Goal: Task Accomplishment & Management: Manage account settings

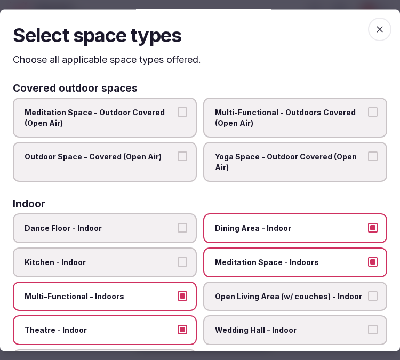
scroll to position [553, 0]
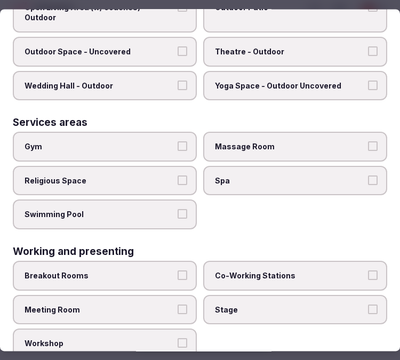
click at [377, 118] on div "Services areas" at bounding box center [200, 123] width 374 height 10
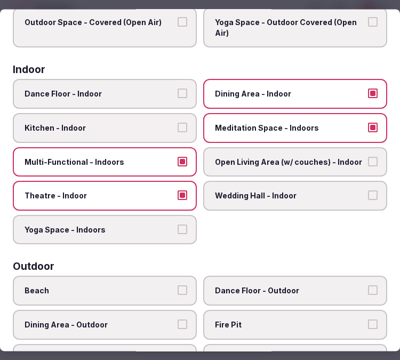
scroll to position [0, 0]
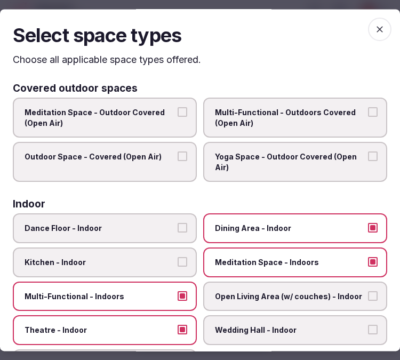
click at [374, 24] on icon "button" at bounding box center [379, 29] width 11 height 11
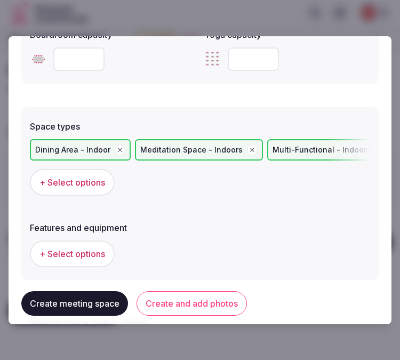
scroll to position [710, 0]
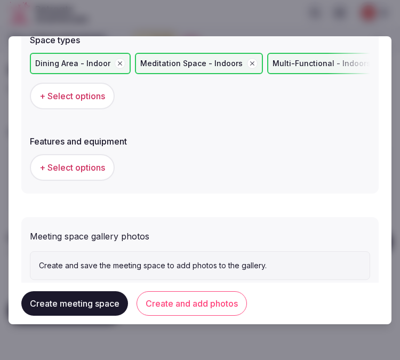
click at [79, 169] on button "+ Select options" at bounding box center [72, 167] width 85 height 27
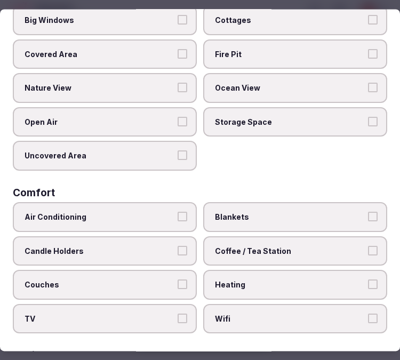
scroll to position [177, 0]
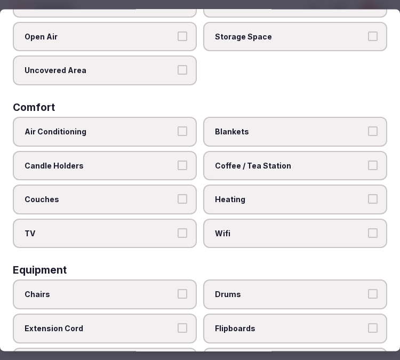
click at [169, 126] on span "Air Conditioning" at bounding box center [100, 131] width 150 height 11
click at [177, 126] on button "Air Conditioning" at bounding box center [182, 131] width 10 height 10
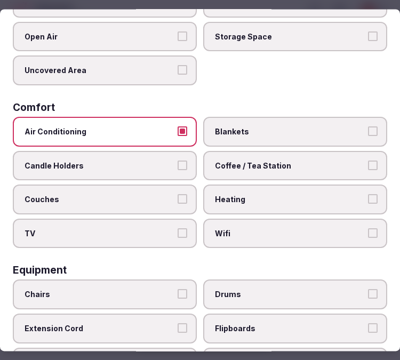
click at [230, 228] on span "Wifi" at bounding box center [290, 233] width 150 height 11
click at [368, 228] on button "Wifi" at bounding box center [373, 233] width 10 height 10
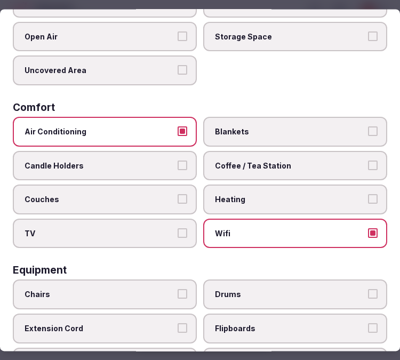
click at [248, 164] on span "Coffee / Tea Station" at bounding box center [290, 165] width 150 height 11
click at [368, 164] on button "Coffee / Tea Station" at bounding box center [373, 165] width 10 height 10
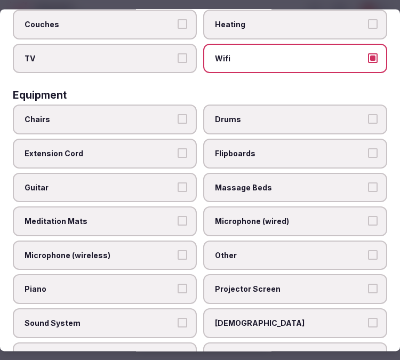
scroll to position [355, 0]
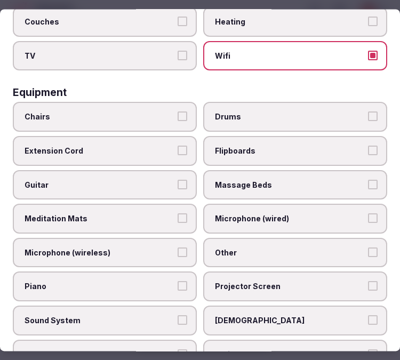
click at [124, 112] on span "Chairs" at bounding box center [100, 117] width 150 height 11
click at [177, 112] on button "Chairs" at bounding box center [182, 117] width 10 height 10
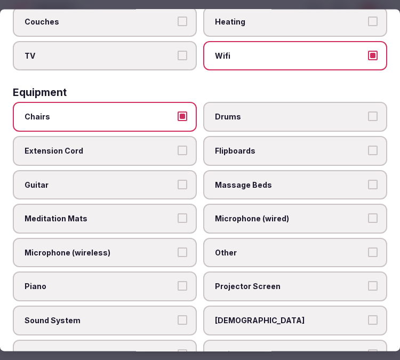
click at [151, 315] on span "Sound System" at bounding box center [100, 320] width 150 height 11
click at [177, 315] on button "Sound System" at bounding box center [182, 320] width 10 height 10
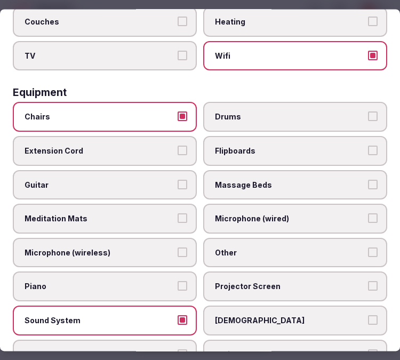
click at [233, 281] on span "Projector Screen" at bounding box center [290, 286] width 150 height 11
click at [368, 281] on button "Projector Screen" at bounding box center [373, 286] width 10 height 10
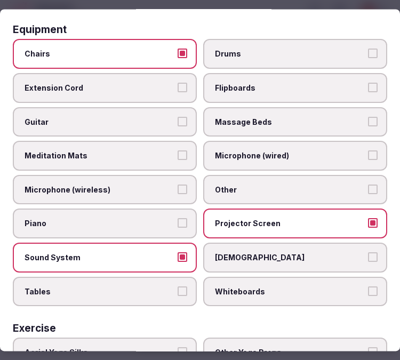
scroll to position [473, 0]
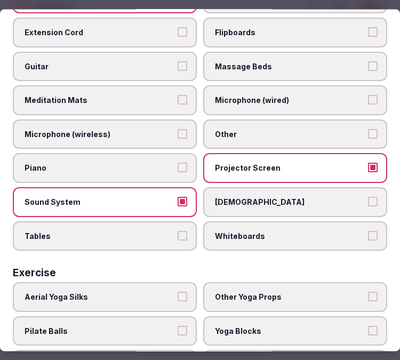
drag, startPoint x: 153, startPoint y: 220, endPoint x: 169, endPoint y: 209, distance: 18.5
click at [155, 231] on span "Tables" at bounding box center [100, 236] width 150 height 11
click at [177, 231] on button "Tables" at bounding box center [182, 236] width 10 height 10
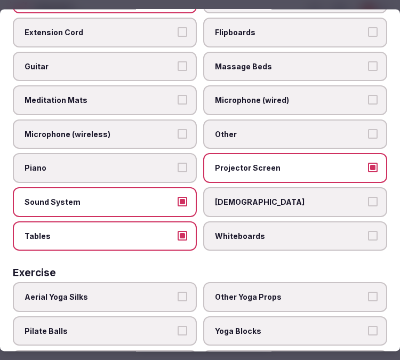
click at [302, 129] on span "Other" at bounding box center [290, 134] width 150 height 11
click at [368, 129] on button "Other" at bounding box center [373, 134] width 10 height 10
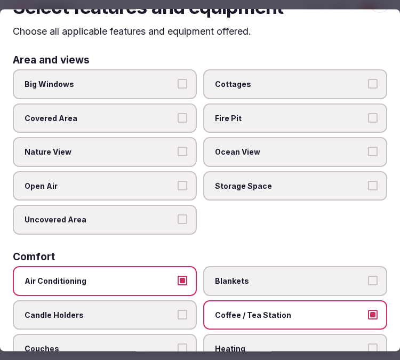
scroll to position [0, 0]
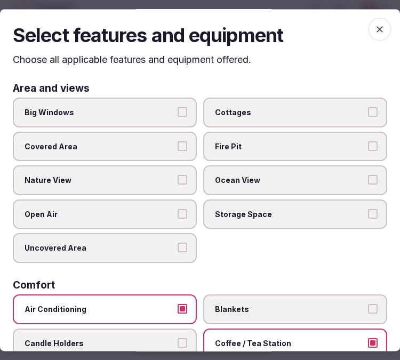
click at [368, 29] on span "button" at bounding box center [379, 29] width 23 height 23
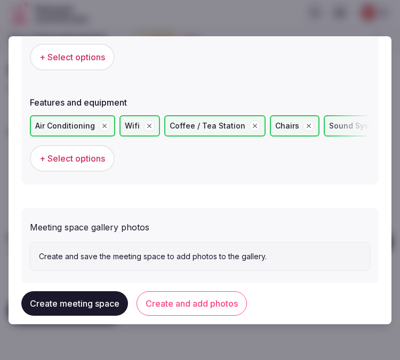
scroll to position [766, 0]
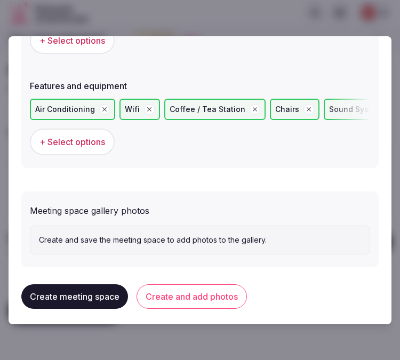
click at [189, 294] on button "Create and add photos" at bounding box center [191, 296] width 110 height 25
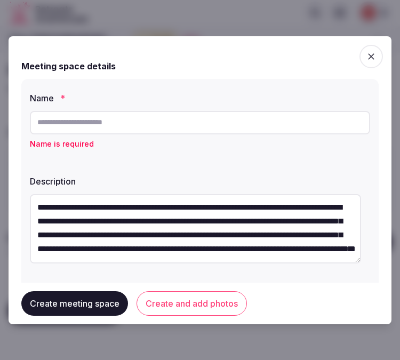
click at [158, 294] on button "Create and add photos" at bounding box center [191, 303] width 110 height 25
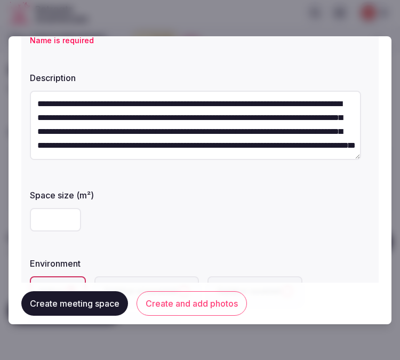
scroll to position [177, 0]
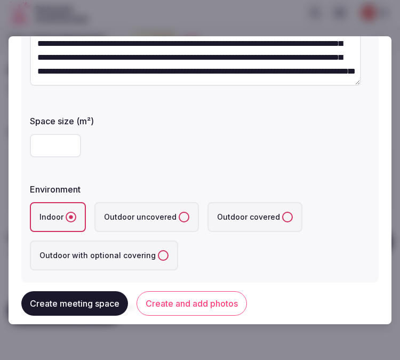
click at [219, 307] on button "Create and add photos" at bounding box center [191, 303] width 110 height 25
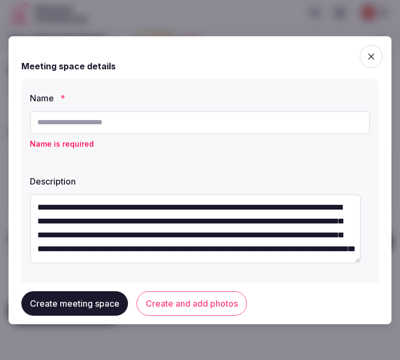
click at [121, 124] on input "text" at bounding box center [200, 122] width 340 height 23
paste input "**********"
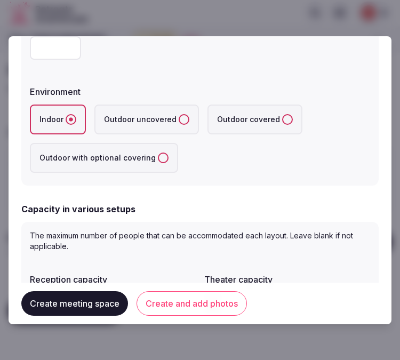
scroll to position [296, 0]
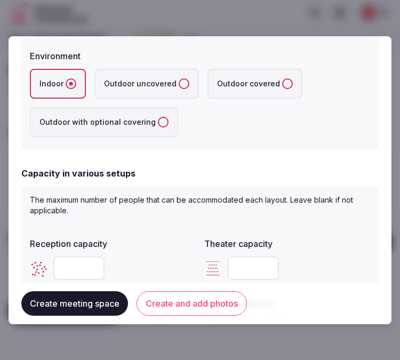
type input "**********"
click at [211, 312] on button "Create and add photos" at bounding box center [191, 303] width 110 height 25
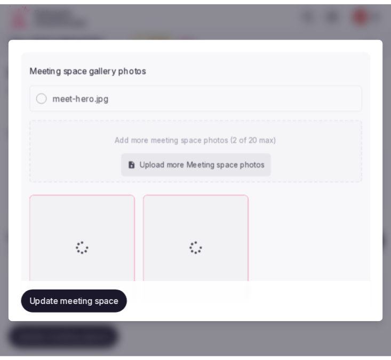
scroll to position [923, 0]
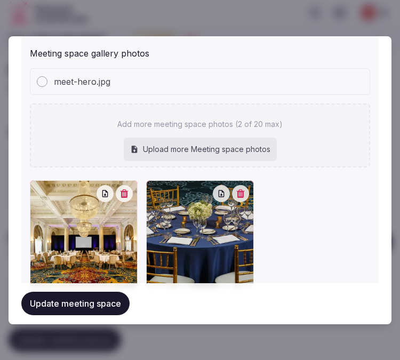
click at [100, 299] on button "Update meeting space" at bounding box center [75, 303] width 108 height 23
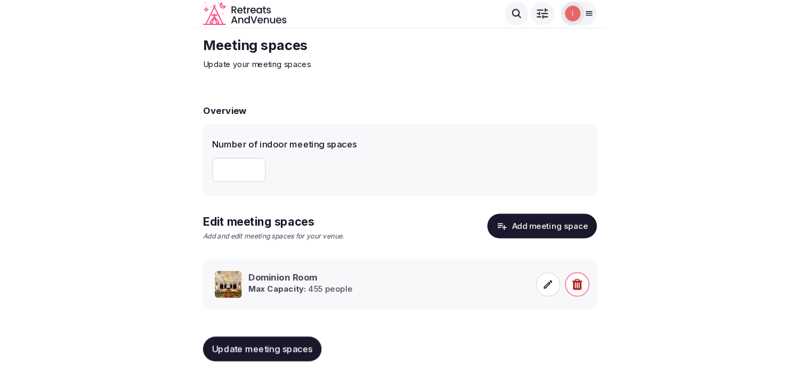
scroll to position [10, 0]
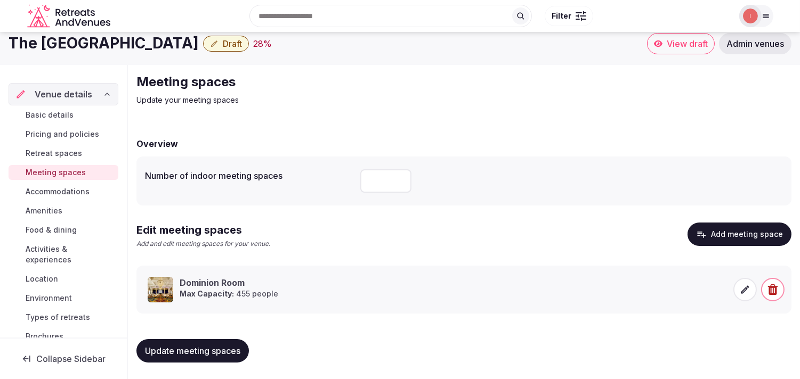
click at [56, 192] on span "Accommodations" at bounding box center [58, 191] width 64 height 11
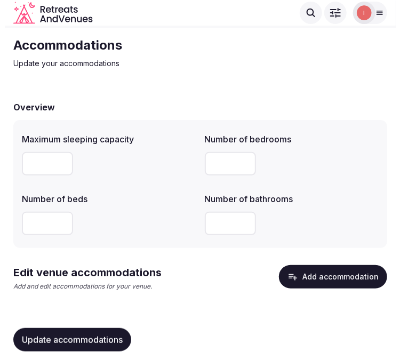
scroll to position [39, 0]
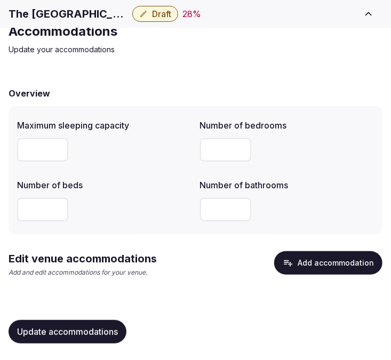
click at [340, 257] on button "Add accommodation" at bounding box center [328, 262] width 108 height 23
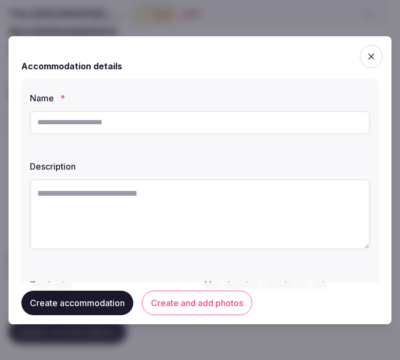
click at [253, 117] on input "text" at bounding box center [200, 122] width 340 height 23
paste input "**********"
click at [139, 118] on input "**********" at bounding box center [200, 122] width 340 height 23
click at [139, 119] on input "**********" at bounding box center [200, 122] width 340 height 23
paste input "text"
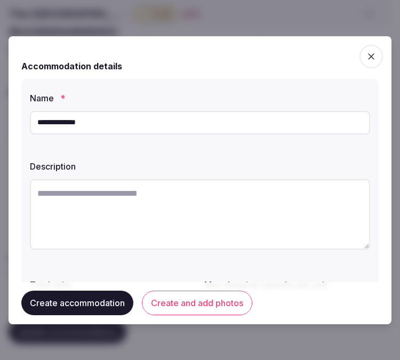
type input "**********"
drag, startPoint x: 395, startPoint y: 231, endPoint x: 304, endPoint y: 217, distance: 92.2
click at [304, 217] on textarea at bounding box center [200, 214] width 340 height 70
paste textarea "**********"
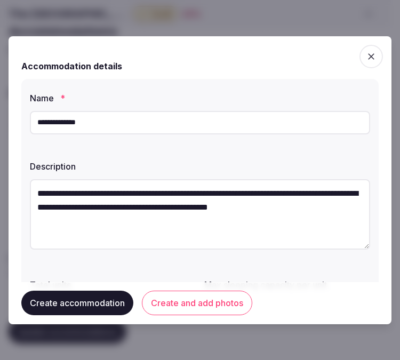
scroll to position [6, 0]
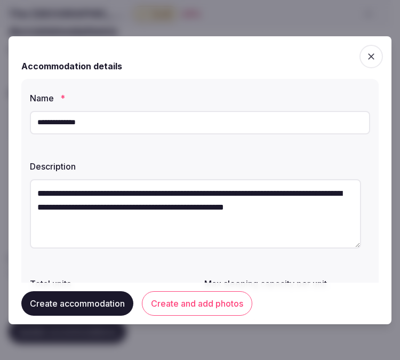
type textarea "**********"
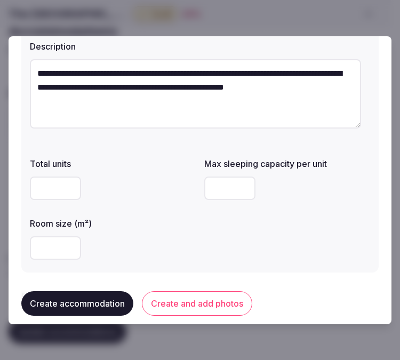
scroll to position [177, 0]
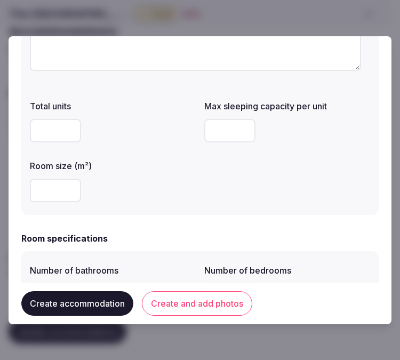
click at [59, 189] on input "number" at bounding box center [55, 189] width 51 height 23
type input "**"
click at [225, 132] on input "number" at bounding box center [229, 130] width 51 height 23
type input "*"
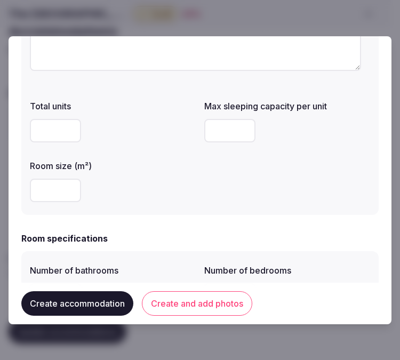
click at [156, 197] on div "**" at bounding box center [113, 189] width 166 height 23
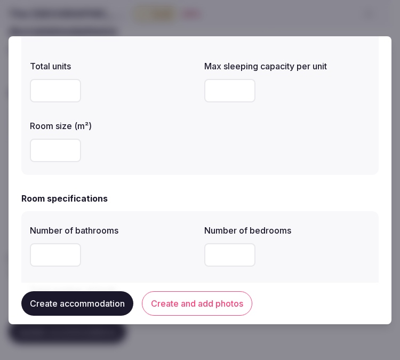
scroll to position [237, 0]
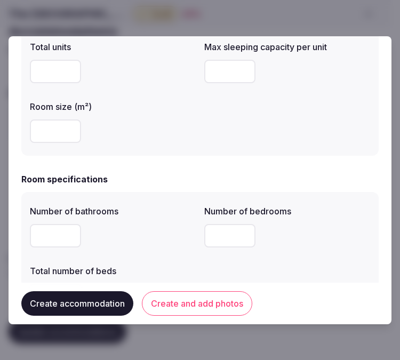
click at [53, 233] on input "number" at bounding box center [55, 235] width 51 height 23
type input "*"
click at [225, 234] on input "number" at bounding box center [229, 235] width 51 height 23
type input "*"
click at [264, 257] on div "Number of bathrooms * Number of bedrooms * Total number of beds" at bounding box center [200, 255] width 340 height 111
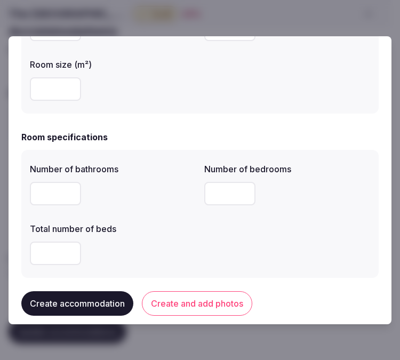
scroll to position [355, 0]
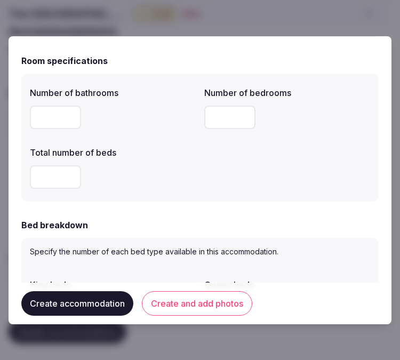
click at [52, 171] on input "number" at bounding box center [55, 176] width 51 height 23
type input "*"
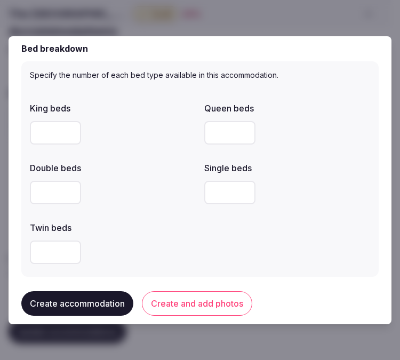
scroll to position [533, 0]
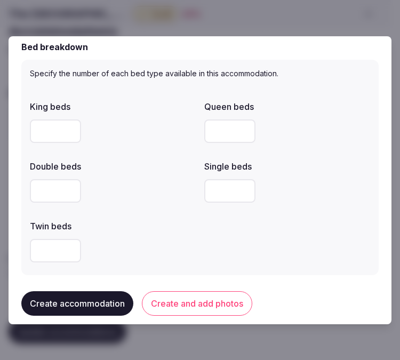
click at [64, 126] on input "number" at bounding box center [55, 130] width 51 height 23
type input "*"
click at [174, 215] on div "Twin beds" at bounding box center [113, 222] width 166 height 15
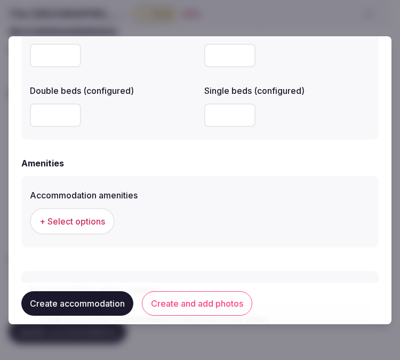
scroll to position [1034, 0]
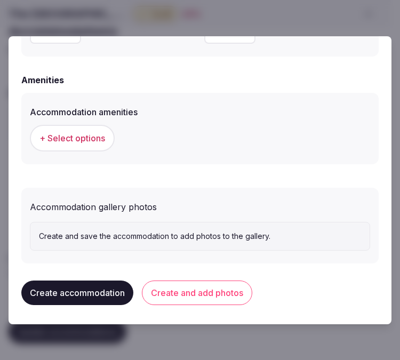
click at [89, 144] on button "+ Select options" at bounding box center [72, 138] width 85 height 27
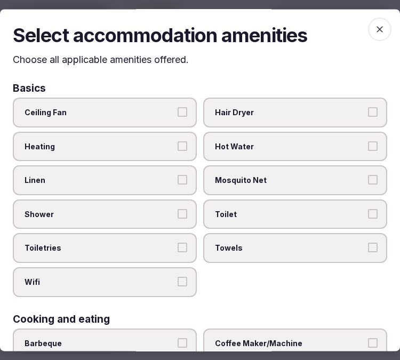
click at [160, 184] on label "Linen" at bounding box center [105, 181] width 184 height 30
click at [177, 184] on button "Linen" at bounding box center [182, 180] width 10 height 10
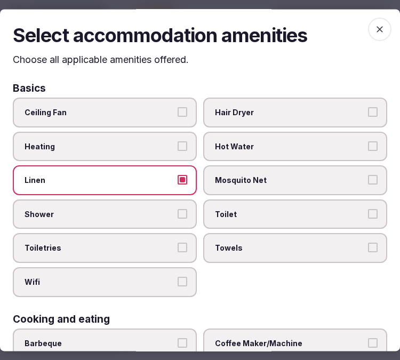
click at [178, 199] on label "Shower" at bounding box center [105, 214] width 184 height 30
click at [178, 209] on button "Shower" at bounding box center [182, 214] width 10 height 10
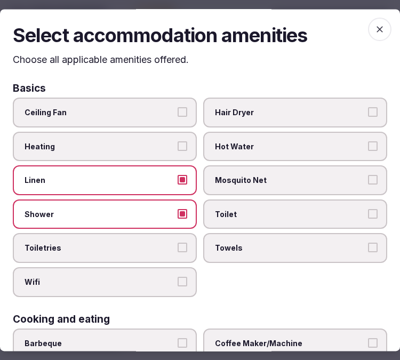
click at [187, 245] on label "Toiletries" at bounding box center [105, 248] width 184 height 30
click at [187, 245] on button "Toiletries" at bounding box center [182, 248] width 10 height 10
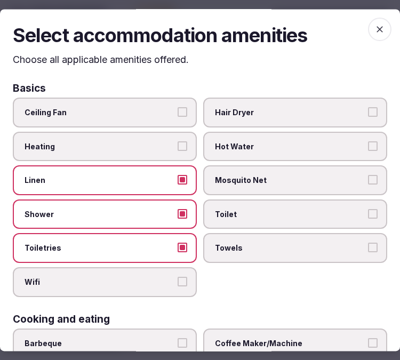
click at [183, 277] on button "Wifi" at bounding box center [182, 282] width 10 height 10
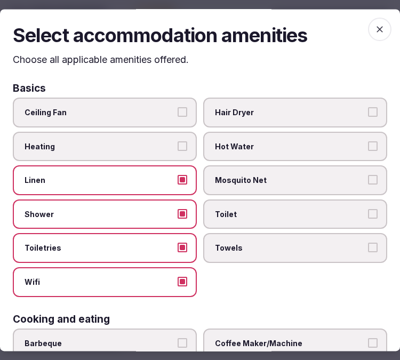
click at [225, 247] on span "Towels" at bounding box center [290, 248] width 150 height 11
click at [368, 247] on button "Towels" at bounding box center [373, 248] width 10 height 10
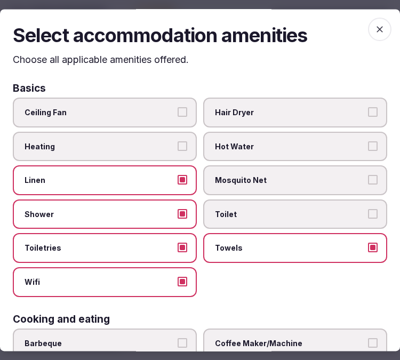
click at [247, 215] on span "Toilet" at bounding box center [290, 214] width 150 height 11
click at [368, 215] on button "Toilet" at bounding box center [373, 214] width 10 height 10
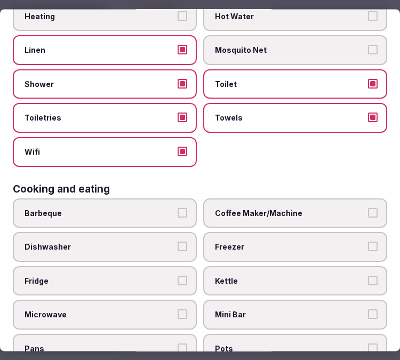
scroll to position [177, 0]
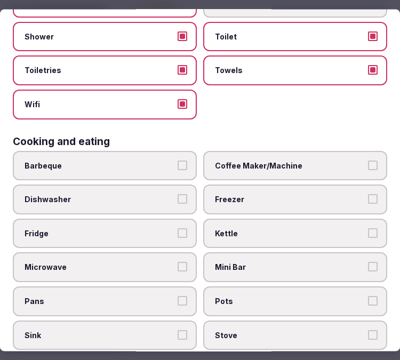
click at [294, 165] on label "Coffee Maker/Machine" at bounding box center [295, 166] width 184 height 30
click at [368, 165] on button "Coffee Maker/Machine" at bounding box center [373, 165] width 10 height 10
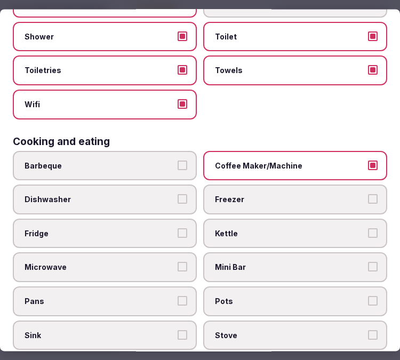
click at [281, 265] on label "Mini Bar" at bounding box center [295, 268] width 184 height 30
click at [368, 265] on button "Mini Bar" at bounding box center [373, 267] width 10 height 10
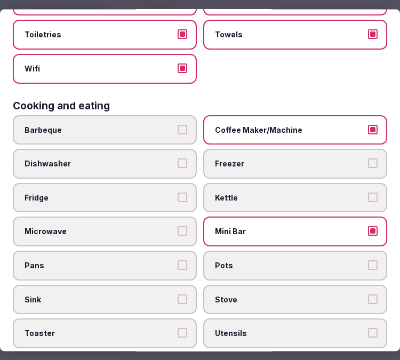
scroll to position [296, 0]
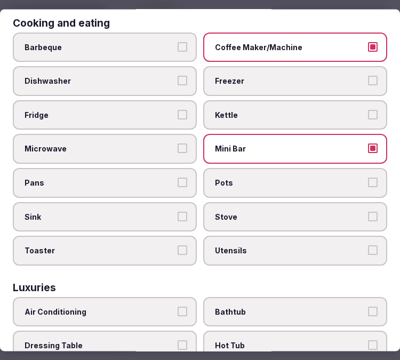
click at [328, 144] on span "Mini Bar" at bounding box center [290, 149] width 150 height 11
click at [368, 144] on button "Mini Bar" at bounding box center [373, 149] width 10 height 10
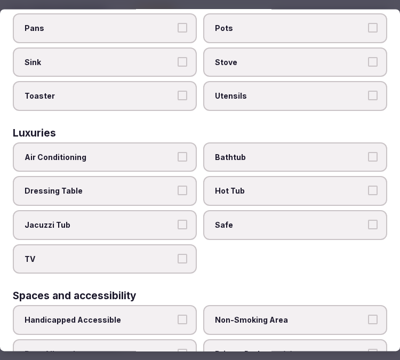
scroll to position [533, 0]
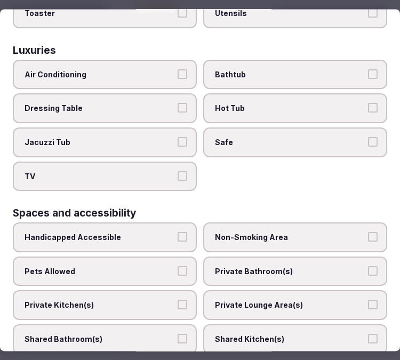
click at [156, 67] on label "Air Conditioning" at bounding box center [105, 75] width 184 height 30
click at [177, 69] on button "Air Conditioning" at bounding box center [182, 74] width 10 height 10
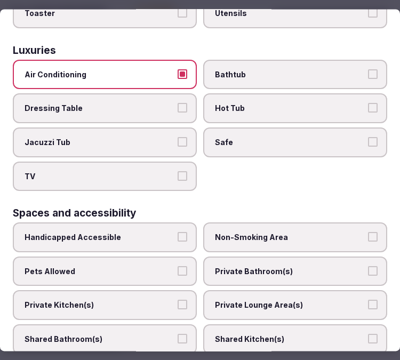
click at [265, 137] on span "Safe" at bounding box center [290, 142] width 150 height 11
click at [368, 137] on button "Safe" at bounding box center [373, 142] width 10 height 10
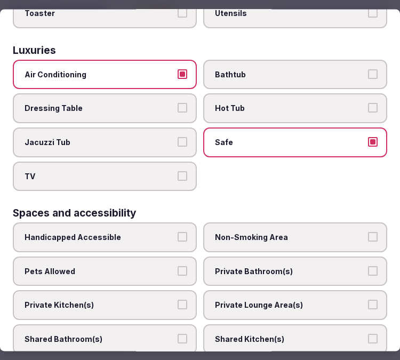
click at [176, 166] on label "TV" at bounding box center [105, 176] width 184 height 30
click at [177, 171] on button "TV" at bounding box center [182, 176] width 10 height 10
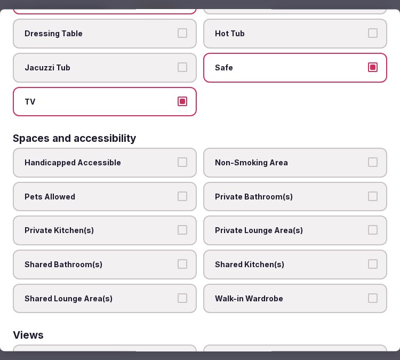
scroll to position [651, 0]
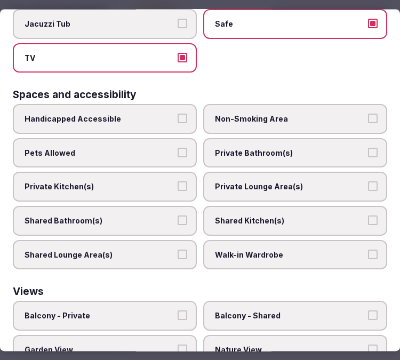
click at [317, 148] on span "Private Bathroom(s)" at bounding box center [290, 153] width 150 height 11
click at [368, 148] on button "Private Bathroom(s)" at bounding box center [373, 153] width 10 height 10
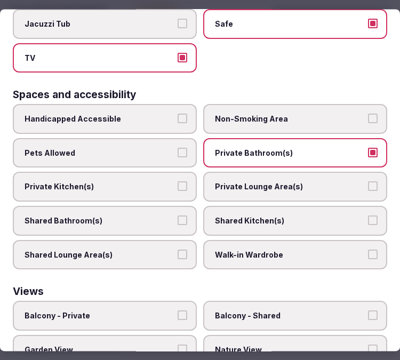
click at [304, 182] on span "Private Lounge Area(s)" at bounding box center [290, 187] width 150 height 11
click at [368, 182] on button "Private Lounge Area(s)" at bounding box center [373, 187] width 10 height 10
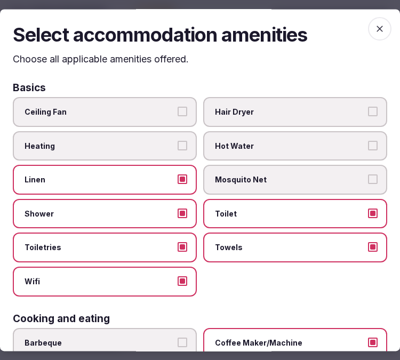
scroll to position [0, 0]
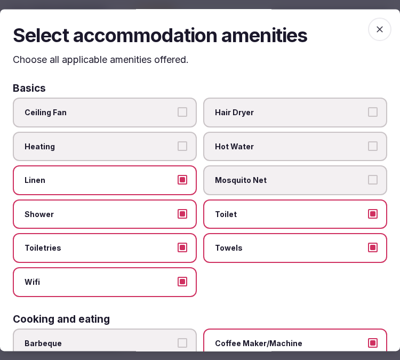
click at [374, 32] on icon "button" at bounding box center [379, 29] width 11 height 11
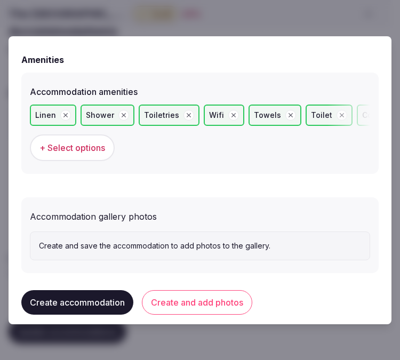
scroll to position [1062, 0]
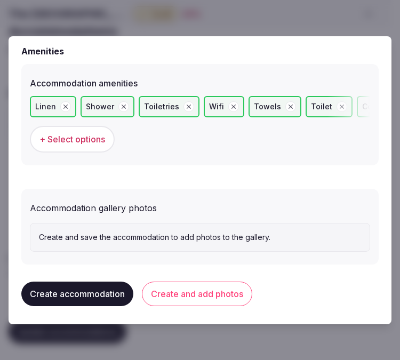
click at [212, 287] on button "Create and add photos" at bounding box center [197, 293] width 110 height 25
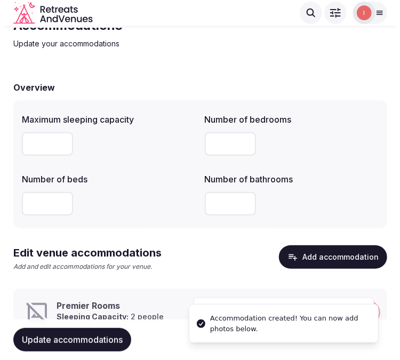
scroll to position [87, 0]
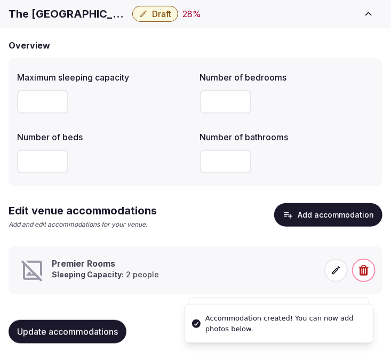
click at [331, 268] on icon at bounding box center [335, 270] width 11 height 11
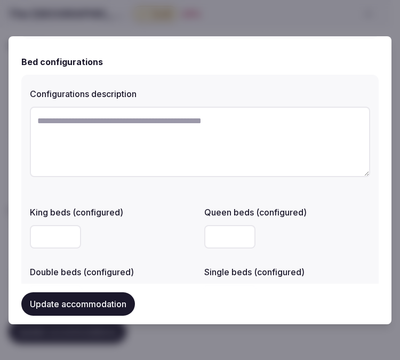
scroll to position [947, 0]
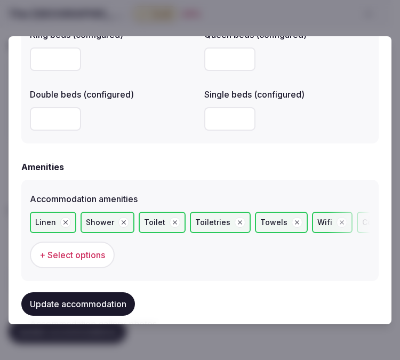
click at [96, 307] on button "Update accommodation" at bounding box center [77, 303] width 113 height 23
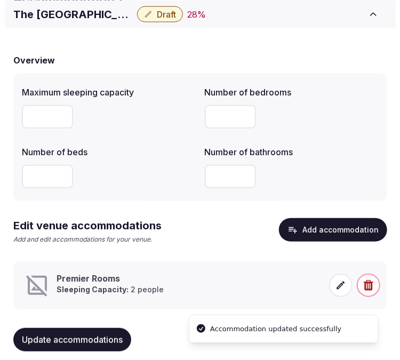
scroll to position [87, 0]
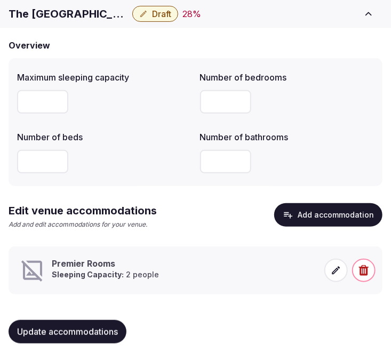
click at [336, 269] on icon at bounding box center [335, 270] width 11 height 11
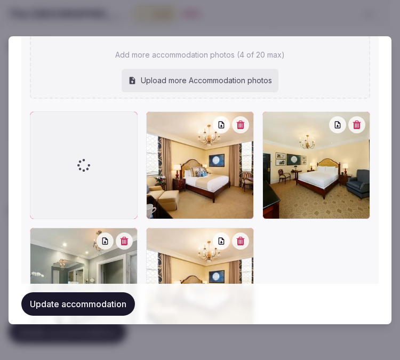
scroll to position [1397, 0]
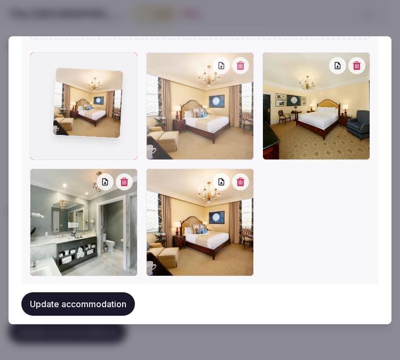
drag, startPoint x: 151, startPoint y: 54, endPoint x: 61, endPoint y: 74, distance: 92.1
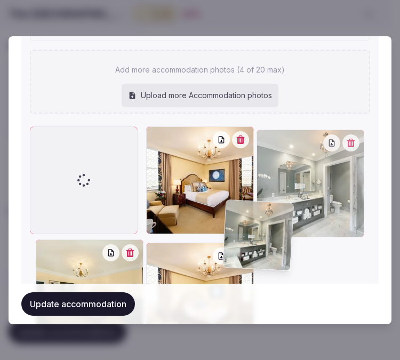
scroll to position [1314, 0]
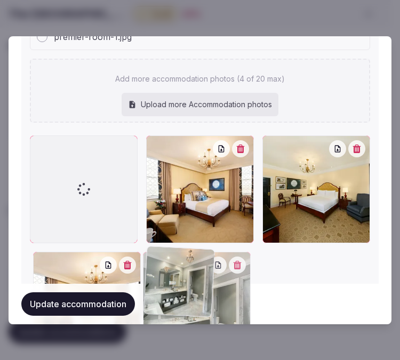
drag, startPoint x: 30, startPoint y: 60, endPoint x: 253, endPoint y: 240, distance: 286.0
click at [253, 240] on div at bounding box center [200, 247] width 340 height 224
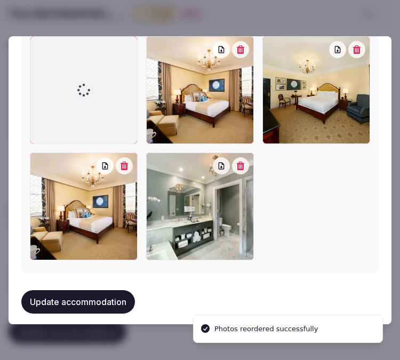
scroll to position [1415, 0]
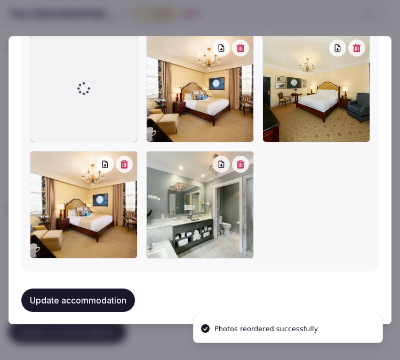
click at [113, 290] on button "Update accommodation" at bounding box center [77, 299] width 113 height 23
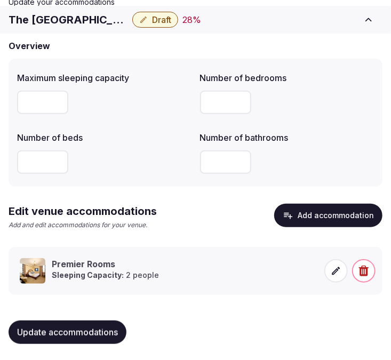
scroll to position [87, 0]
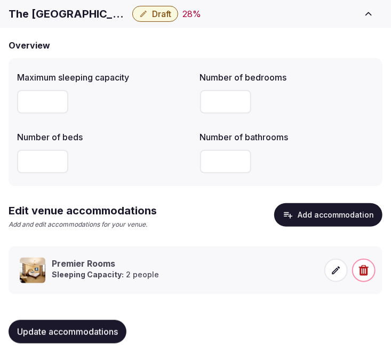
click at [112, 331] on span "Update accommodations" at bounding box center [67, 331] width 101 height 11
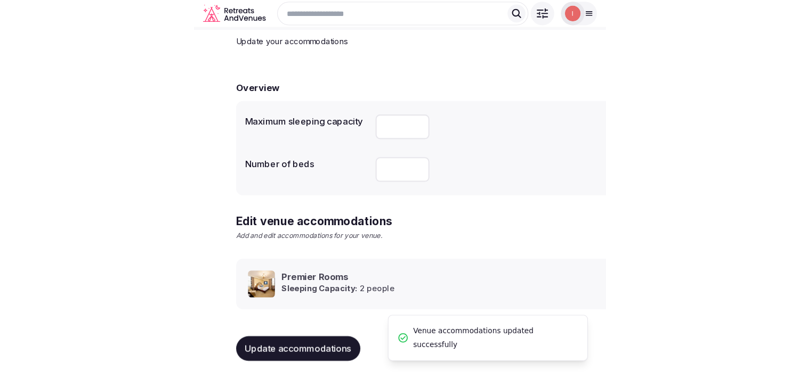
scroll to position [50, 0]
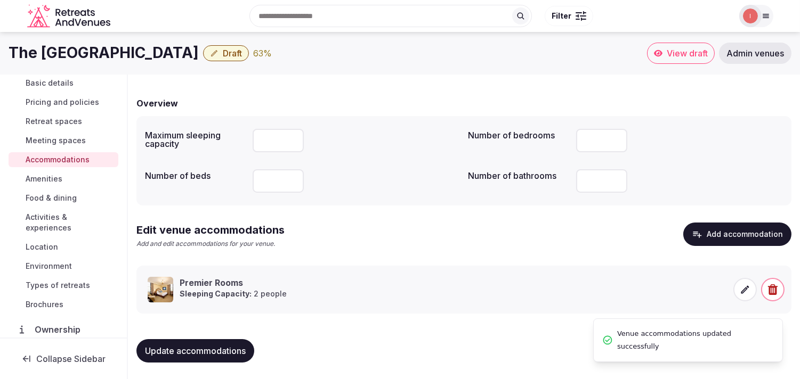
click at [32, 176] on span "Amenities" at bounding box center [44, 179] width 37 height 11
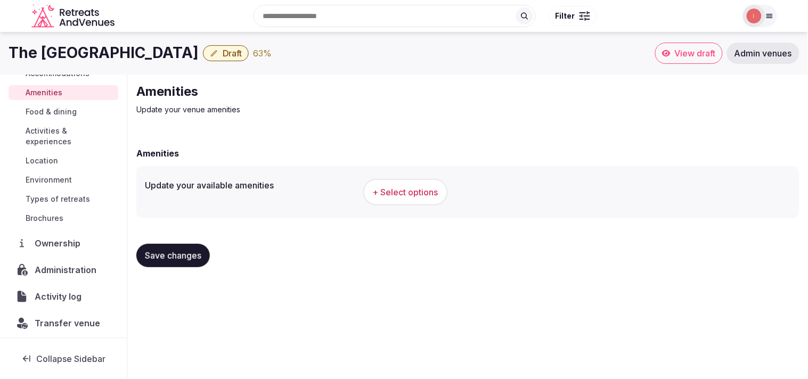
scroll to position [123, 0]
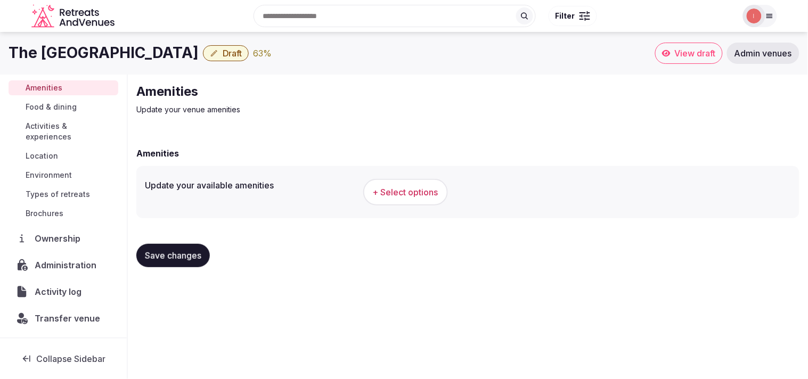
click at [397, 194] on span "+ Select options" at bounding box center [406, 192] width 66 height 12
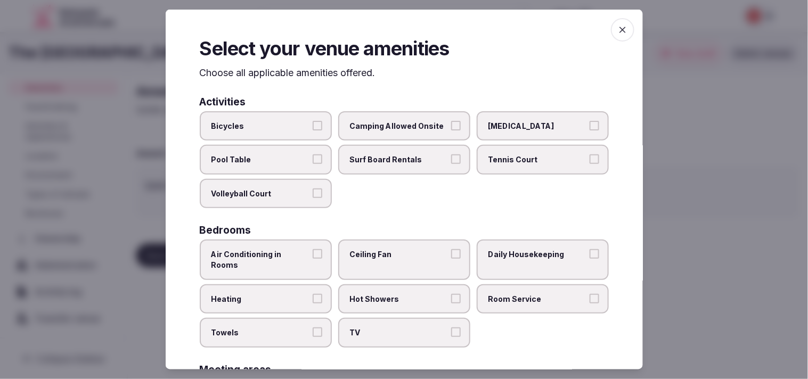
click at [322, 257] on label "Air Conditioning in Rooms" at bounding box center [266, 260] width 132 height 40
click at [322, 257] on button "Air Conditioning in Rooms" at bounding box center [318, 254] width 10 height 10
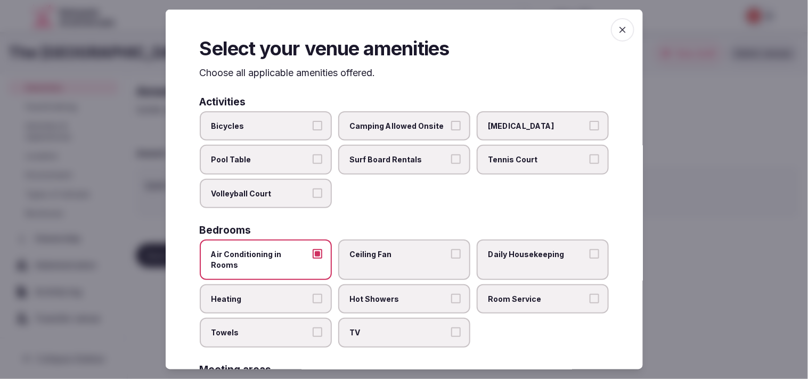
click at [399, 253] on span "Daily Housekeeping" at bounding box center [538, 254] width 98 height 11
click at [399, 253] on button "Daily Housekeeping" at bounding box center [595, 254] width 10 height 10
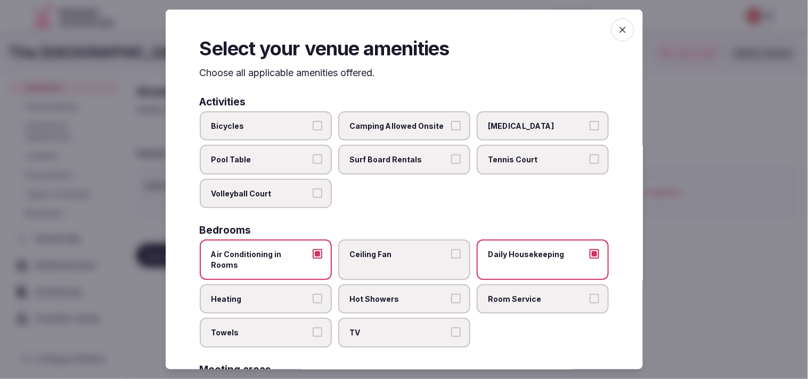
click at [399, 294] on span "Room Service" at bounding box center [538, 299] width 98 height 11
click at [399, 294] on button "Room Service" at bounding box center [595, 299] width 10 height 10
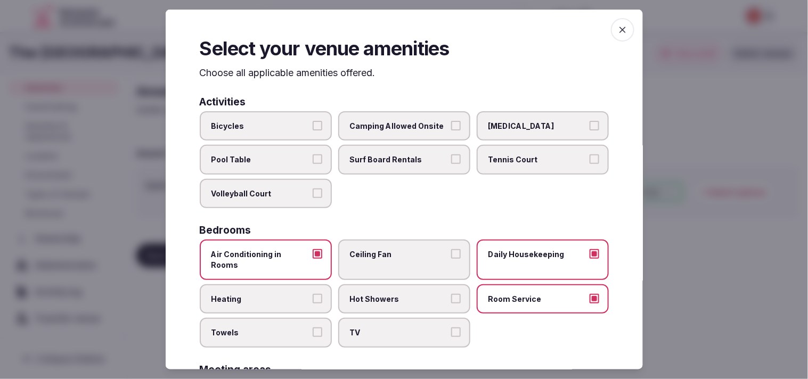
click at [399, 294] on button "Hot Showers" at bounding box center [456, 299] width 10 height 10
drag, startPoint x: 311, startPoint y: 299, endPoint x: 318, endPoint y: 306, distance: 9.4
click at [313, 304] on div "Air Conditioning in Rooms Ceiling Fan Daily Housekeeping Heating Hot Showers Ro…" at bounding box center [404, 294] width 409 height 108
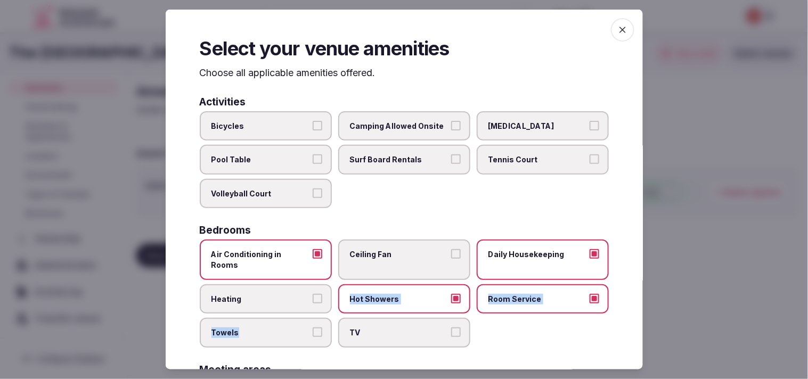
click at [326, 318] on label "Towels" at bounding box center [266, 333] width 132 height 30
click at [322, 328] on button "Towels" at bounding box center [318, 333] width 10 height 10
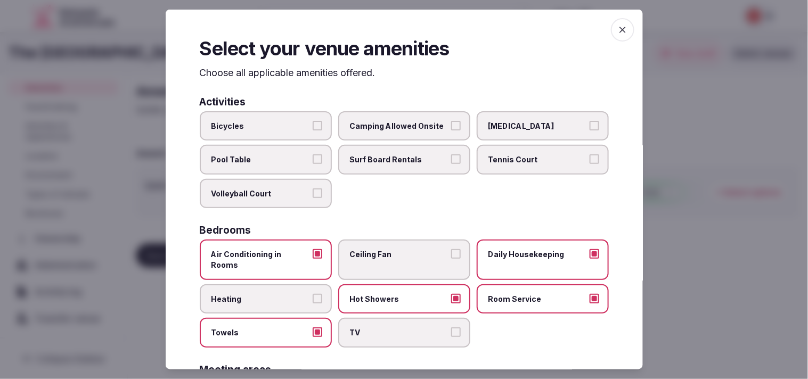
click at [399, 321] on label "TV" at bounding box center [404, 333] width 132 height 30
click at [399, 328] on button "TV" at bounding box center [456, 333] width 10 height 10
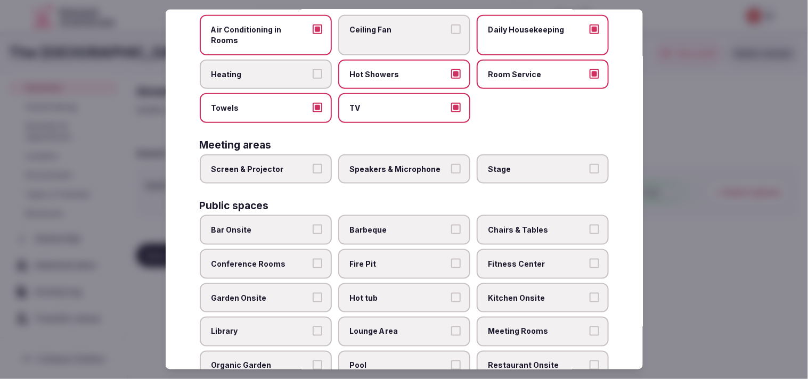
scroll to position [237, 0]
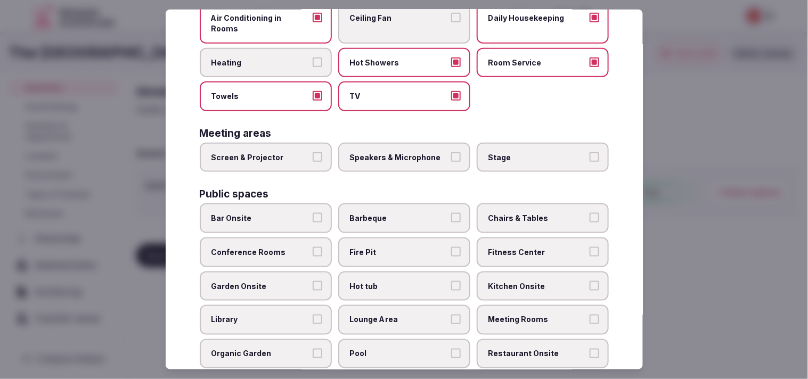
click at [313, 152] on button "Screen & Projector" at bounding box center [318, 157] width 10 height 10
click at [399, 152] on button "Speakers & Microphone" at bounding box center [456, 157] width 10 height 10
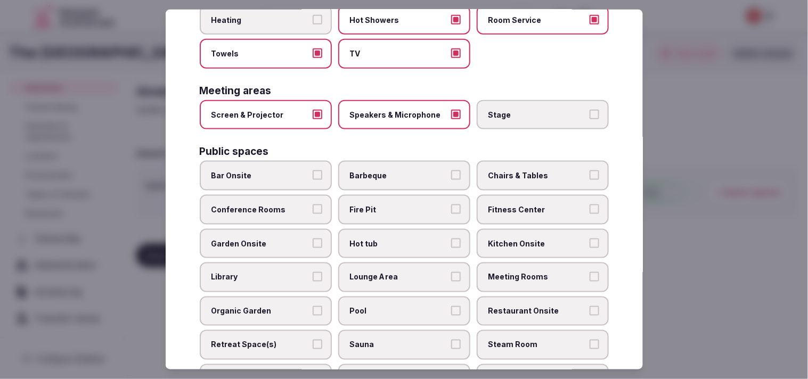
scroll to position [296, 0]
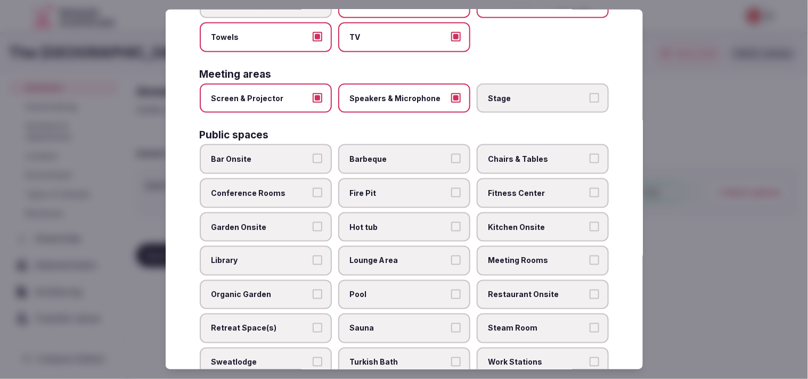
drag, startPoint x: 561, startPoint y: 145, endPoint x: 557, endPoint y: 150, distance: 6.8
click at [399, 147] on label "Chairs & Tables" at bounding box center [543, 159] width 132 height 30
click at [399, 154] on button "Chairs & Tables" at bounding box center [595, 159] width 10 height 10
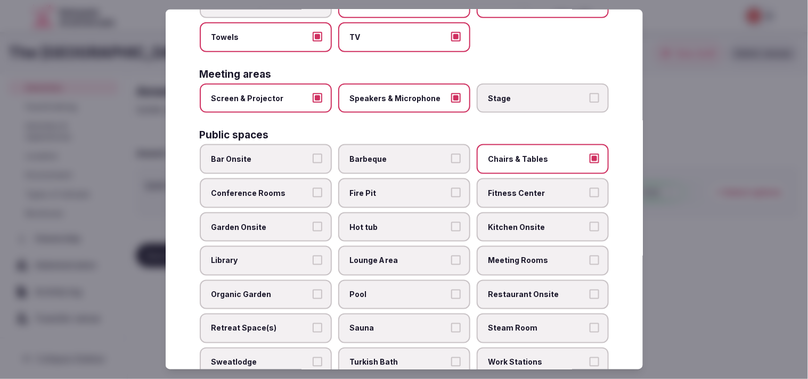
click at [399, 179] on label "Fitness Center" at bounding box center [543, 193] width 132 height 30
click at [399, 188] on button "Fitness Center" at bounding box center [595, 193] width 10 height 10
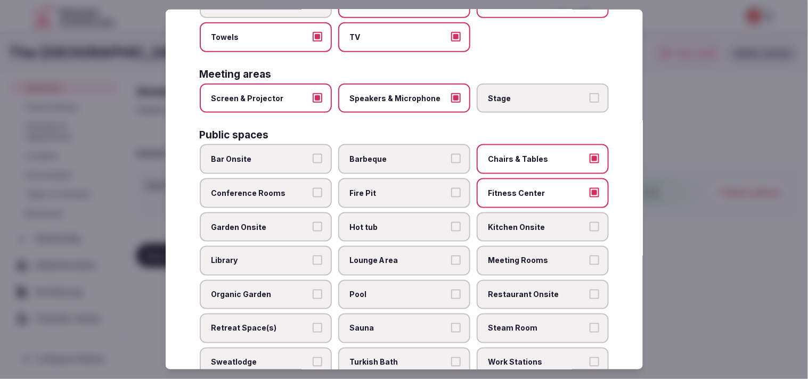
click at [399, 256] on span "Meeting Rooms" at bounding box center [538, 261] width 98 height 11
click at [399, 256] on button "Meeting Rooms" at bounding box center [595, 261] width 10 height 10
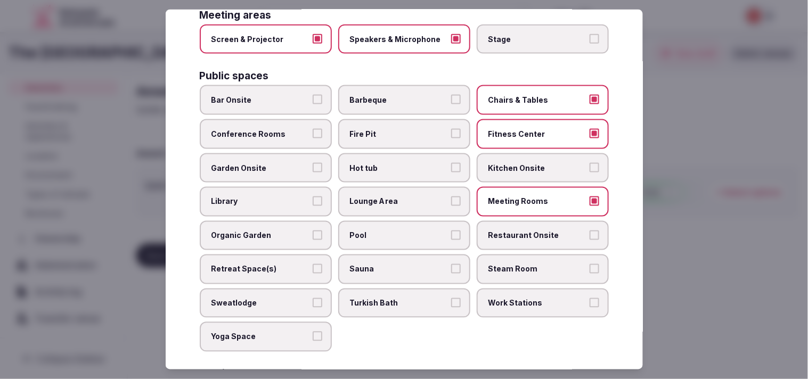
scroll to position [414, 0]
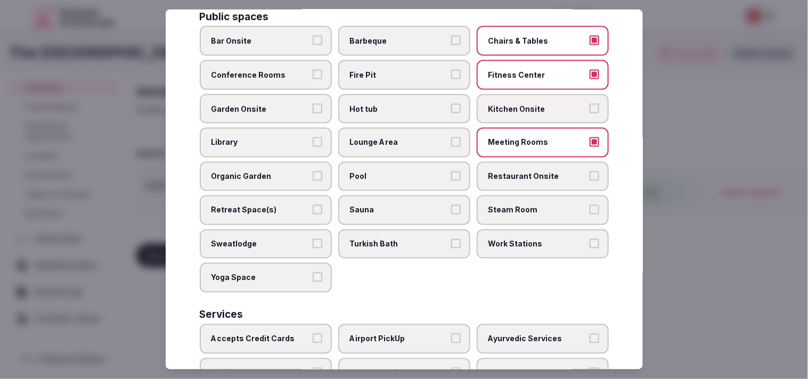
click at [399, 172] on span "Restaurant Onsite" at bounding box center [538, 177] width 98 height 11
click at [399, 172] on button "Restaurant Onsite" at bounding box center [595, 177] width 10 height 10
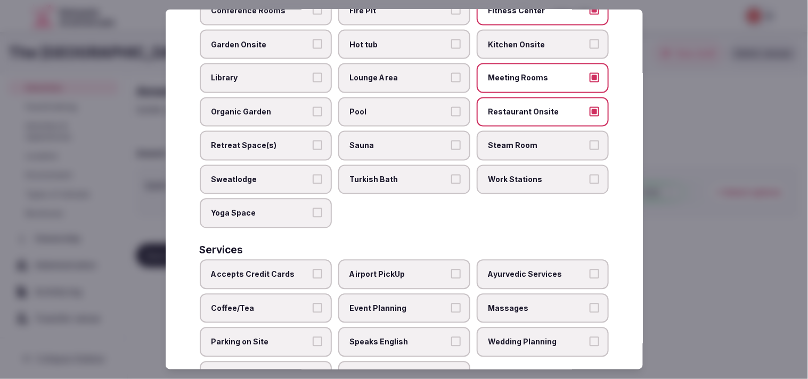
scroll to position [496, 0]
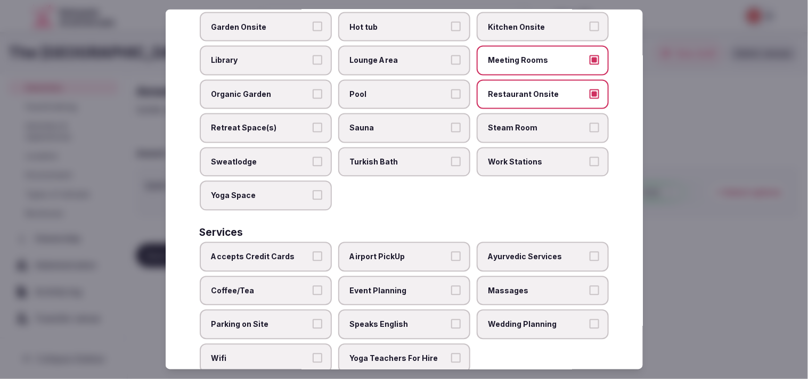
click at [320, 242] on label "Accepts Credit Cards" at bounding box center [266, 257] width 132 height 30
click at [320, 252] on button "Accepts Credit Cards" at bounding box center [318, 257] width 10 height 10
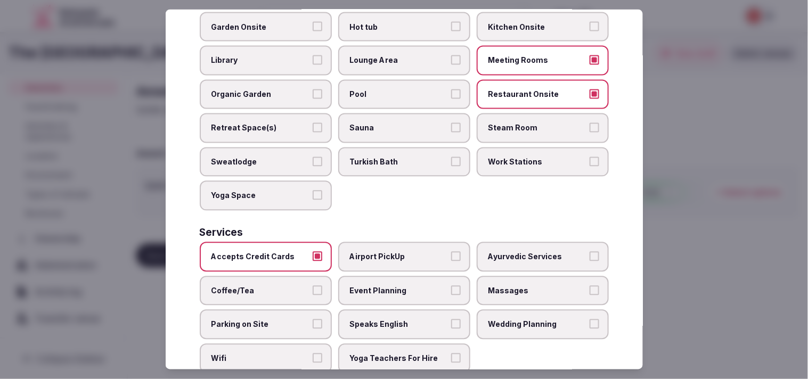
click at [399, 276] on label "Event Planning" at bounding box center [404, 291] width 132 height 30
click at [399, 286] on button "Event Planning" at bounding box center [456, 291] width 10 height 10
click at [399, 286] on span "Massages" at bounding box center [538, 291] width 98 height 11
click at [399, 286] on button "Massages" at bounding box center [595, 291] width 10 height 10
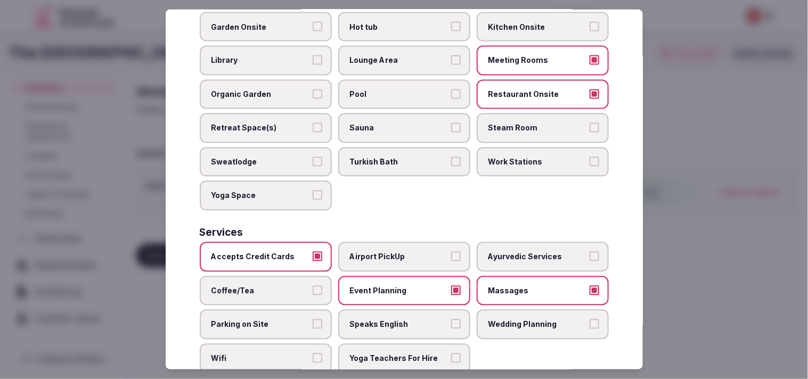
click at [399, 286] on span "Massages" at bounding box center [538, 291] width 98 height 11
click at [399, 286] on button "Massages" at bounding box center [595, 291] width 10 height 10
click at [399, 320] on span "Speaks English" at bounding box center [399, 325] width 98 height 11
click at [399, 320] on button "Speaks English" at bounding box center [456, 325] width 10 height 10
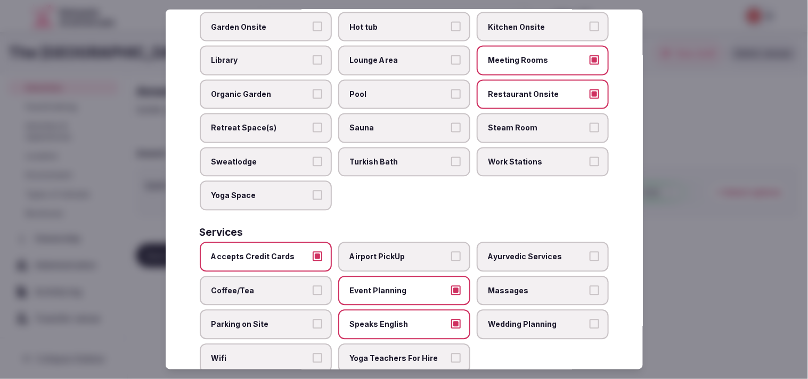
click at [283, 344] on label "Wifi" at bounding box center [266, 359] width 132 height 30
click at [313, 354] on button "Wifi" at bounding box center [318, 359] width 10 height 10
click at [320, 276] on label "Coffee/Tea" at bounding box center [266, 291] width 132 height 30
click at [320, 286] on button "Coffee/Tea" at bounding box center [318, 291] width 10 height 10
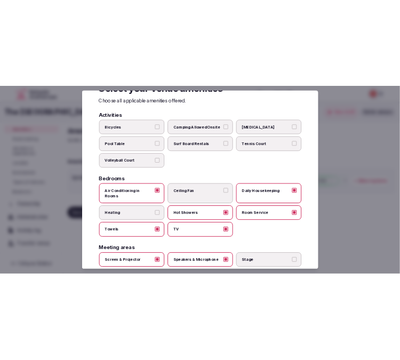
scroll to position [0, 0]
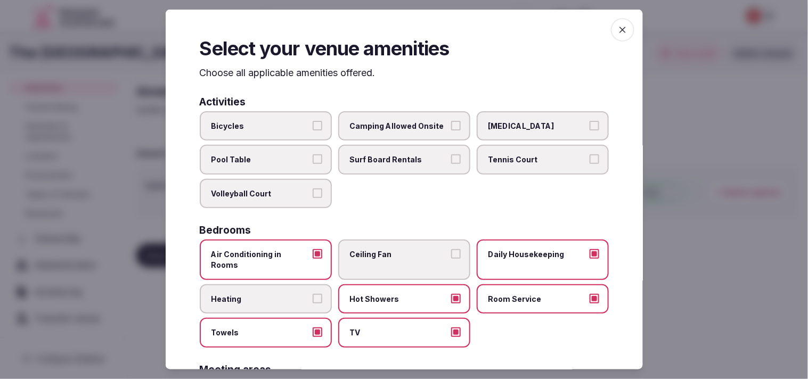
click at [399, 28] on icon "button" at bounding box center [623, 30] width 11 height 11
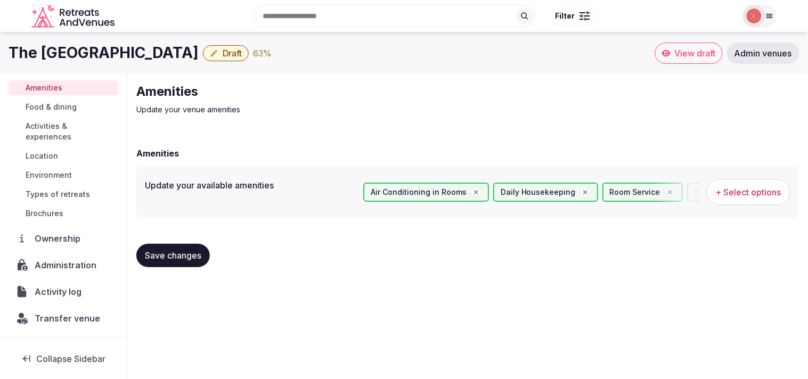
click at [188, 255] on span "Save changes" at bounding box center [173, 255] width 56 height 11
click at [62, 107] on span "Food & dining" at bounding box center [51, 107] width 51 height 11
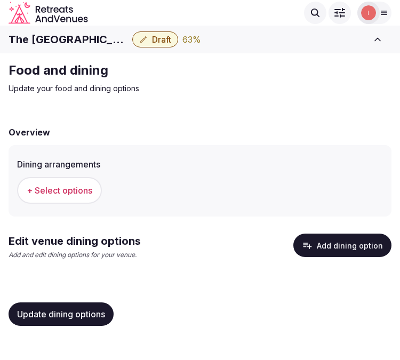
click at [50, 189] on span "+ Select options" at bounding box center [60, 190] width 66 height 12
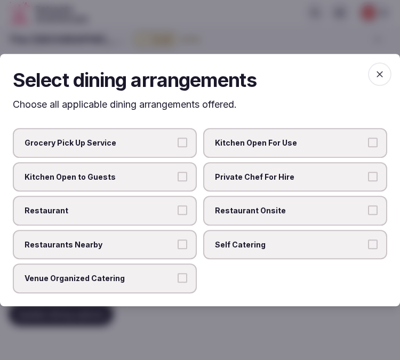
drag, startPoint x: 229, startPoint y: 209, endPoint x: 200, endPoint y: 214, distance: 29.7
click at [228, 209] on span "Restaurant Onsite" at bounding box center [290, 210] width 150 height 11
click at [161, 214] on span "Restaurant" at bounding box center [100, 210] width 150 height 11
click at [177, 214] on button "Restaurant" at bounding box center [182, 210] width 10 height 10
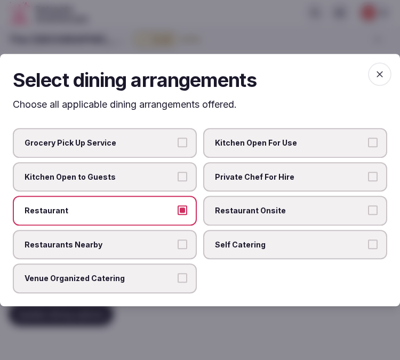
click at [376, 209] on button "Restaurant Onsite" at bounding box center [373, 210] width 10 height 10
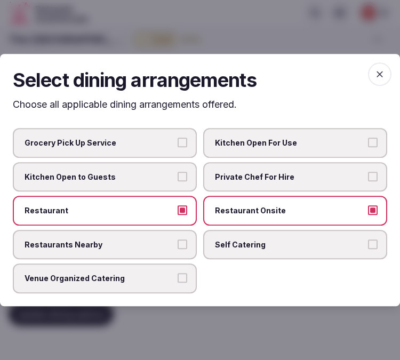
click at [184, 278] on button "Venue Organized Catering" at bounding box center [182, 278] width 10 height 10
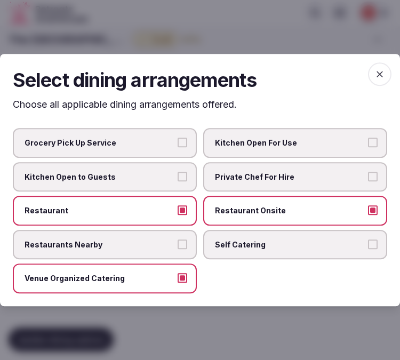
click at [389, 64] on div "Select dining arrangements Choose all applicable dining arrangements offered. G…" at bounding box center [200, 180] width 400 height 253
click at [384, 74] on icon "button" at bounding box center [379, 74] width 11 height 11
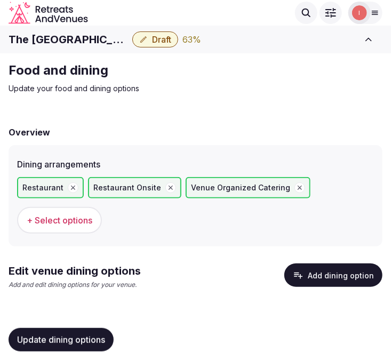
click at [66, 222] on span "+ Select options" at bounding box center [60, 220] width 66 height 12
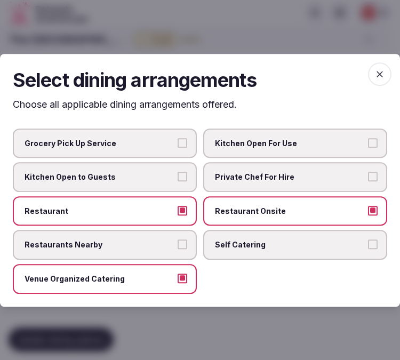
click at [387, 75] on span "button" at bounding box center [379, 73] width 23 height 23
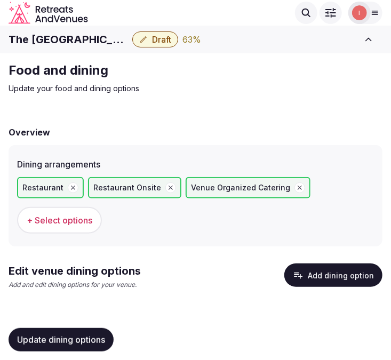
click at [342, 283] on button "Add dining option" at bounding box center [333, 274] width 98 height 23
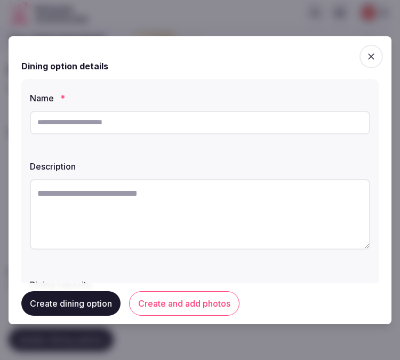
click at [140, 118] on input "text" at bounding box center [200, 122] width 340 height 23
paste input "*******"
click at [162, 132] on input "*******" at bounding box center [200, 122] width 340 height 23
type input "*******"
drag, startPoint x: 214, startPoint y: 249, endPoint x: 216, endPoint y: 237, distance: 12.5
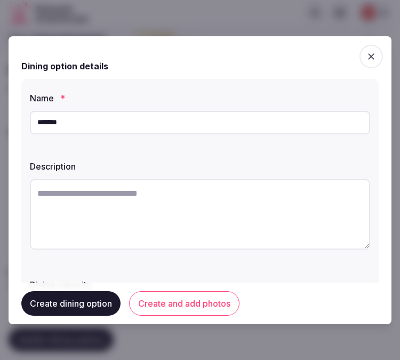
click at [216, 237] on div at bounding box center [200, 216] width 340 height 74
click at [225, 215] on textarea at bounding box center [200, 214] width 340 height 70
paste textarea "**********"
type textarea "**********"
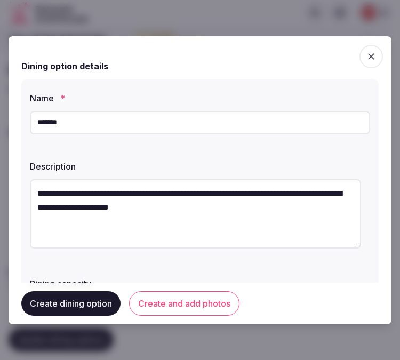
click at [397, 182] on div at bounding box center [200, 180] width 400 height 360
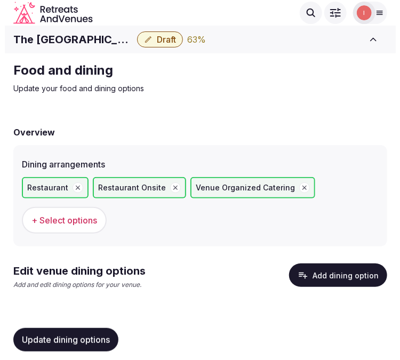
scroll to position [11, 0]
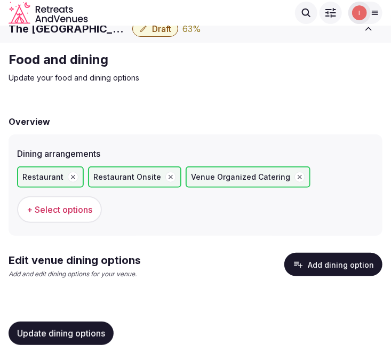
click at [312, 257] on button "Add dining option" at bounding box center [333, 264] width 98 height 23
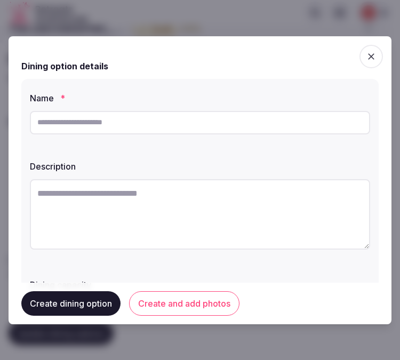
click at [140, 132] on input "text" at bounding box center [200, 122] width 340 height 23
drag, startPoint x: 126, startPoint y: 123, endPoint x: 121, endPoint y: 128, distance: 6.4
click at [121, 128] on input "text" at bounding box center [200, 122] width 340 height 23
paste input "*******"
type input "*******"
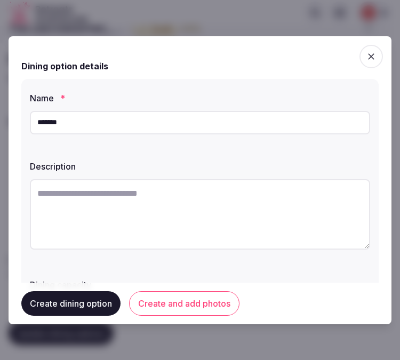
drag, startPoint x: 251, startPoint y: 206, endPoint x: 387, endPoint y: 216, distance: 135.7
click at [256, 206] on textarea at bounding box center [200, 214] width 340 height 70
click at [199, 219] on textarea at bounding box center [200, 214] width 340 height 70
paste textarea "**********"
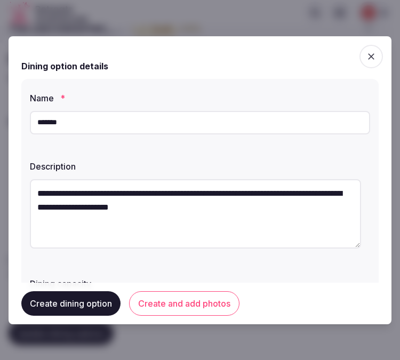
type textarea "**********"
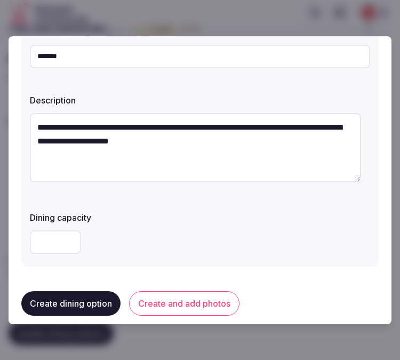
scroll to position [177, 0]
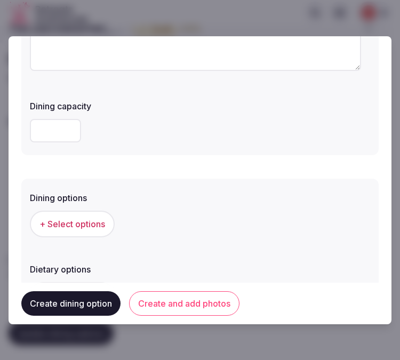
click at [185, 310] on button "Create and add photos" at bounding box center [184, 303] width 110 height 25
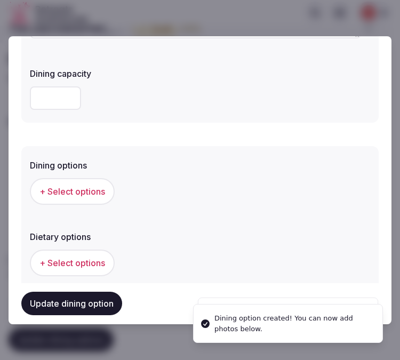
scroll to position [296, 0]
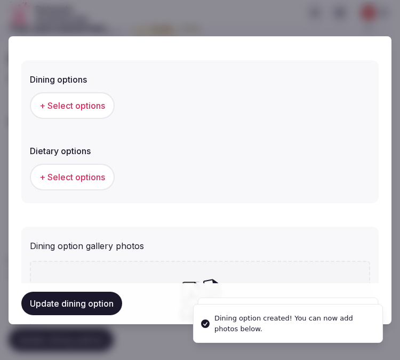
click at [77, 109] on span "+ Select options" at bounding box center [72, 106] width 66 height 12
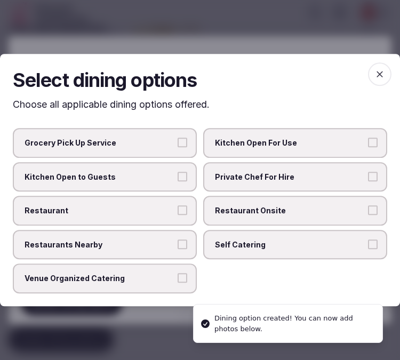
click at [188, 204] on label "Restaurant" at bounding box center [105, 211] width 184 height 30
click at [187, 205] on button "Restaurant" at bounding box center [182, 210] width 10 height 10
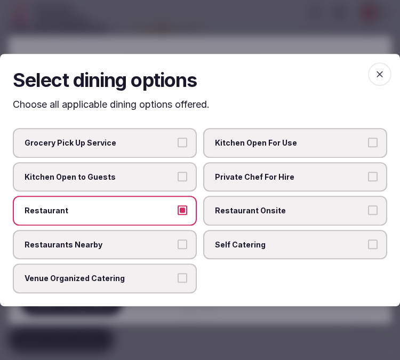
click at [225, 209] on span "Restaurant Onsite" at bounding box center [290, 210] width 150 height 11
click at [368, 209] on button "Restaurant Onsite" at bounding box center [373, 210] width 10 height 10
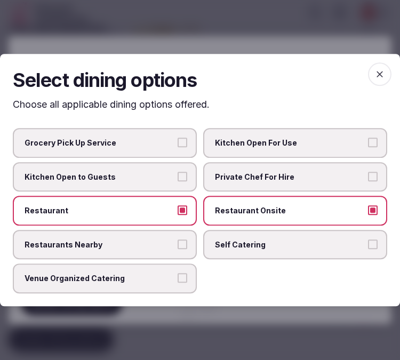
click at [169, 284] on label "Venue Organized Catering" at bounding box center [105, 279] width 184 height 30
click at [177, 283] on button "Venue Organized Catering" at bounding box center [182, 278] width 10 height 10
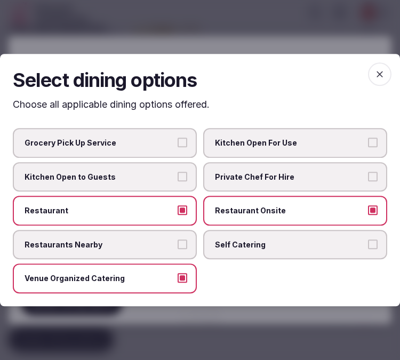
click at [375, 77] on icon "button" at bounding box center [379, 74] width 11 height 11
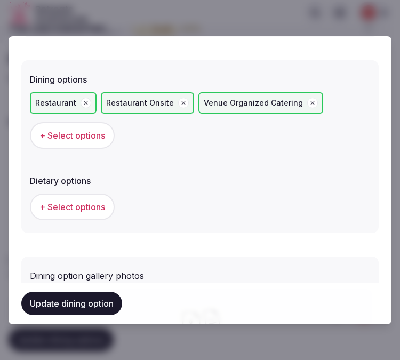
click at [87, 304] on button "Update dining option" at bounding box center [71, 303] width 101 height 23
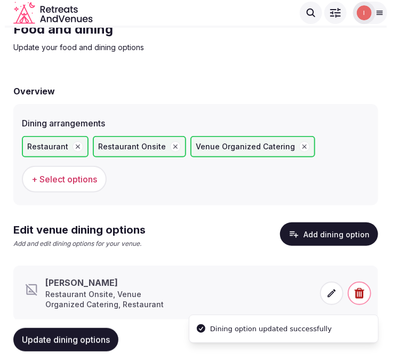
scroll to position [66, 0]
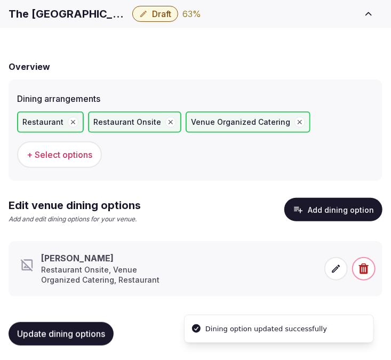
click at [338, 267] on icon at bounding box center [335, 268] width 11 height 11
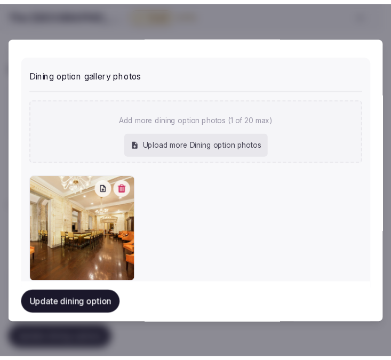
scroll to position [525, 0]
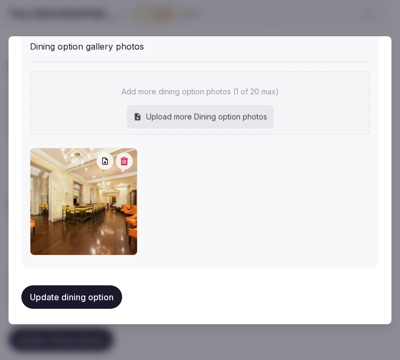
click at [80, 301] on button "Update dining option" at bounding box center [71, 296] width 101 height 23
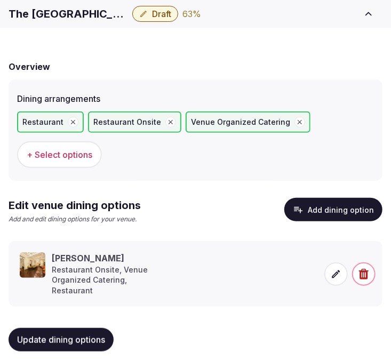
click at [73, 319] on div "Update dining options" at bounding box center [196, 339] width 374 height 40
click at [82, 343] on div "Update dining options" at bounding box center [196, 339] width 374 height 40
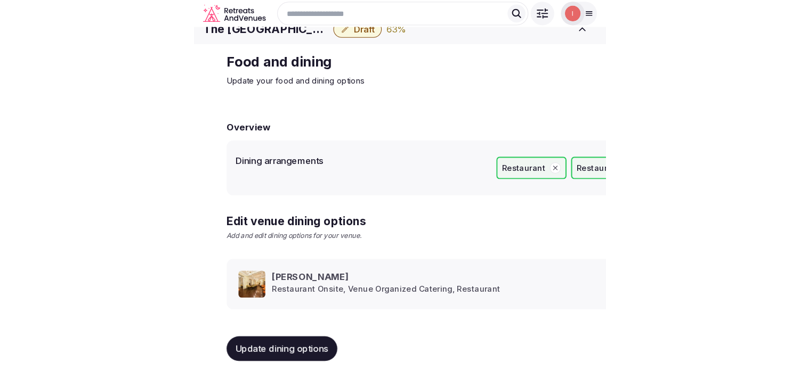
scroll to position [12, 0]
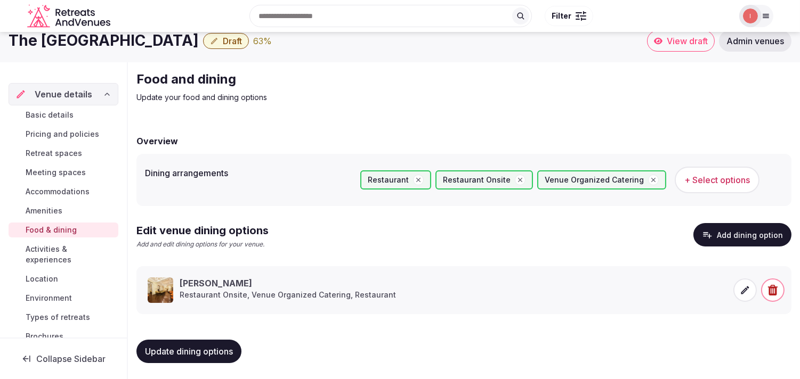
click at [64, 251] on span "Activities & experiences" at bounding box center [70, 254] width 88 height 21
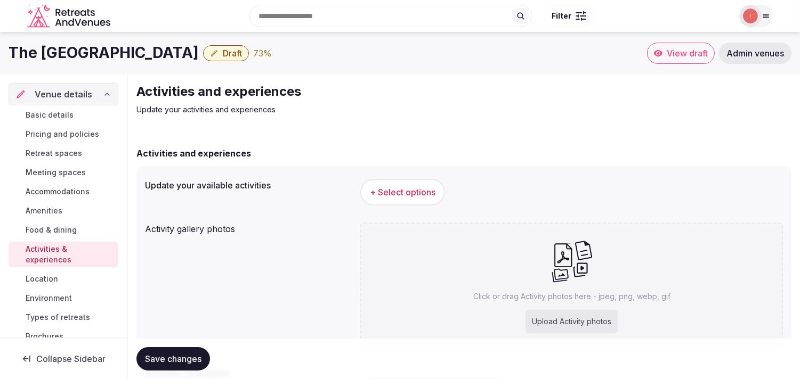
click at [395, 196] on span "+ Select options" at bounding box center [403, 192] width 66 height 12
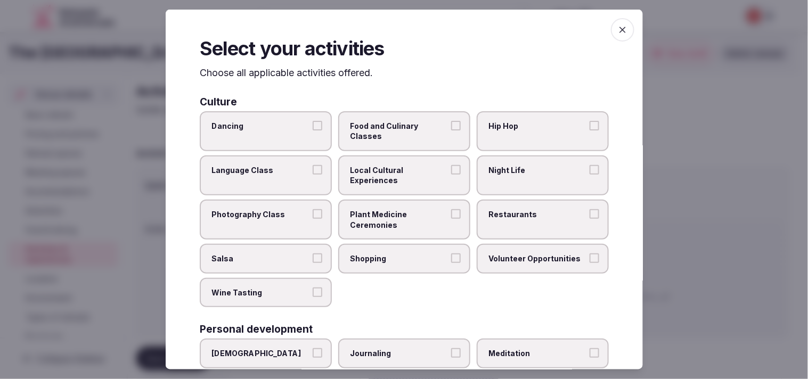
click at [399, 177] on span "Local Cultural Experiences" at bounding box center [399, 175] width 98 height 21
click at [399, 175] on button "Local Cultural Experiences" at bounding box center [456, 170] width 10 height 10
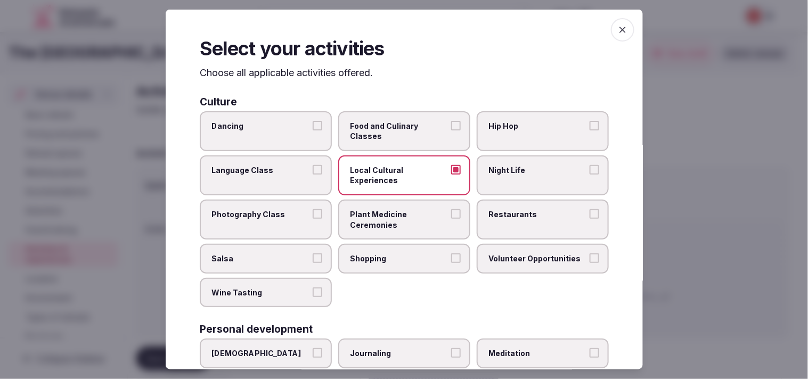
click at [399, 222] on label "Restaurants" at bounding box center [543, 220] width 132 height 40
click at [399, 219] on button "Restaurants" at bounding box center [595, 214] width 10 height 10
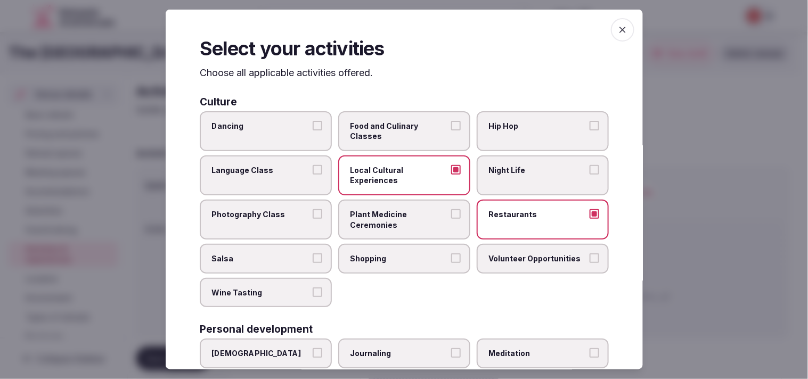
scroll to position [59, 0]
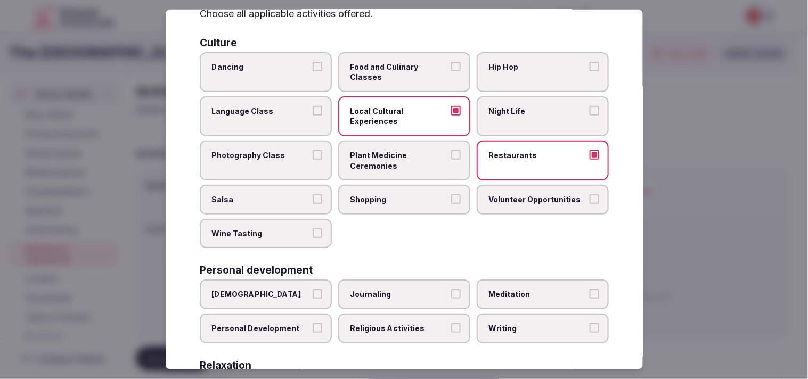
click at [399, 157] on span "Plant Medicine Ceremonies" at bounding box center [399, 160] width 98 height 21
click at [399, 157] on button "Plant Medicine Ceremonies" at bounding box center [456, 155] width 10 height 10
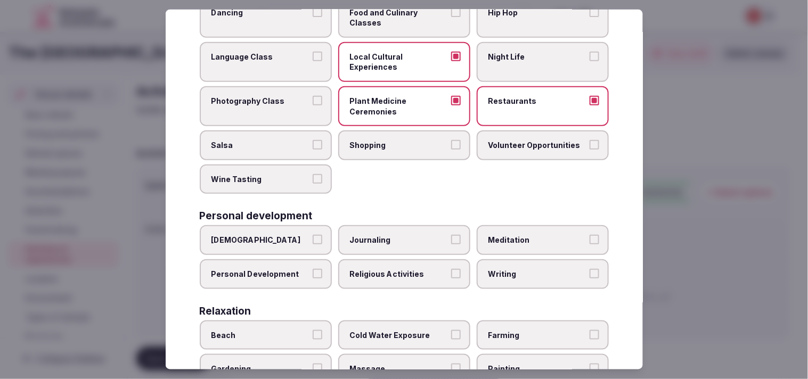
scroll to position [177, 0]
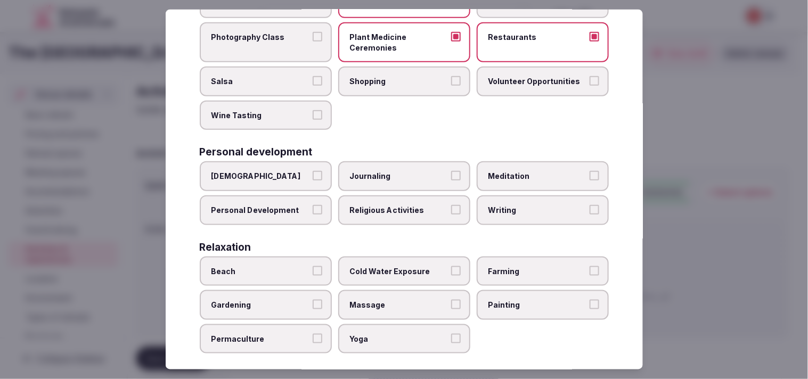
click at [331, 204] on div "Ayurveda Journaling Meditation Personal Development Religious Activities Writing" at bounding box center [404, 192] width 409 height 63
click at [291, 216] on label "Personal Development" at bounding box center [266, 211] width 132 height 30
click at [313, 215] on button "Personal Development" at bounding box center [318, 210] width 10 height 10
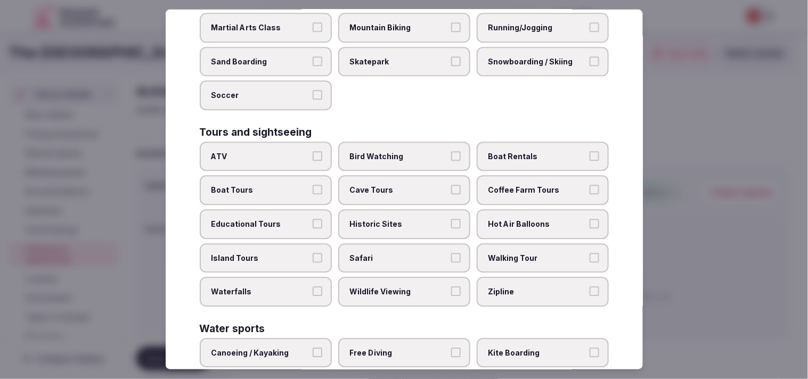
scroll to position [762, 0]
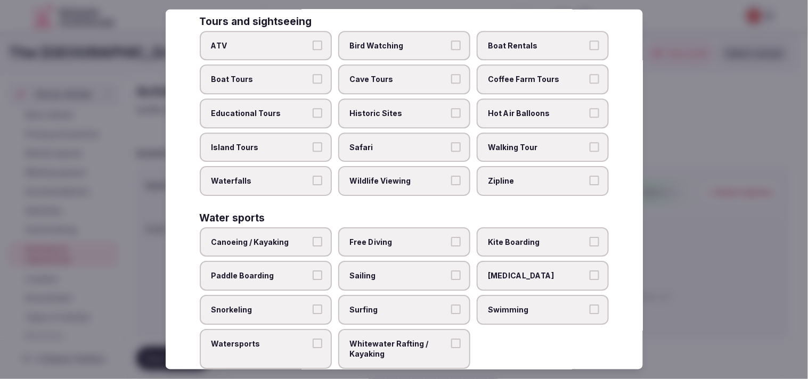
drag, startPoint x: 563, startPoint y: 286, endPoint x: 555, endPoint y: 286, distance: 8.0
click at [399, 305] on span "Swimming" at bounding box center [538, 310] width 98 height 11
click at [399, 305] on button "Swimming" at bounding box center [595, 310] width 10 height 10
click at [399, 305] on span "Swimming" at bounding box center [538, 310] width 98 height 11
click at [399, 305] on button "Swimming" at bounding box center [595, 310] width 10 height 10
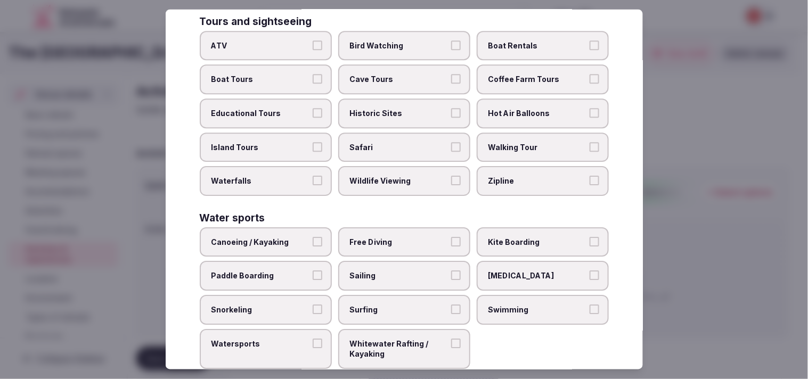
scroll to position [644, 0]
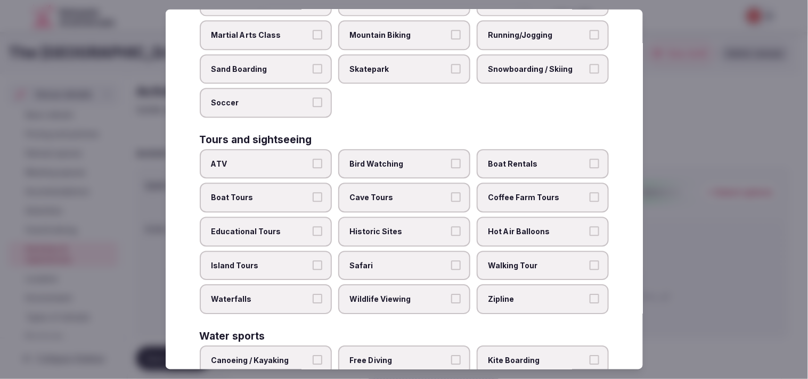
click at [399, 261] on span "Walking Tour" at bounding box center [538, 266] width 98 height 11
click at [399, 261] on button "Walking Tour" at bounding box center [595, 266] width 10 height 10
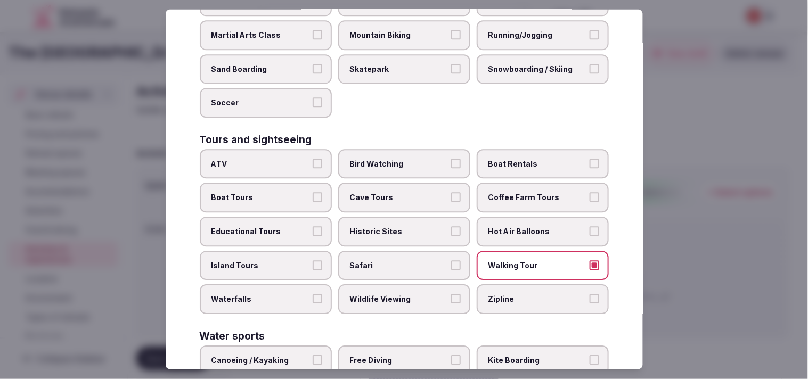
click at [399, 227] on span "Historic Sites" at bounding box center [399, 232] width 98 height 11
click at [399, 227] on button "Historic Sites" at bounding box center [456, 232] width 10 height 10
click at [399, 227] on span "Historic Sites" at bounding box center [399, 232] width 98 height 11
click at [399, 227] on button "Historic Sites" at bounding box center [456, 232] width 10 height 10
click at [399, 227] on span "Historic Sites" at bounding box center [399, 232] width 98 height 11
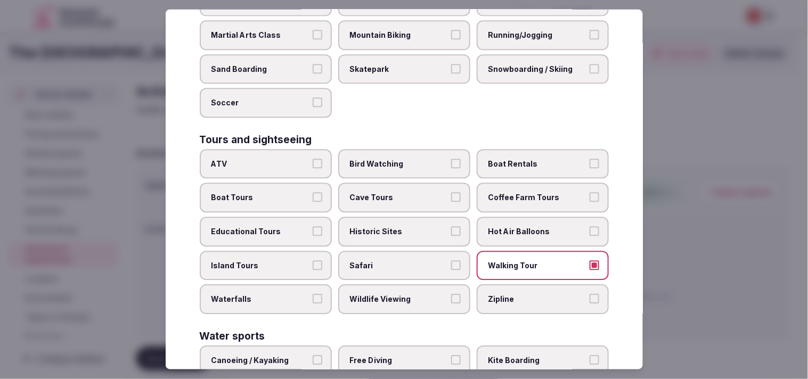
click at [399, 227] on button "Historic Sites" at bounding box center [456, 232] width 10 height 10
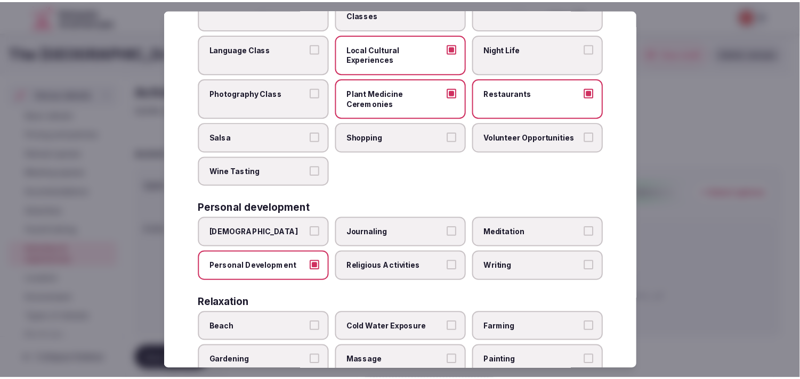
scroll to position [0, 0]
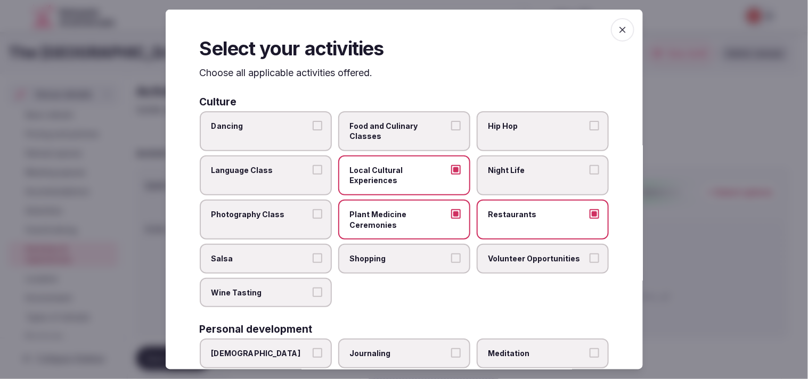
click at [399, 30] on icon "button" at bounding box center [623, 30] width 6 height 6
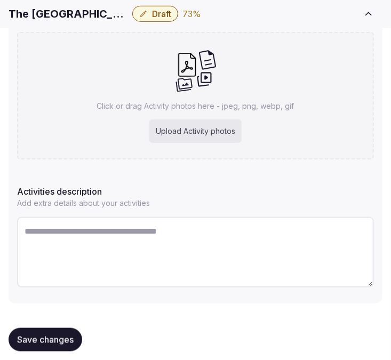
scroll to position [254, 0]
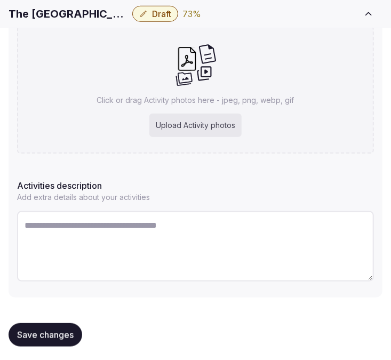
click at [144, 232] on textarea at bounding box center [195, 246] width 356 height 70
paste textarea "**********"
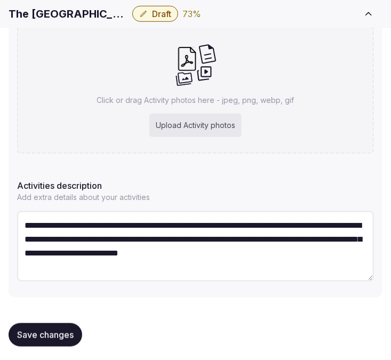
scroll to position [6, 0]
type textarea "**********"
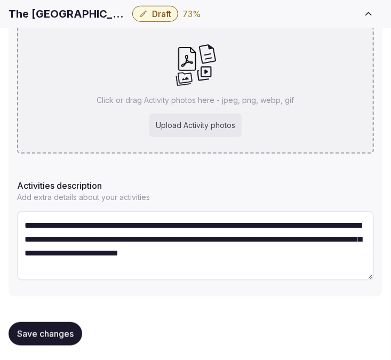
scroll to position [226, 0]
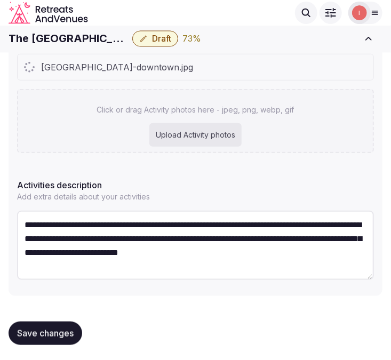
click at [251, 109] on p "Click or drag Activity photos here - jpeg, png, webp, gif" at bounding box center [195, 109] width 197 height 11
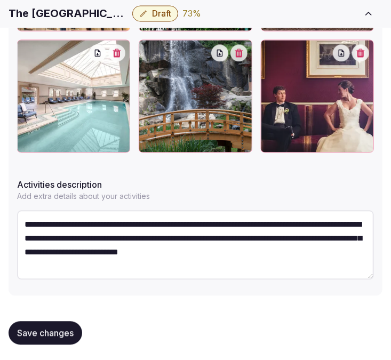
scroll to position [14, 0]
click at [34, 332] on span "Save changes" at bounding box center [45, 333] width 56 height 11
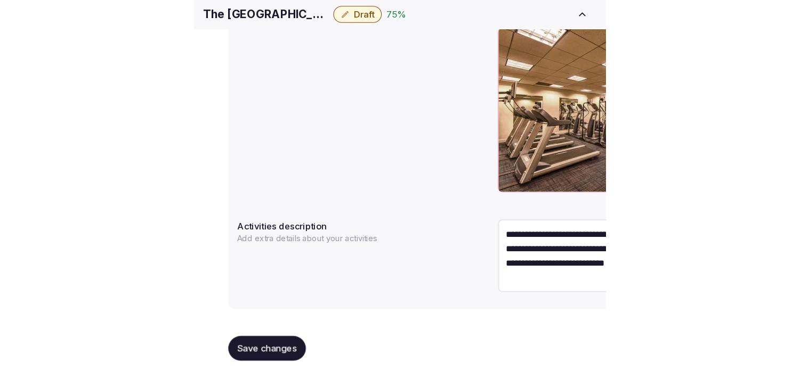
scroll to position [434, 0]
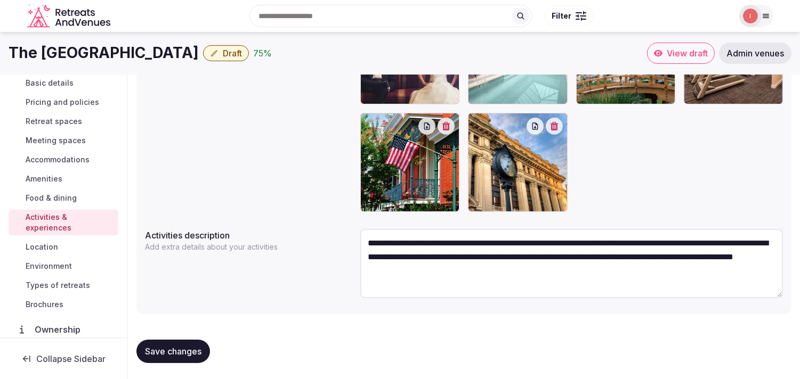
click at [25, 247] on link "Location" at bounding box center [64, 247] width 110 height 15
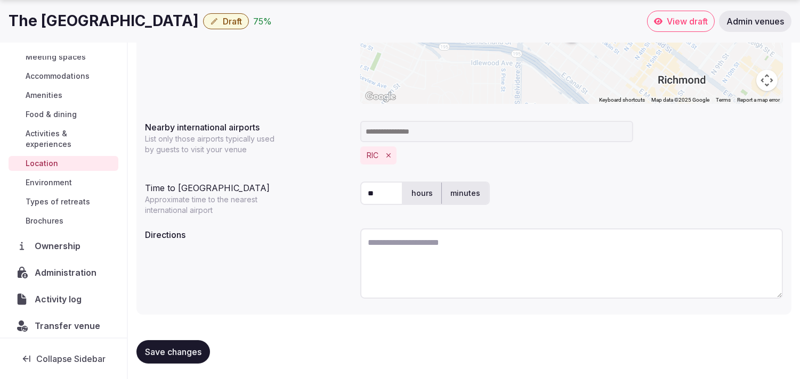
scroll to position [91, 0]
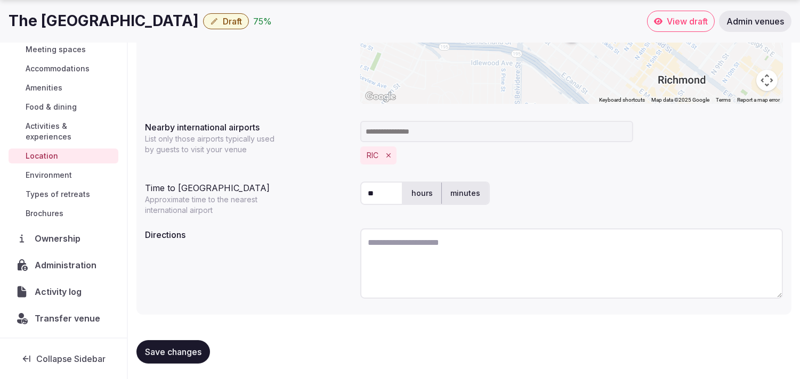
click at [161, 348] on span "Save changes" at bounding box center [173, 352] width 56 height 11
click at [167, 355] on span "Save changes" at bounding box center [173, 352] width 56 height 11
click at [69, 177] on span "Environment" at bounding box center [49, 175] width 46 height 11
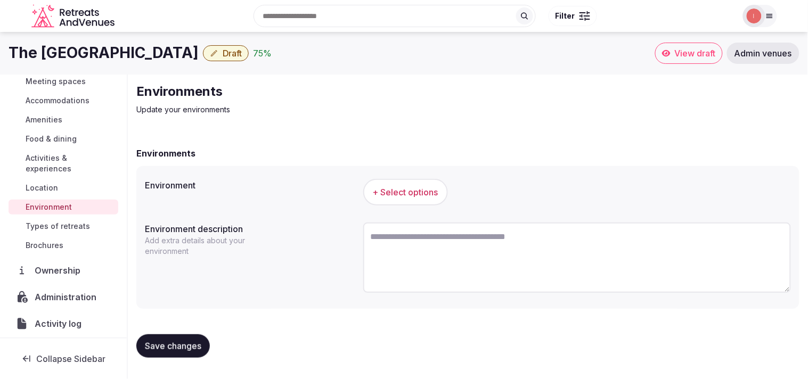
click at [399, 182] on button "+ Select options" at bounding box center [405, 192] width 85 height 27
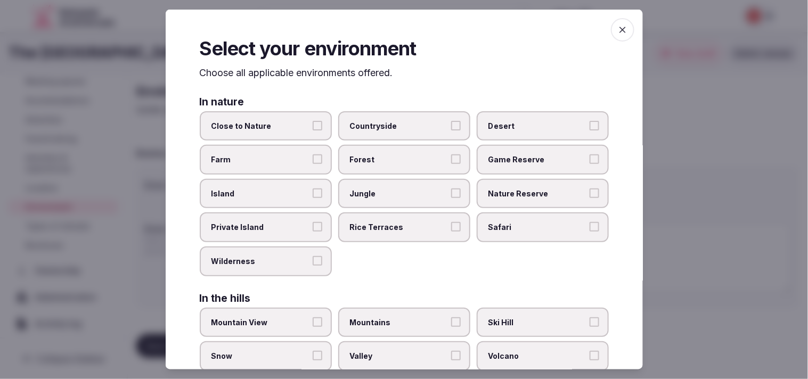
click at [294, 116] on label "Close to Nature" at bounding box center [266, 126] width 132 height 30
click at [313, 120] on button "Close to Nature" at bounding box center [318, 125] width 10 height 10
click at [399, 226] on button "Rice Terraces" at bounding box center [456, 227] width 10 height 10
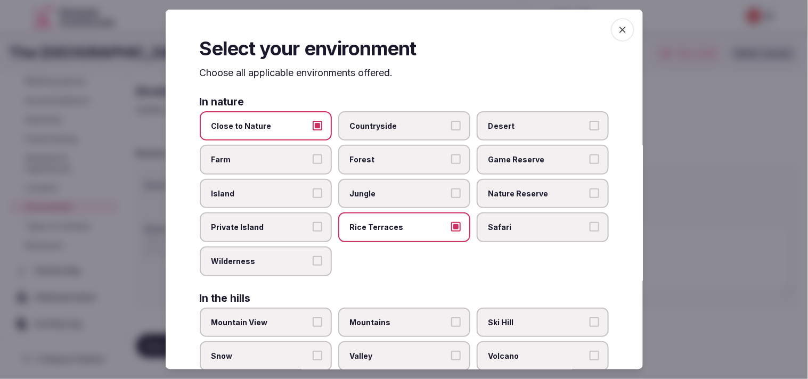
click at [399, 226] on button "Rice Terraces" at bounding box center [456, 227] width 10 height 10
click at [305, 217] on label "Private Island" at bounding box center [266, 228] width 132 height 30
click at [313, 222] on button "Private Island" at bounding box center [318, 227] width 10 height 10
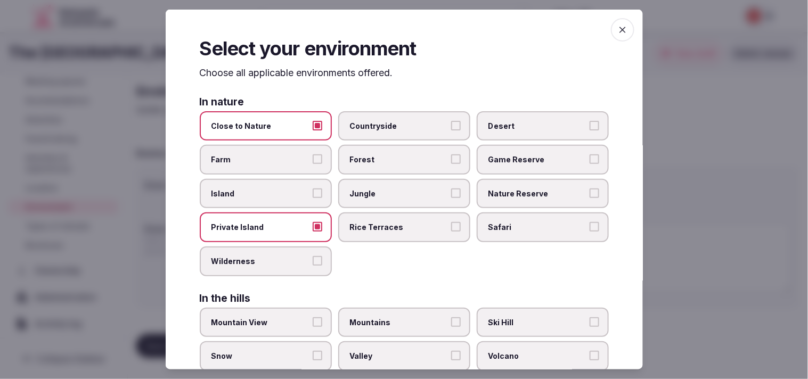
click at [322, 224] on label "Private Island" at bounding box center [266, 228] width 132 height 30
click at [322, 224] on button "Private Island" at bounding box center [318, 227] width 10 height 10
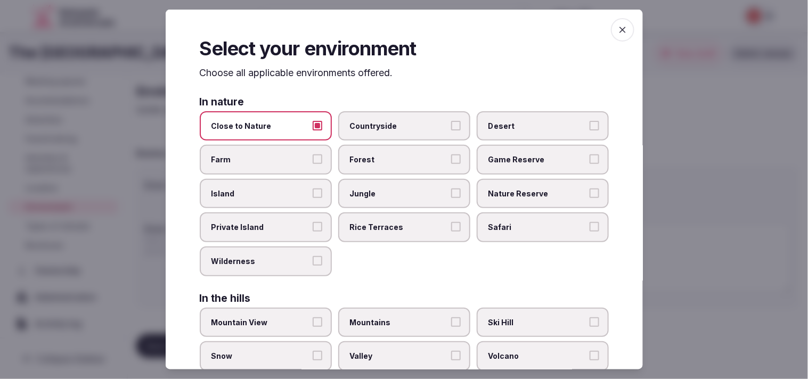
click at [319, 128] on button "Close to Nature" at bounding box center [318, 125] width 10 height 10
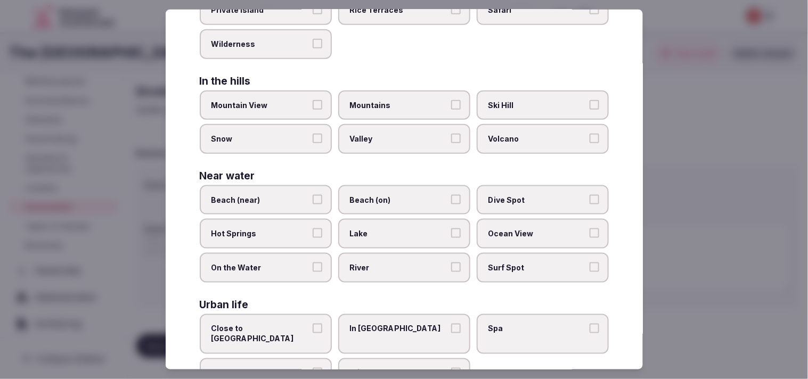
scroll to position [238, 0]
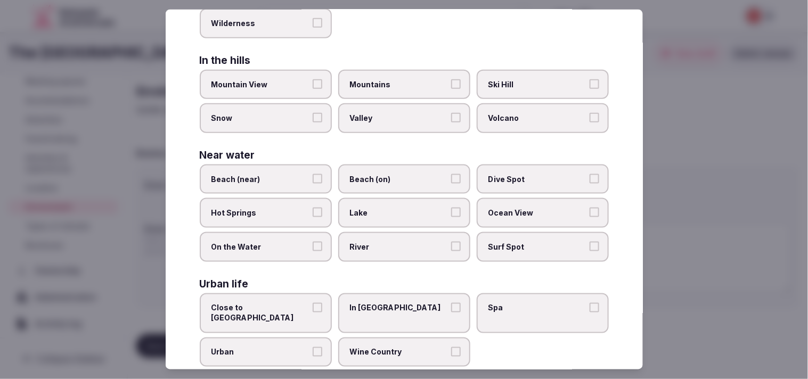
click at [318, 347] on button "Urban" at bounding box center [318, 352] width 10 height 10
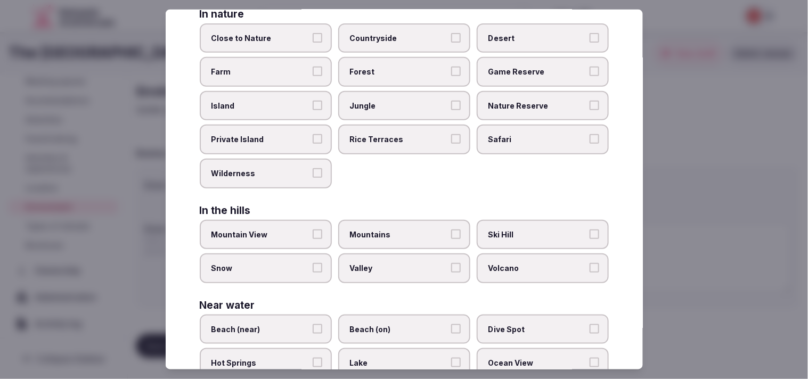
scroll to position [0, 0]
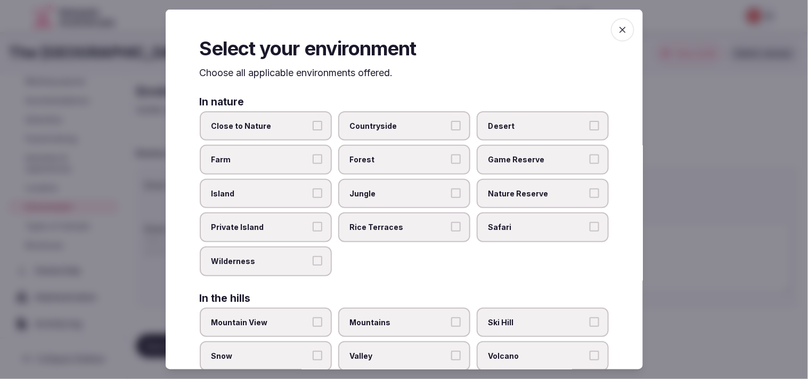
click at [399, 33] on icon "button" at bounding box center [623, 30] width 11 height 11
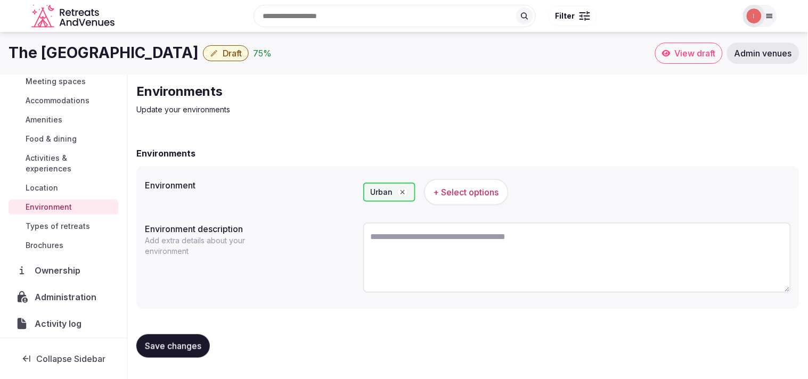
click at [189, 341] on span "Save changes" at bounding box center [173, 346] width 56 height 11
click at [187, 340] on div "Saving..." at bounding box center [161, 346] width 51 height 23
click at [196, 341] on span "Save changes" at bounding box center [173, 346] width 56 height 11
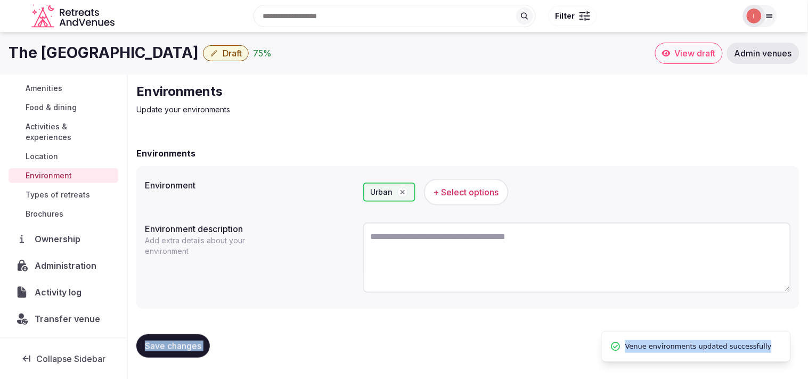
scroll to position [123, 0]
click at [36, 192] on span "Types of retreats" at bounding box center [58, 194] width 64 height 11
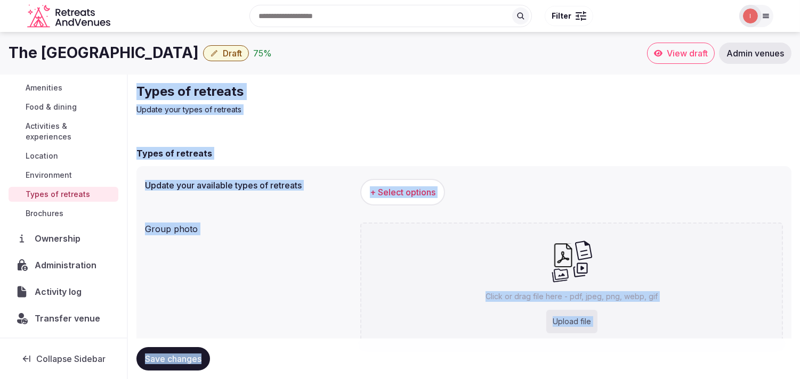
click at [399, 158] on div "Types of retreats" at bounding box center [463, 153] width 655 height 13
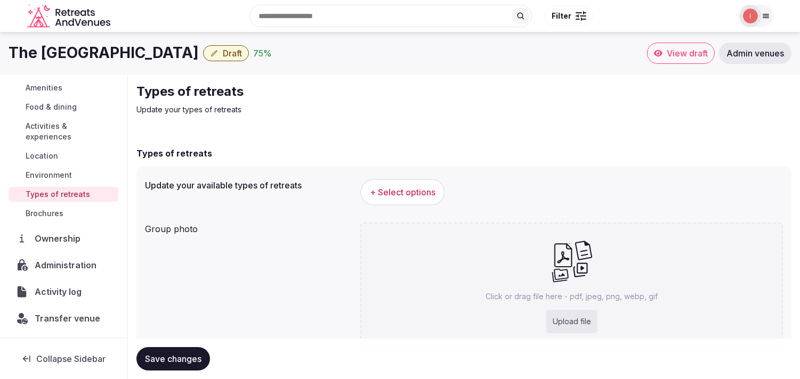
click at [395, 186] on span "+ Select options" at bounding box center [403, 192] width 66 height 12
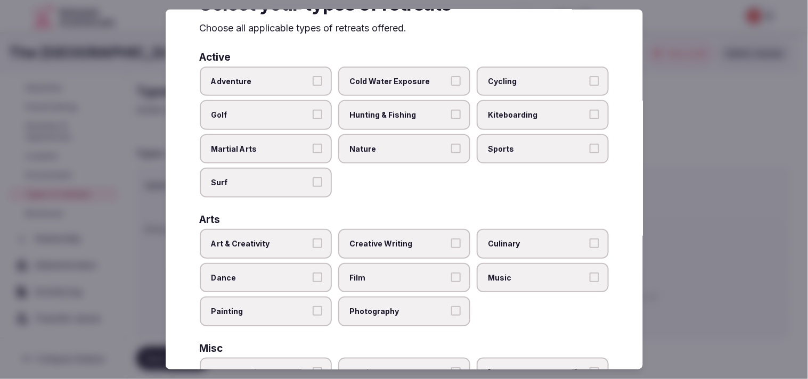
scroll to position [118, 0]
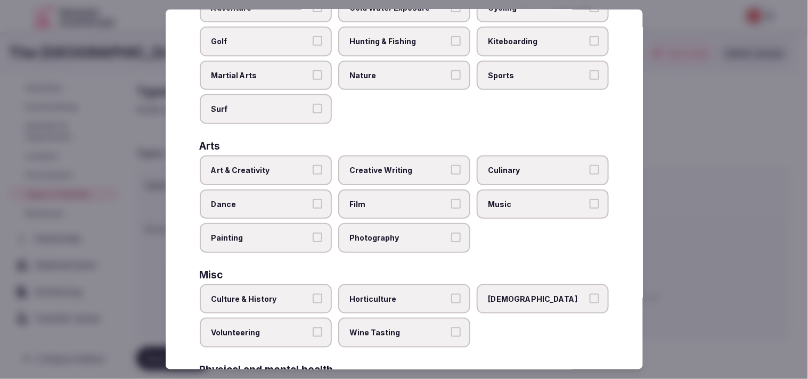
drag, startPoint x: 302, startPoint y: 150, endPoint x: 305, endPoint y: 157, distance: 7.9
click at [302, 152] on div "Arts Art & Creativity Creative Writing Culinary Dance Film Music Painting Photo…" at bounding box center [404, 197] width 409 height 112
click at [314, 162] on label "Art & Creativity" at bounding box center [266, 171] width 132 height 30
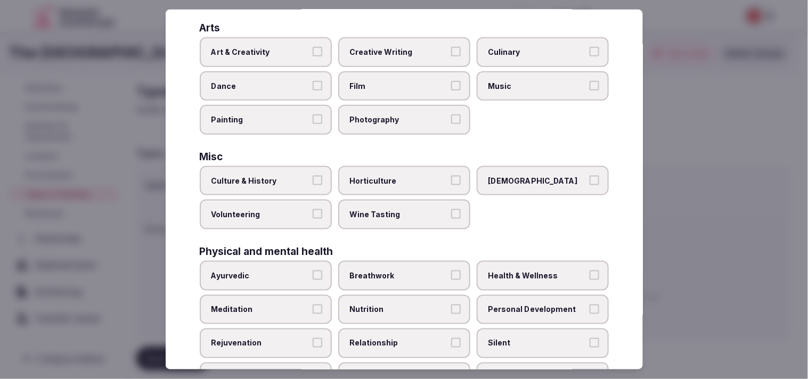
click at [310, 177] on label "Culture & History" at bounding box center [266, 181] width 132 height 30
click at [313, 177] on button "Culture & History" at bounding box center [318, 181] width 10 height 10
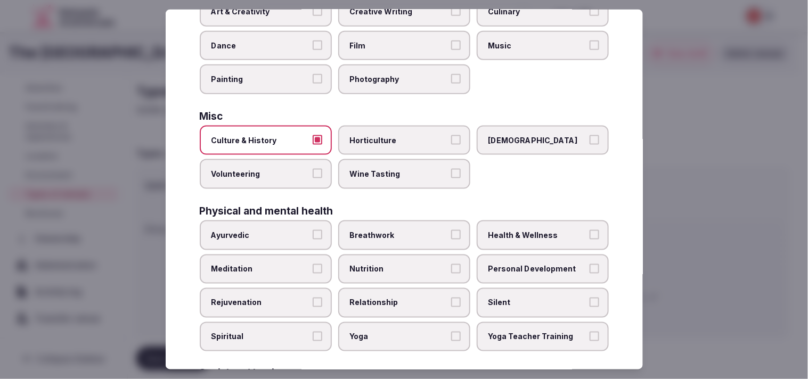
scroll to position [296, 0]
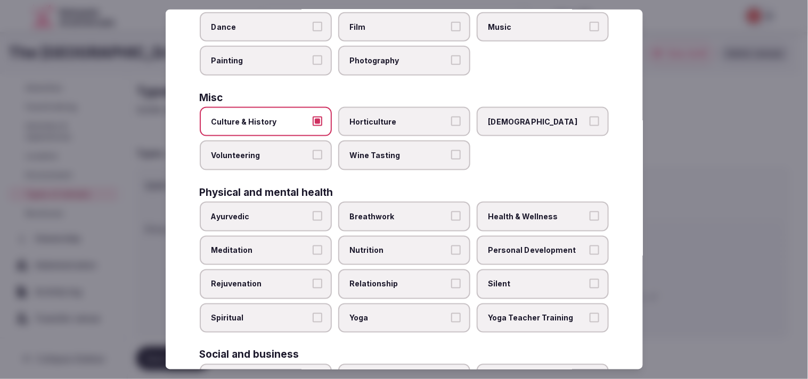
click at [399, 245] on span "Personal Development" at bounding box center [538, 250] width 98 height 11
click at [399, 245] on button "Personal Development" at bounding box center [595, 250] width 10 height 10
click at [399, 219] on label "Health & Wellness" at bounding box center [543, 217] width 132 height 30
click at [399, 219] on button "Health & Wellness" at bounding box center [595, 217] width 10 height 10
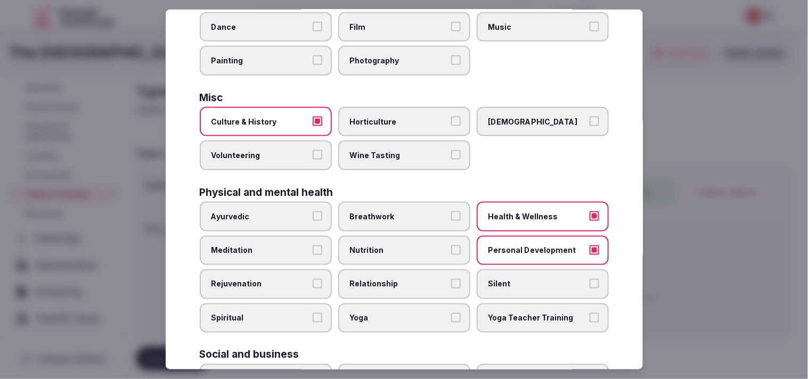
click at [399, 279] on span "Relationship" at bounding box center [399, 284] width 98 height 11
click at [399, 279] on button "Relationship" at bounding box center [456, 284] width 10 height 10
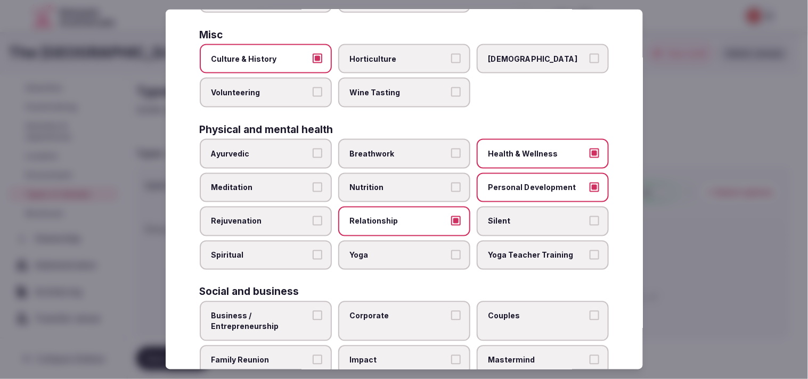
scroll to position [408, 0]
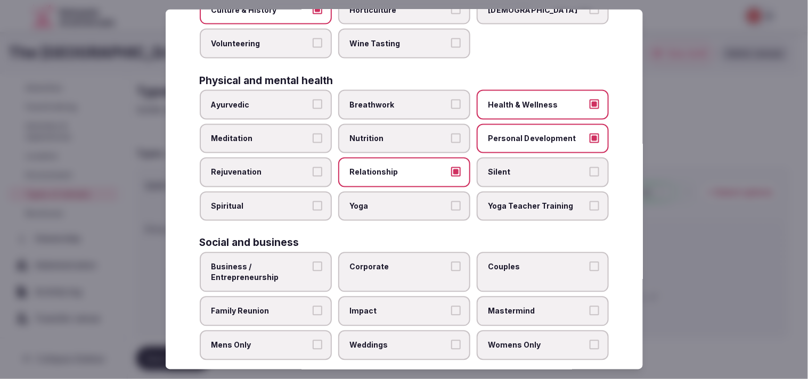
drag, startPoint x: 311, startPoint y: 256, endPoint x: 384, endPoint y: 250, distance: 73.8
click at [321, 255] on label "Business / Entrepreneurship" at bounding box center [266, 273] width 132 height 40
click at [321, 262] on button "Business / Entrepreneurship" at bounding box center [318, 267] width 10 height 10
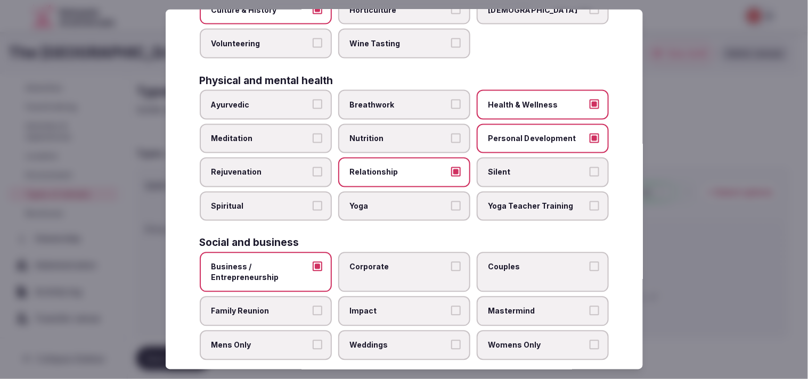
drag, startPoint x: 420, startPoint y: 253, endPoint x: 460, endPoint y: 256, distance: 40.6
click at [399, 262] on span "Corporate" at bounding box center [399, 267] width 98 height 11
click at [399, 262] on button "Corporate" at bounding box center [456, 267] width 10 height 10
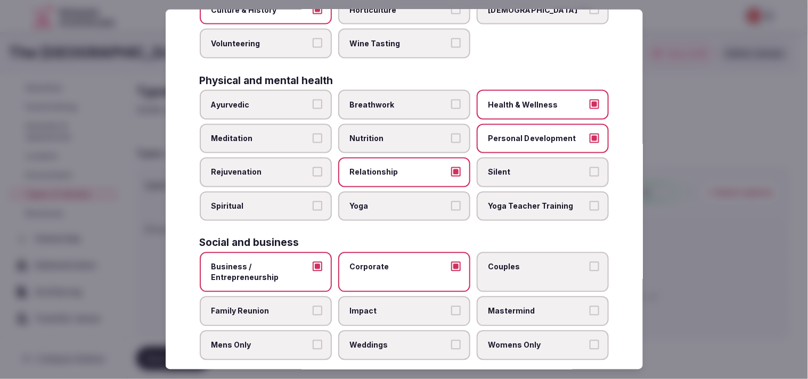
click at [399, 259] on label "Couples" at bounding box center [543, 273] width 132 height 40
click at [399, 262] on button "Couples" at bounding box center [595, 267] width 10 height 10
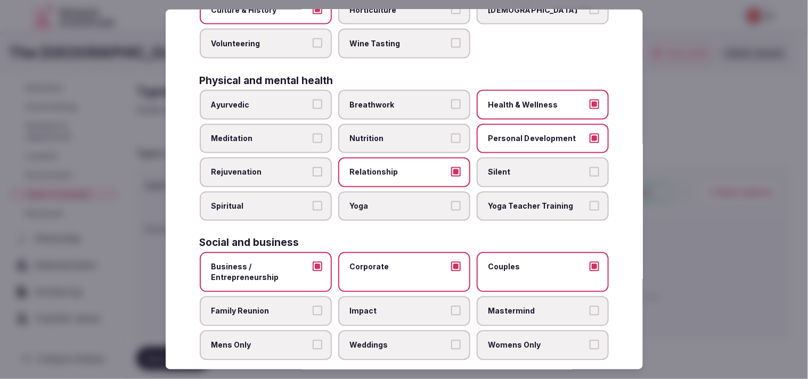
click at [304, 306] on span "Family Reunion" at bounding box center [261, 311] width 98 height 11
click at [313, 306] on button "Family Reunion" at bounding box center [318, 311] width 10 height 10
click at [399, 331] on label "Weddings" at bounding box center [404, 346] width 132 height 30
click at [399, 340] on button "Weddings" at bounding box center [456, 345] width 10 height 10
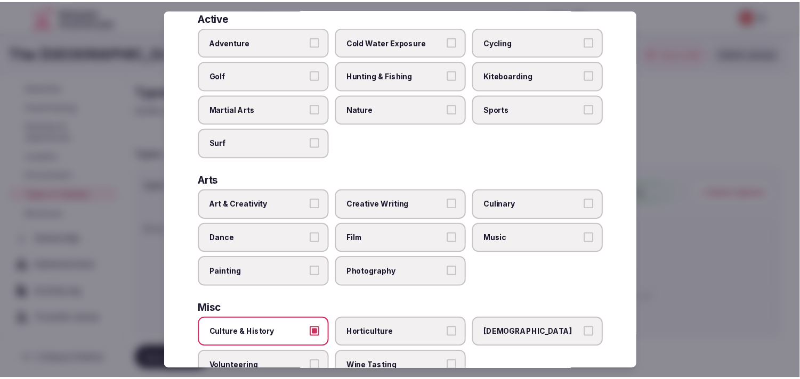
scroll to position [0, 0]
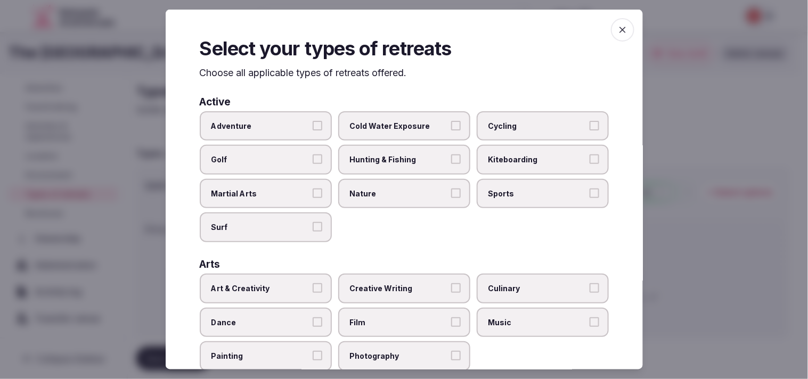
click at [399, 28] on icon "button" at bounding box center [623, 30] width 11 height 11
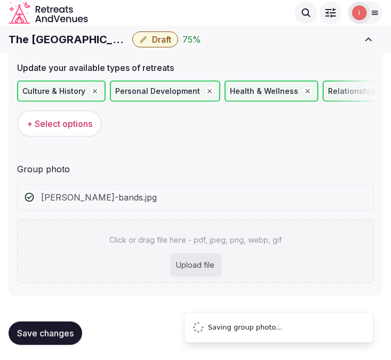
scroll to position [39, 0]
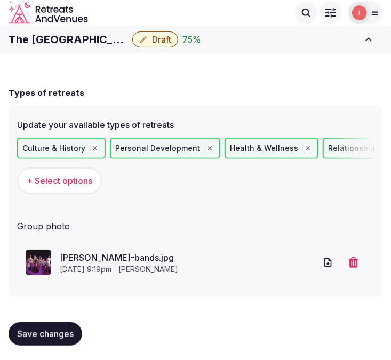
click at [48, 325] on button "Save changes" at bounding box center [46, 333] width 74 height 23
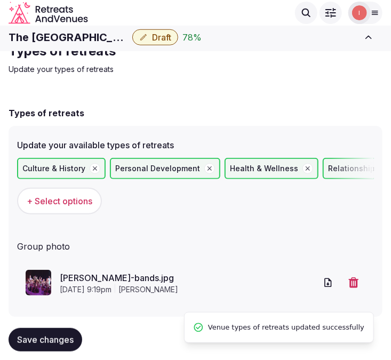
scroll to position [0, 0]
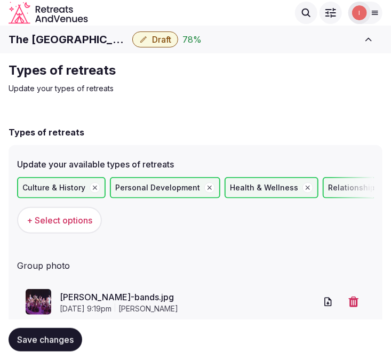
click at [319, 98] on div "Types of retreats Update your types of retreats Types of retreats Update your a…" at bounding box center [195, 227] width 391 height 348
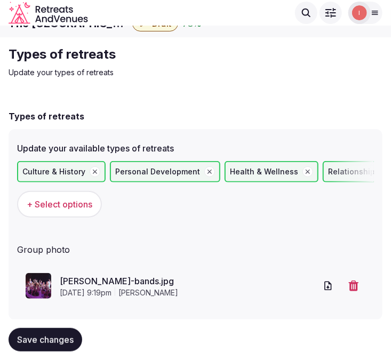
scroll to position [39, 0]
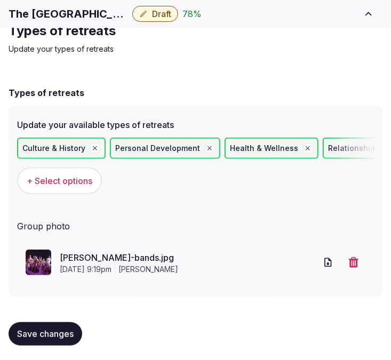
click at [95, 30] on h2 "Types of retreats" at bounding box center [188, 30] width 358 height 17
click at [86, 14] on h1 "The Jefferson Hotel" at bounding box center [68, 13] width 119 height 15
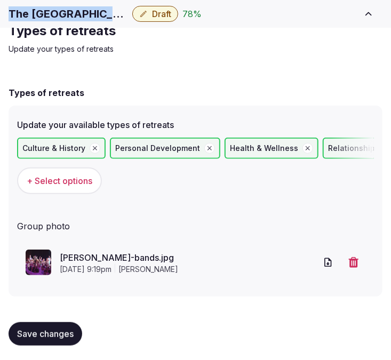
click at [86, 14] on h1 "The Jefferson Hotel" at bounding box center [68, 13] width 119 height 15
copy div "The Jefferson Hotel"
click at [79, 18] on h1 "The Jefferson Hotel" at bounding box center [68, 13] width 119 height 15
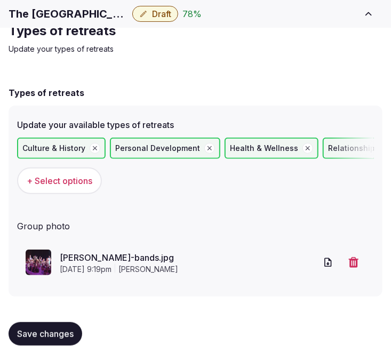
click at [82, 17] on h1 "The Jefferson Hotel" at bounding box center [68, 13] width 119 height 15
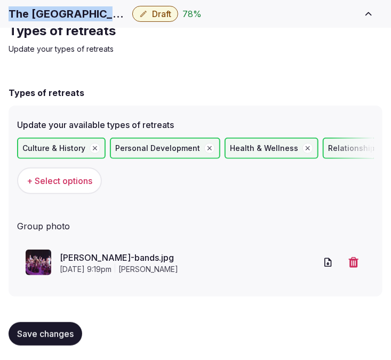
click at [82, 17] on h1 "The Jefferson Hotel" at bounding box center [68, 13] width 119 height 15
copy div "The Jefferson Hotel"
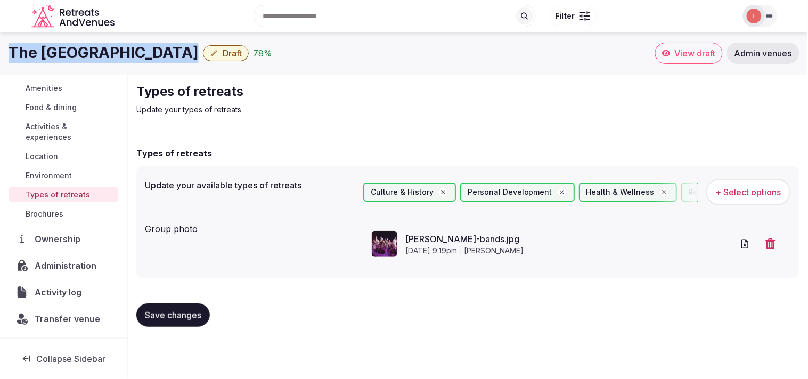
scroll to position [123, 0]
click at [54, 269] on span "Administration" at bounding box center [67, 265] width 65 height 13
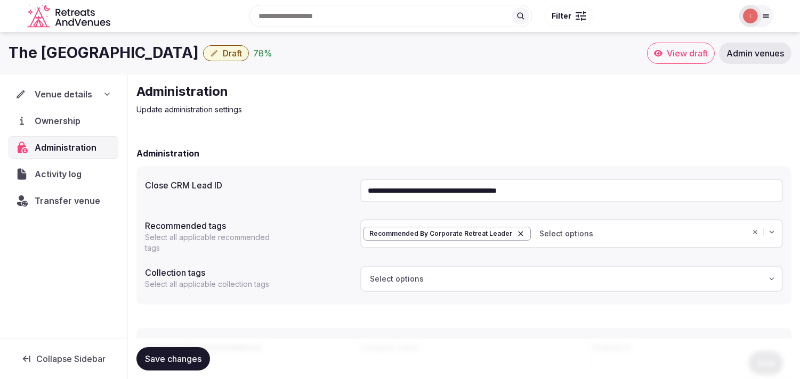
click at [399, 189] on input "**********" at bounding box center [571, 190] width 423 height 23
click at [203, 54] on button "Draft" at bounding box center [226, 53] width 46 height 16
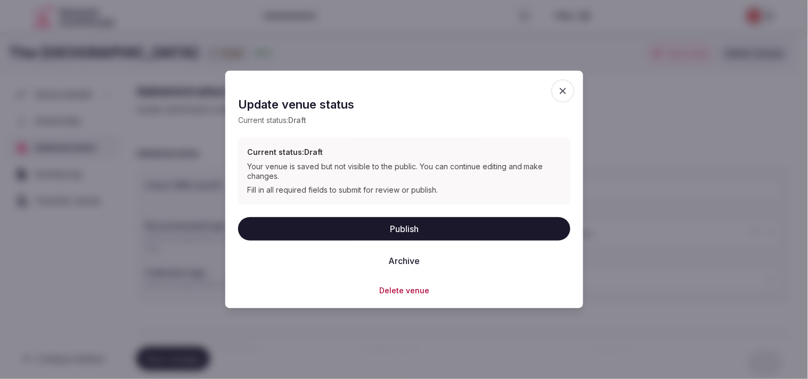
click at [399, 229] on button "Publish" at bounding box center [404, 228] width 332 height 23
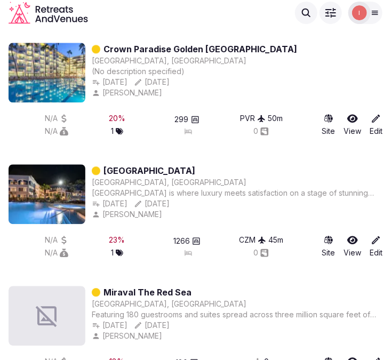
scroll to position [4211, 0]
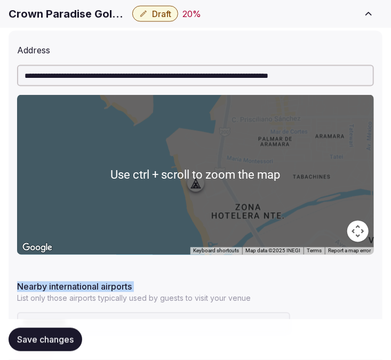
click at [174, 272] on div "**********" at bounding box center [196, 236] width 374 height 410
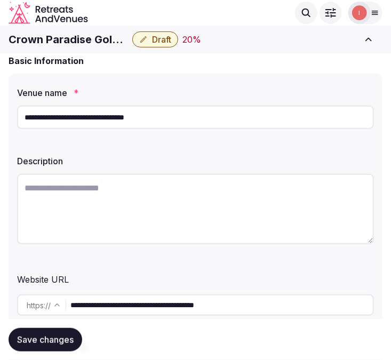
scroll to position [59, 0]
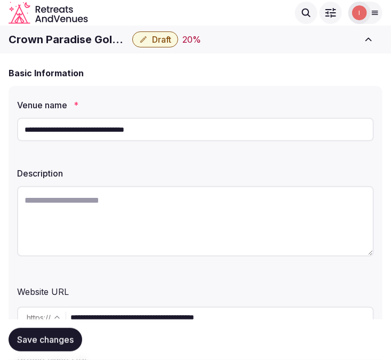
click at [157, 321] on div "Save changes" at bounding box center [196, 339] width 374 height 40
click at [157, 312] on input "**********" at bounding box center [221, 316] width 302 height 21
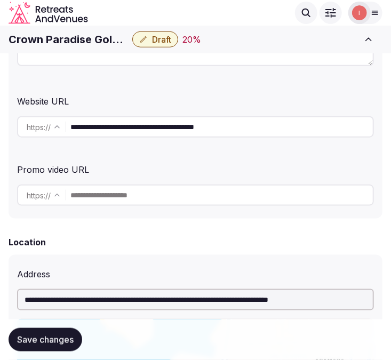
scroll to position [177, 0]
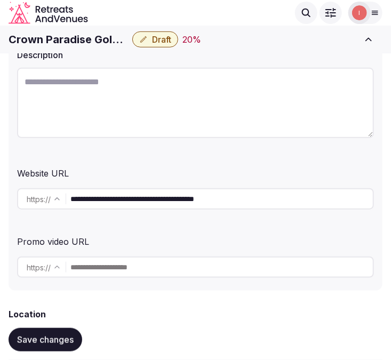
click at [65, 36] on h1 "Crown Paradise Golden Puerto Vallarta" at bounding box center [68, 39] width 119 height 15
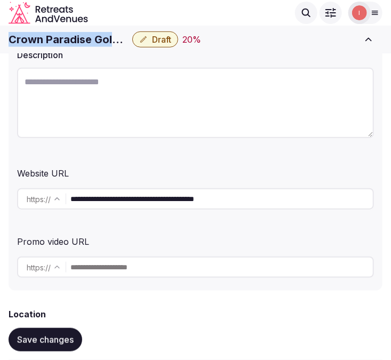
click at [65, 36] on h1 "Crown Paradise Golden Puerto Vallarta" at bounding box center [68, 39] width 119 height 15
drag, startPoint x: 66, startPoint y: 37, endPoint x: 71, endPoint y: 40, distance: 6.7
copy div "Crown Paradise Golden Puerto Vallarta"
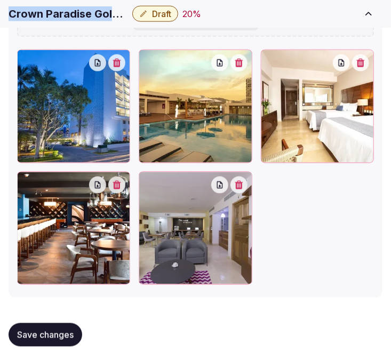
scroll to position [1556, 0]
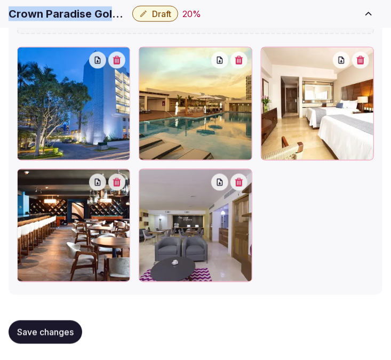
click at [72, 328] on span "Save changes" at bounding box center [45, 332] width 56 height 11
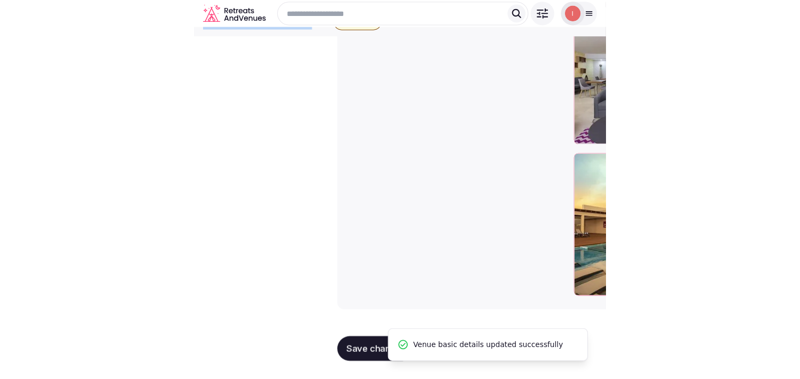
scroll to position [1248, 0]
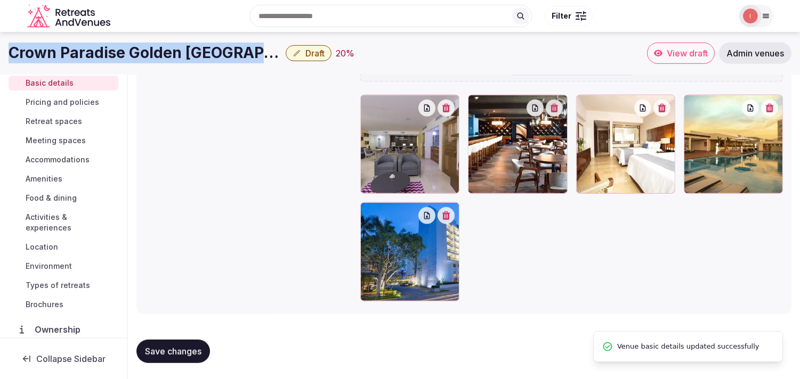
click at [56, 100] on span "Pricing and policies" at bounding box center [63, 102] width 74 height 11
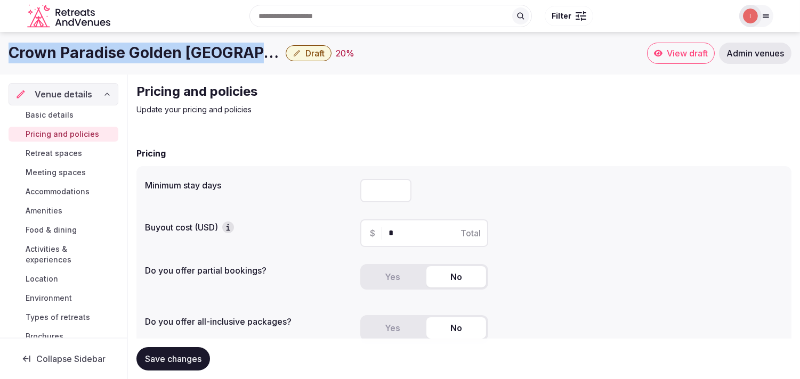
click at [68, 113] on span "Basic details" at bounding box center [50, 115] width 48 height 11
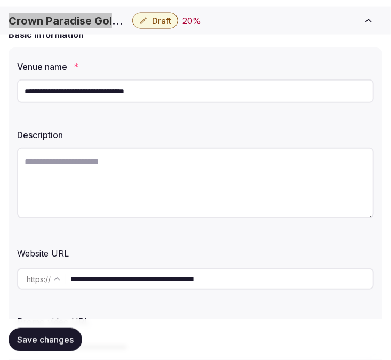
scroll to position [118, 0]
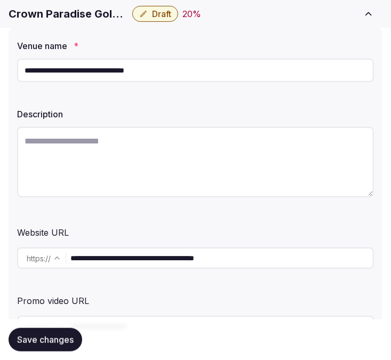
click at [210, 157] on textarea at bounding box center [195, 162] width 356 height 70
paste textarea "**********"
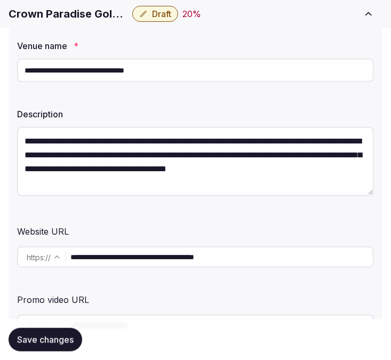
scroll to position [19, 0]
type textarea "**********"
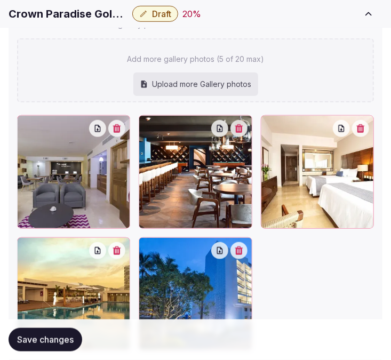
scroll to position [1442, 0]
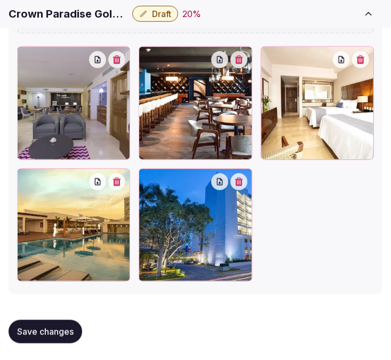
drag, startPoint x: 68, startPoint y: 326, endPoint x: 72, endPoint y: 316, distance: 10.0
click at [68, 326] on span "Save changes" at bounding box center [45, 331] width 56 height 11
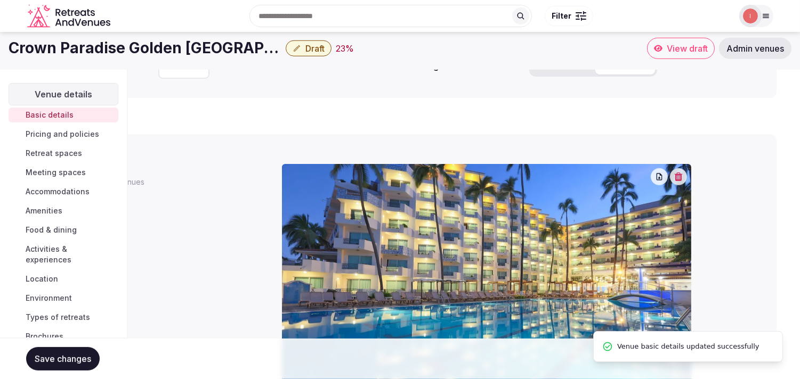
scroll to position [14, 0]
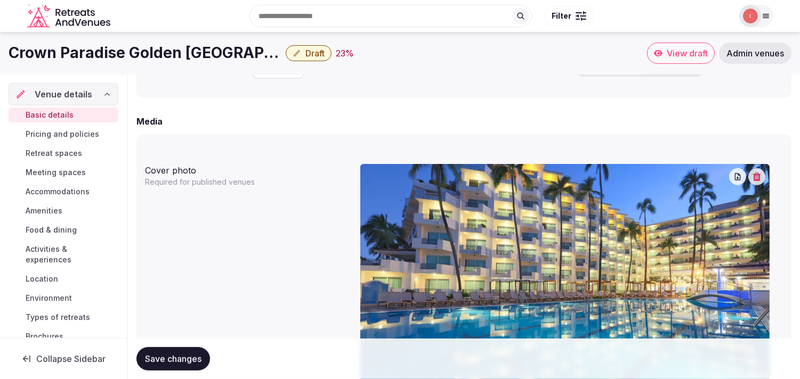
click at [310, 59] on button "Draft" at bounding box center [309, 53] width 46 height 16
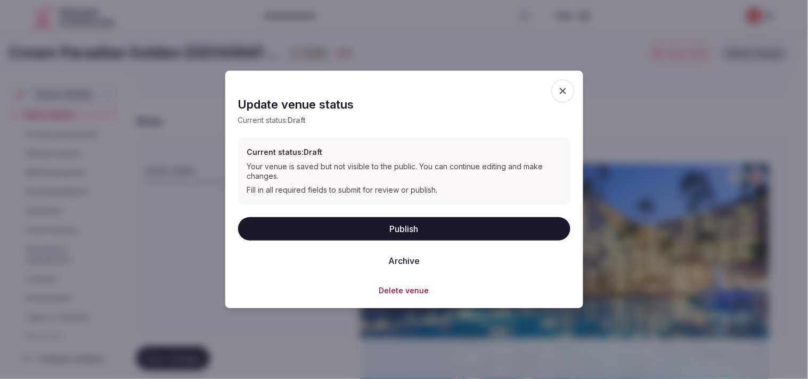
click at [390, 221] on button "Publish" at bounding box center [404, 228] width 332 height 23
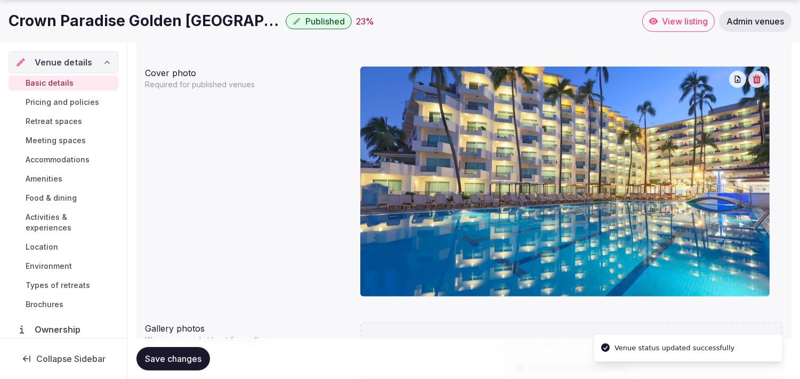
scroll to position [850, 0]
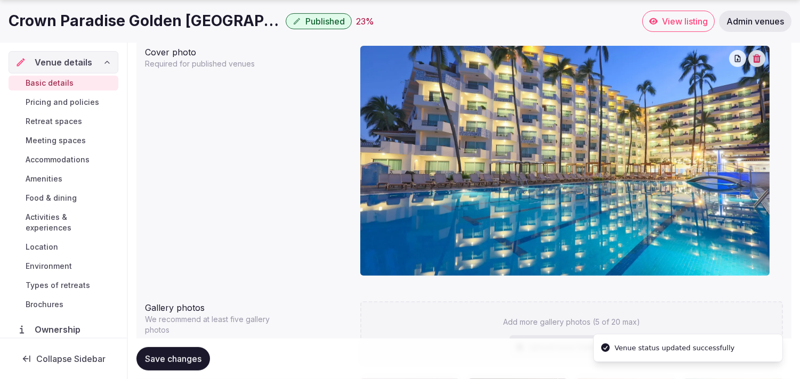
click at [62, 98] on span "Pricing and policies" at bounding box center [63, 102] width 74 height 11
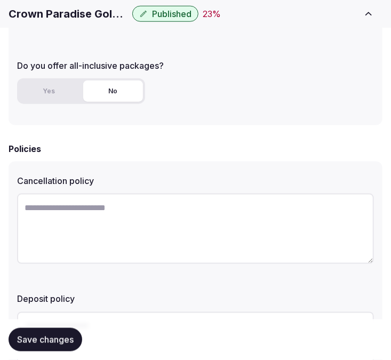
scroll to position [423, 0]
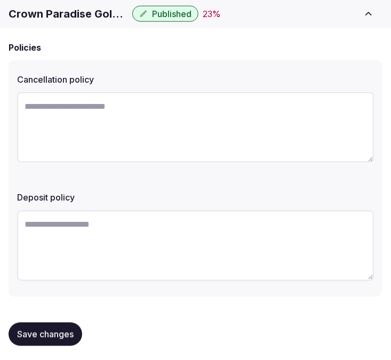
drag, startPoint x: 60, startPoint y: 325, endPoint x: 126, endPoint y: 265, distance: 89.4
click at [60, 324] on button "Save changes" at bounding box center [46, 333] width 74 height 23
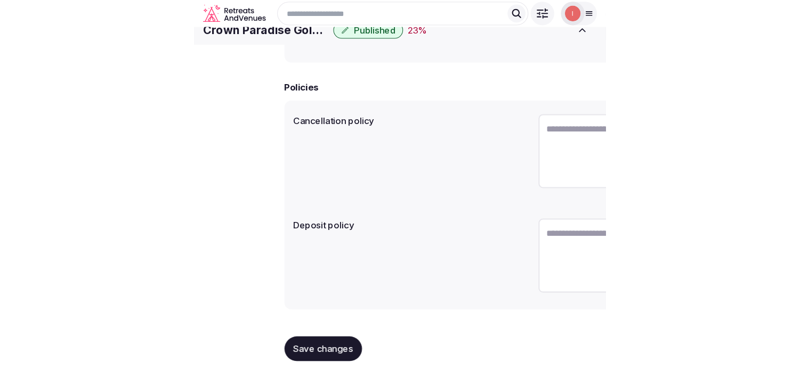
scroll to position [272, 0]
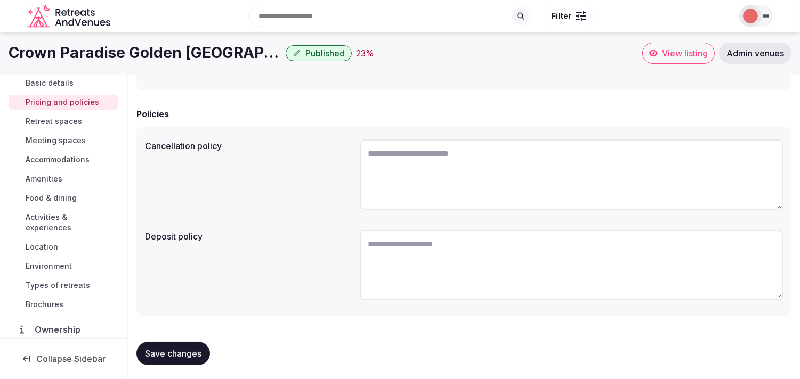
click at [64, 115] on link "Retreat spaces" at bounding box center [64, 121] width 110 height 15
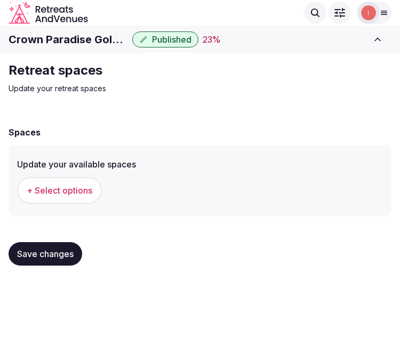
click at [81, 188] on span "+ Select options" at bounding box center [60, 190] width 66 height 12
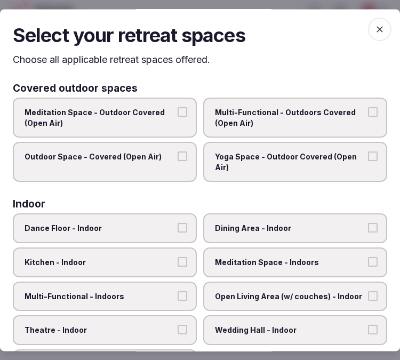
click at [286, 126] on span "Multi-Functional - Outdoors Covered (Open Air)" at bounding box center [290, 117] width 150 height 21
click at [368, 117] on button "Multi-Functional - Outdoors Covered (Open Air)" at bounding box center [373, 112] width 10 height 10
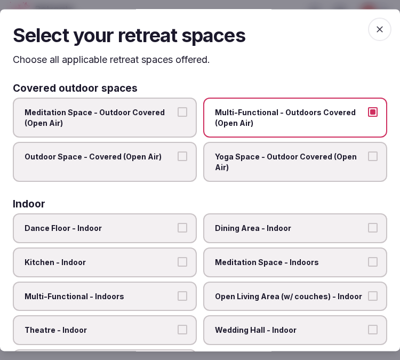
click at [180, 167] on label "Outdoor Space - Covered (Open Air)" at bounding box center [105, 162] width 184 height 40
click at [180, 161] on button "Outdoor Space - Covered (Open Air)" at bounding box center [182, 157] width 10 height 10
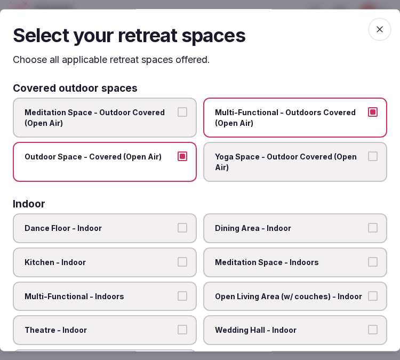
scroll to position [59, 0]
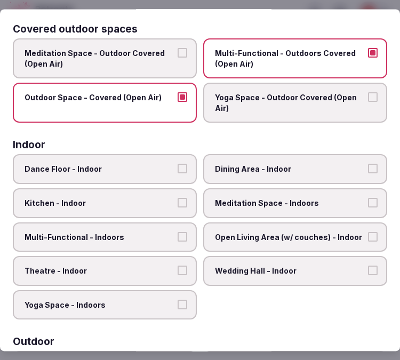
click at [279, 168] on span "Dining Area - Indoor" at bounding box center [290, 169] width 150 height 11
click at [368, 168] on button "Dining Area - Indoor" at bounding box center [373, 169] width 10 height 10
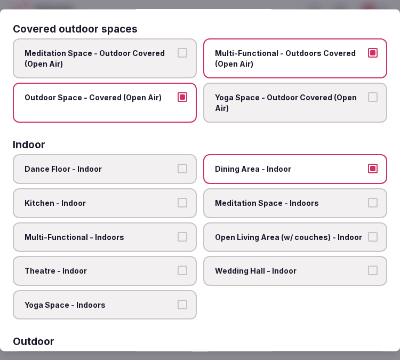
click at [169, 234] on span "Multi-Functional - Indoors" at bounding box center [100, 237] width 150 height 11
click at [177, 234] on button "Multi-Functional - Indoors" at bounding box center [182, 237] width 10 height 10
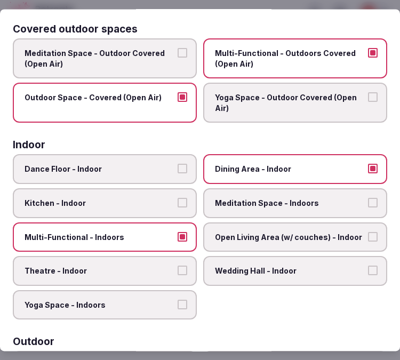
click at [230, 233] on span "Open Living Area (w/ couches) - Indoor" at bounding box center [290, 237] width 150 height 11
click at [368, 233] on button "Open Living Area (w/ couches) - Indoor" at bounding box center [373, 237] width 10 height 10
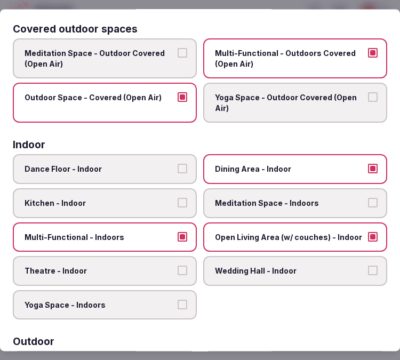
click at [153, 269] on span "Theatre - Indoor" at bounding box center [100, 271] width 150 height 11
click at [177, 269] on button "Theatre - Indoor" at bounding box center [182, 271] width 10 height 10
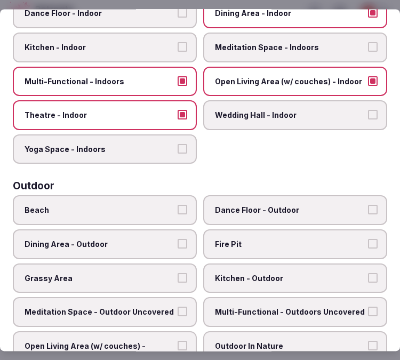
scroll to position [237, 0]
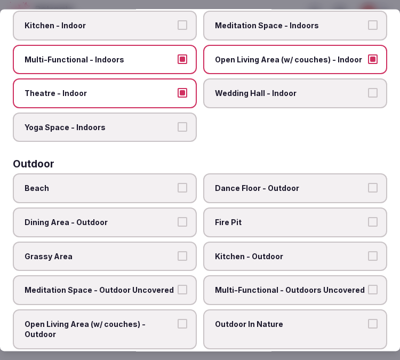
click at [280, 183] on span "Dance Floor - Outdoor" at bounding box center [290, 188] width 150 height 11
click at [368, 183] on button "Dance Floor - Outdoor" at bounding box center [373, 188] width 10 height 10
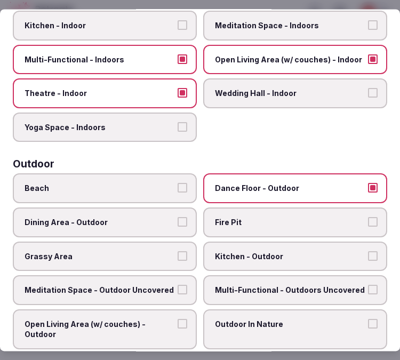
click at [125, 217] on span "Dining Area - Outdoor" at bounding box center [100, 222] width 150 height 11
click at [177, 217] on button "Dining Area - Outdoor" at bounding box center [182, 222] width 10 height 10
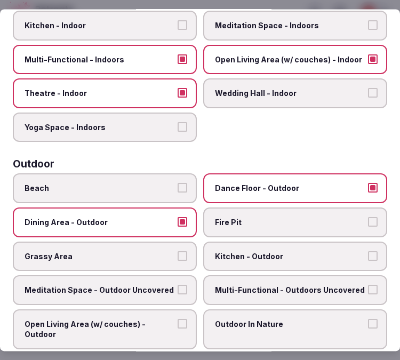
click at [301, 187] on label "Dance Floor - Outdoor" at bounding box center [295, 189] width 184 height 30
click at [368, 187] on button "Dance Floor - Outdoor" at bounding box center [373, 188] width 10 height 10
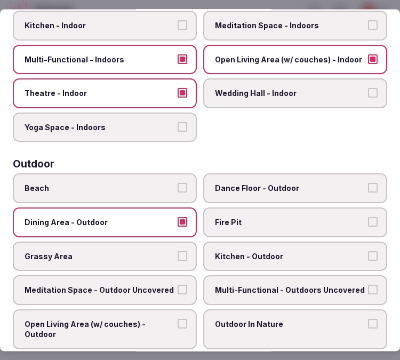
click at [278, 251] on span "Kitchen - Outdoor" at bounding box center [290, 256] width 150 height 11
click at [368, 251] on button "Kitchen - Outdoor" at bounding box center [373, 256] width 10 height 10
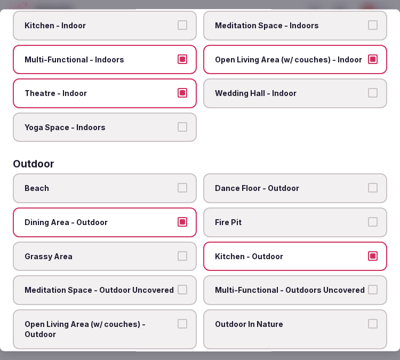
click at [189, 275] on label "Meditation Space - Outdoor Uncovered" at bounding box center [105, 290] width 184 height 30
click at [187, 285] on button "Meditation Space - Outdoor Uncovered" at bounding box center [182, 290] width 10 height 10
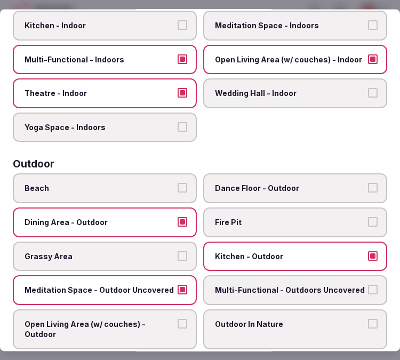
click at [261, 285] on span "Multi-Functional - Outdoors Uncovered" at bounding box center [290, 290] width 150 height 11
click at [368, 285] on button "Multi-Functional - Outdoors Uncovered" at bounding box center [373, 290] width 10 height 10
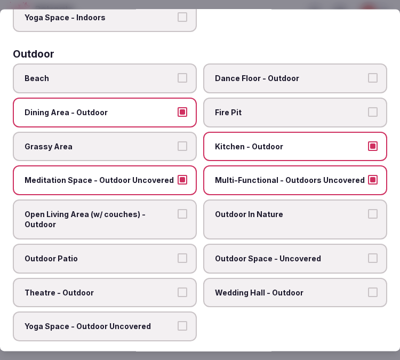
scroll to position [355, 0]
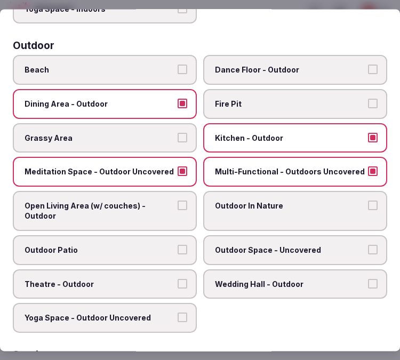
click at [150, 200] on span "Open Living Area (w/ couches) - Outdoor" at bounding box center [100, 210] width 150 height 21
click at [177, 200] on button "Open Living Area (w/ couches) - Outdoor" at bounding box center [182, 205] width 10 height 10
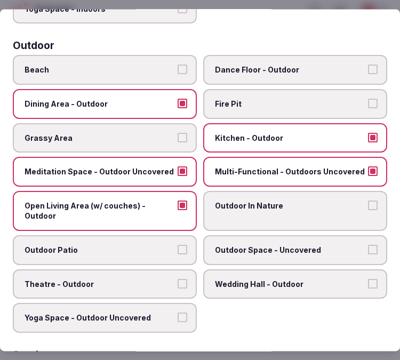
click at [240, 202] on label "Outdoor In Nature" at bounding box center [295, 211] width 184 height 40
click at [368, 202] on button "Outdoor In Nature" at bounding box center [373, 205] width 10 height 10
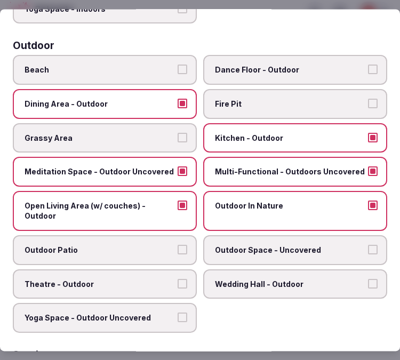
drag, startPoint x: 162, startPoint y: 235, endPoint x: 201, endPoint y: 240, distance: 39.2
click at [164, 245] on span "Outdoor Patio" at bounding box center [100, 250] width 150 height 11
click at [177, 245] on button "Outdoor Patio" at bounding box center [182, 250] width 10 height 10
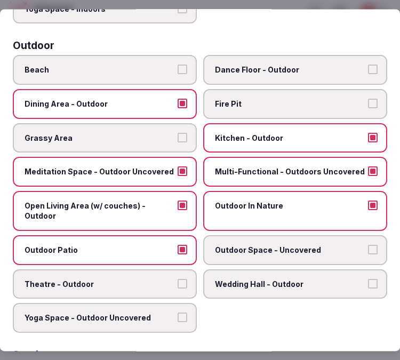
click at [233, 245] on span "Outdoor Space - Uncovered" at bounding box center [290, 250] width 150 height 11
click at [368, 245] on button "Outdoor Space - Uncovered" at bounding box center [373, 250] width 10 height 10
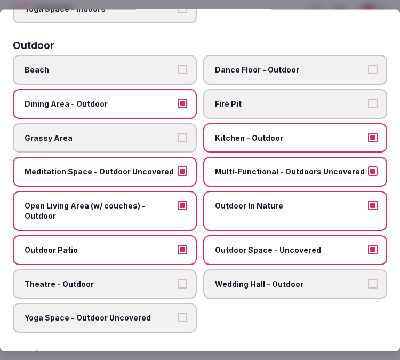
click at [133, 279] on span "Theatre - Outdoor" at bounding box center [100, 284] width 150 height 11
click at [177, 279] on button "Theatre - Outdoor" at bounding box center [182, 284] width 10 height 10
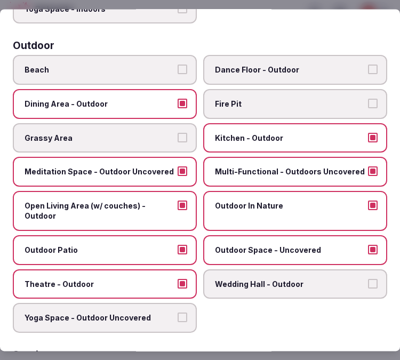
drag, startPoint x: 132, startPoint y: 302, endPoint x: 134, endPoint y: 294, distance: 8.9
click at [132, 313] on span "Yoga Space - Outdoor Uncovered" at bounding box center [100, 318] width 150 height 11
click at [177, 313] on button "Yoga Space - Outdoor Uncovered" at bounding box center [182, 318] width 10 height 10
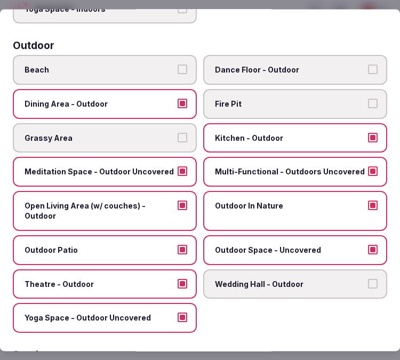
drag, startPoint x: 157, startPoint y: 118, endPoint x: 163, endPoint y: 124, distance: 8.7
click at [158, 123] on label "Grassy Area" at bounding box center [105, 138] width 184 height 30
click at [177, 133] on button "Grassy Area" at bounding box center [182, 138] width 10 height 10
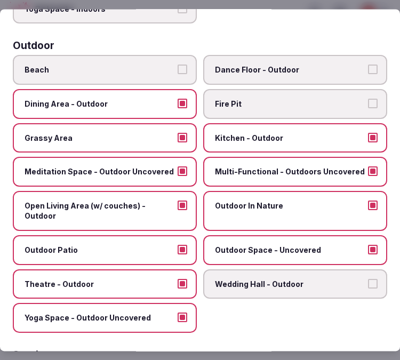
click at [166, 68] on label "Beach" at bounding box center [105, 70] width 184 height 30
click at [177, 68] on button "Beach" at bounding box center [182, 70] width 10 height 10
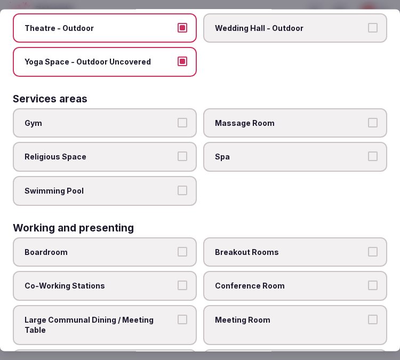
scroll to position [619, 0]
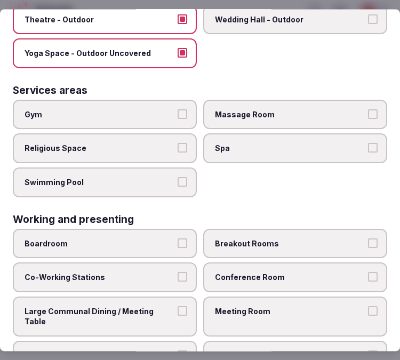
click at [132, 109] on span "Gym" at bounding box center [100, 114] width 150 height 11
click at [177, 109] on button "Gym" at bounding box center [182, 114] width 10 height 10
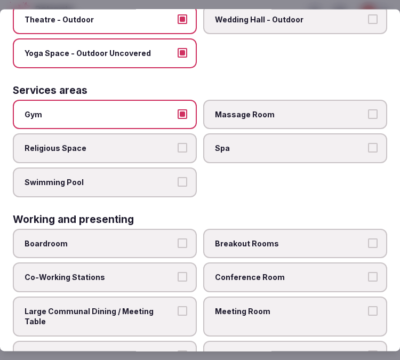
click at [182, 167] on label "Swimming Pool" at bounding box center [105, 182] width 184 height 30
click at [185, 167] on label "Swimming Pool" at bounding box center [105, 182] width 184 height 30
click at [185, 177] on button "Swimming Pool" at bounding box center [182, 182] width 10 height 10
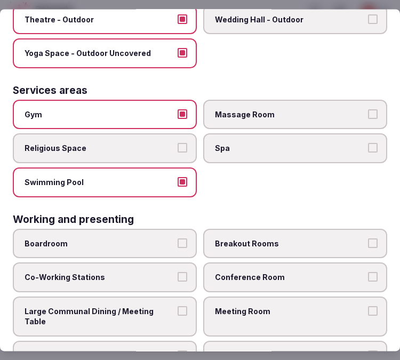
click at [269, 143] on span "Spa" at bounding box center [290, 148] width 150 height 11
click at [368, 143] on button "Spa" at bounding box center [373, 148] width 10 height 10
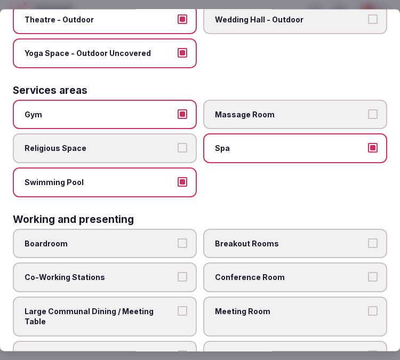
click at [283, 112] on label "Massage Room" at bounding box center [295, 115] width 184 height 30
click at [368, 112] on button "Massage Room" at bounding box center [373, 114] width 10 height 10
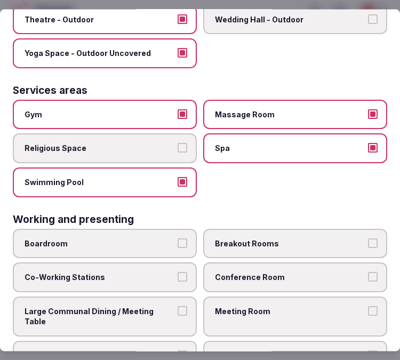
click at [240, 238] on span "Breakout Rooms" at bounding box center [290, 243] width 150 height 11
click at [368, 238] on button "Breakout Rooms" at bounding box center [373, 243] width 10 height 10
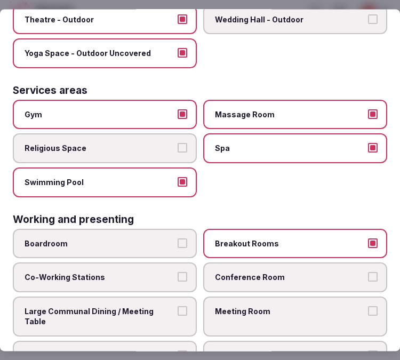
drag, startPoint x: 232, startPoint y: 246, endPoint x: 206, endPoint y: 258, distance: 28.4
click at [225, 263] on label "Conference Room" at bounding box center [295, 278] width 184 height 30
click at [158, 306] on span "Large Communal Dining / Meeting Table" at bounding box center [100, 316] width 150 height 21
click at [177, 306] on button "Large Communal Dining / Meeting Table" at bounding box center [182, 311] width 10 height 10
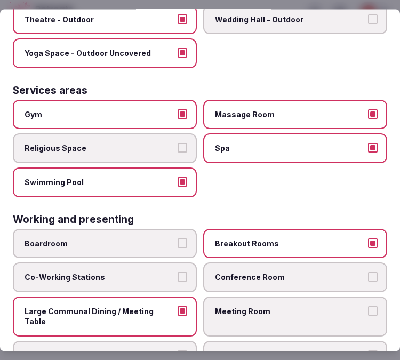
click at [177, 272] on button "Co-Working Stations" at bounding box center [182, 277] width 10 height 10
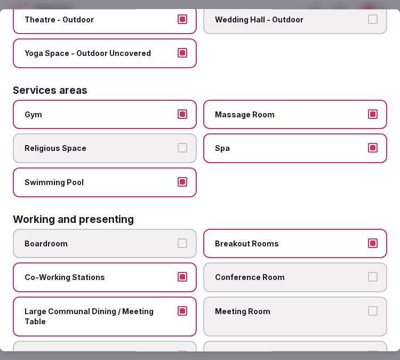
click at [234, 296] on label "Meeting Room" at bounding box center [295, 316] width 184 height 40
click at [368, 306] on button "Meeting Room" at bounding box center [373, 311] width 10 height 10
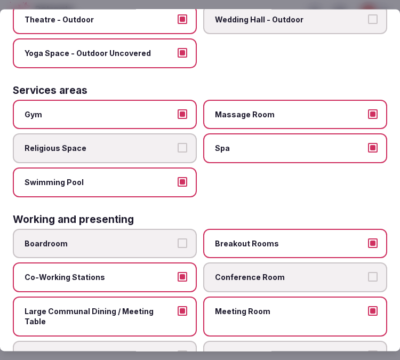
click at [254, 263] on label "Conference Room" at bounding box center [295, 278] width 184 height 30
click at [368, 272] on button "Conference Room" at bounding box center [373, 277] width 10 height 10
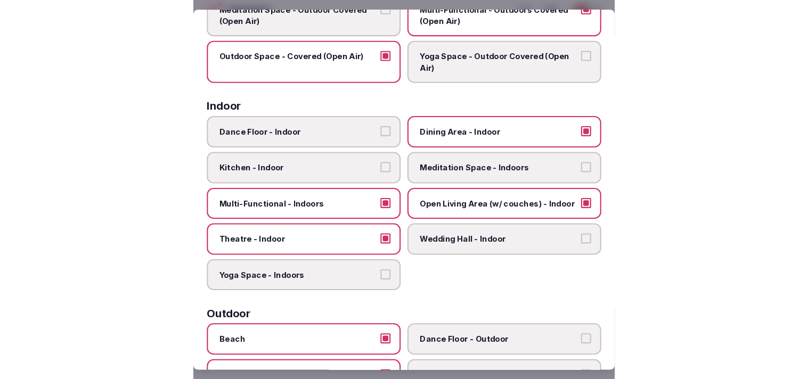
scroll to position [0, 0]
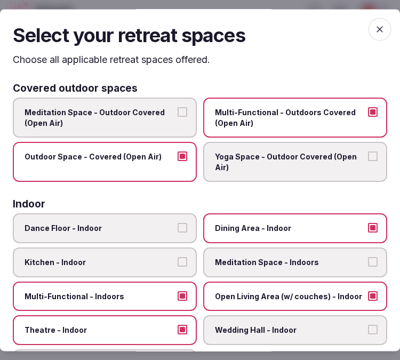
click at [370, 38] on span "button" at bounding box center [379, 29] width 23 height 23
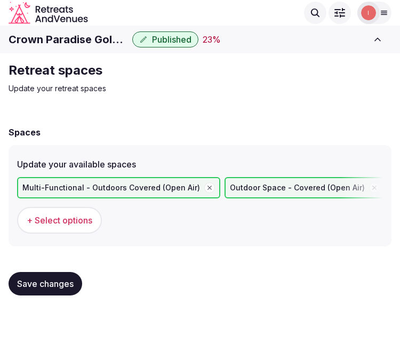
click at [64, 291] on button "Save changes" at bounding box center [46, 283] width 74 height 23
click at [61, 287] on button "Save changes" at bounding box center [46, 283] width 74 height 23
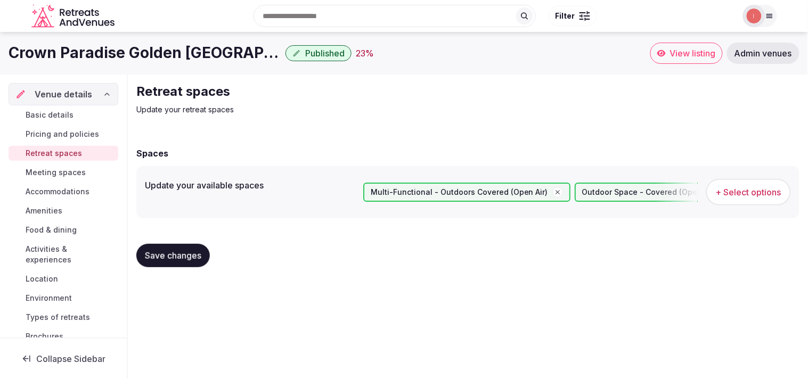
click at [35, 178] on link "Meeting spaces" at bounding box center [64, 172] width 110 height 15
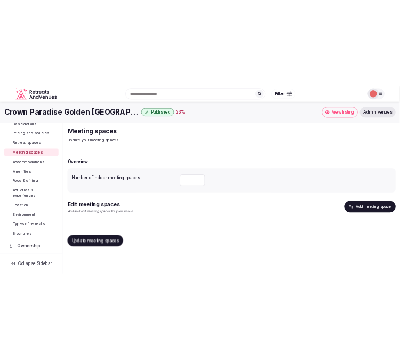
scroll to position [59, 0]
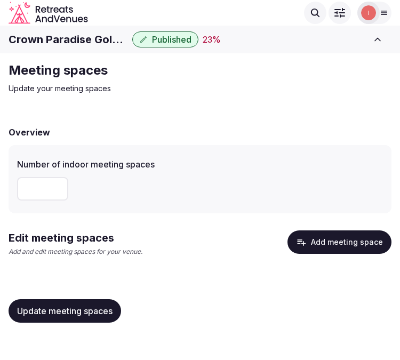
click at [90, 37] on h1 "Crown Paradise Golden Puerto Vallarta" at bounding box center [68, 39] width 119 height 15
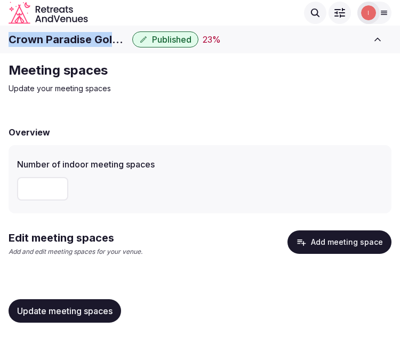
click at [90, 37] on h1 "Crown Paradise Golden Puerto Vallarta" at bounding box center [68, 39] width 119 height 15
copy div "Crown Paradise Golden Puerto Vallarta"
type input "*"
click at [59, 187] on input "*" at bounding box center [42, 188] width 51 height 23
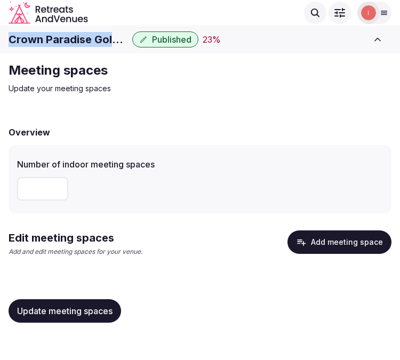
click at [47, 189] on input "*" at bounding box center [42, 188] width 51 height 23
click at [36, 188] on input "*" at bounding box center [42, 188] width 51 height 23
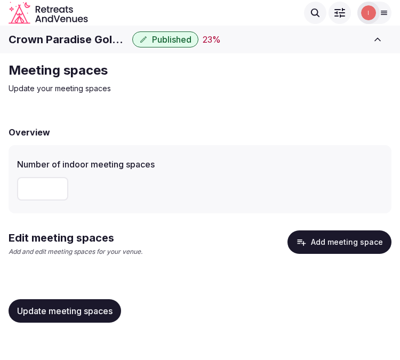
type input "*"
click at [46, 301] on button "Update meeting spaces" at bounding box center [65, 310] width 112 height 23
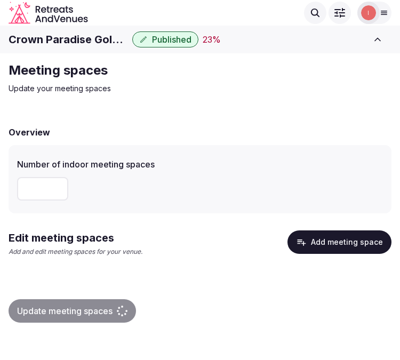
click at [338, 236] on button "Add meeting space" at bounding box center [339, 241] width 104 height 23
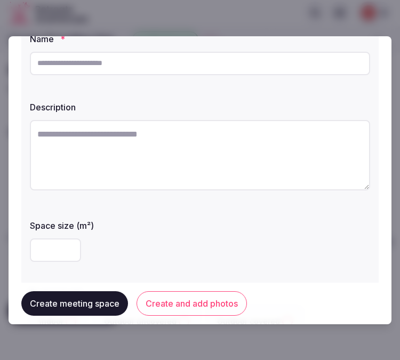
drag, startPoint x: 172, startPoint y: 70, endPoint x: 278, endPoint y: 105, distance: 112.2
click at [172, 70] on input "text" at bounding box center [200, 63] width 340 height 23
click at [210, 78] on div at bounding box center [200, 63] width 340 height 32
click at [218, 62] on input "text" at bounding box center [200, 63] width 340 height 23
paste input "*****"
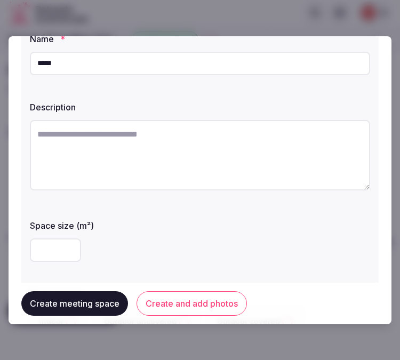
type input "*****"
click at [216, 139] on textarea at bounding box center [200, 155] width 340 height 70
paste textarea "**********"
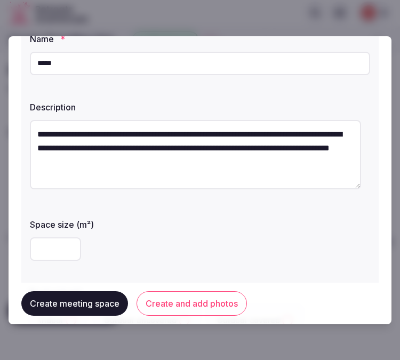
type textarea "**********"
click at [121, 221] on label "Space size (m²)" at bounding box center [200, 224] width 340 height 9
click at [36, 259] on input "number" at bounding box center [55, 248] width 51 height 23
type input "***"
click at [187, 220] on label "Space size (m²)" at bounding box center [200, 224] width 340 height 9
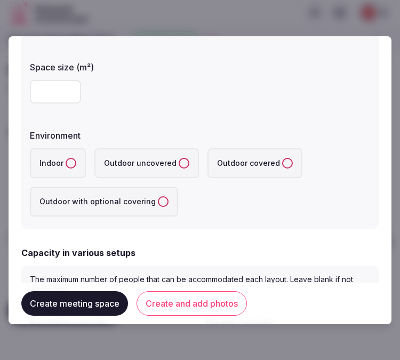
scroll to position [237, 0]
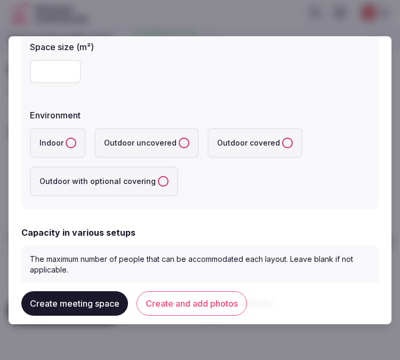
click at [75, 140] on label "Indoor" at bounding box center [58, 143] width 56 height 30
click at [75, 140] on button "Indoor" at bounding box center [71, 142] width 11 height 11
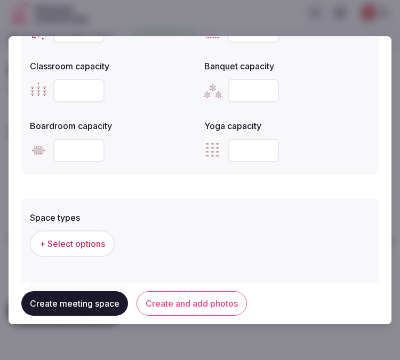
scroll to position [473, 0]
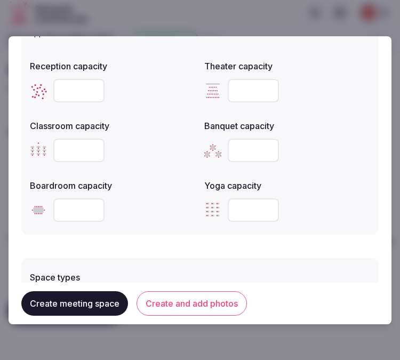
click at [68, 87] on input "number" at bounding box center [78, 90] width 51 height 23
type input "***"
click at [71, 151] on input "number" at bounding box center [78, 150] width 51 height 23
click at [70, 151] on input "number" at bounding box center [78, 150] width 51 height 23
type input "***"
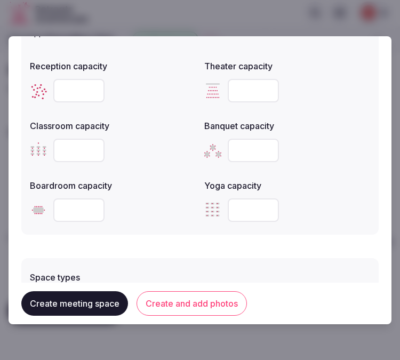
click at [61, 209] on input "number" at bounding box center [78, 209] width 51 height 23
drag, startPoint x: 76, startPoint y: 85, endPoint x: 43, endPoint y: 84, distance: 33.1
click at [43, 84] on div "***" at bounding box center [113, 90] width 166 height 23
type input "***"
click at [68, 200] on input "number" at bounding box center [78, 209] width 51 height 23
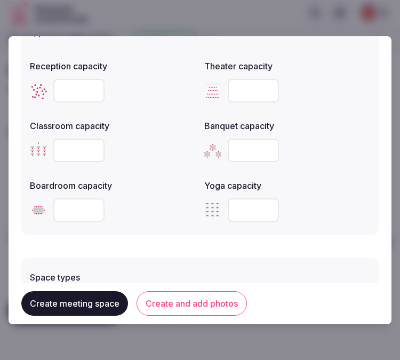
type input "**"
click at [251, 79] on input "number" at bounding box center [253, 90] width 51 height 23
click at [238, 148] on input "number" at bounding box center [253, 150] width 51 height 23
type input "***"
click at [240, 80] on input "number" at bounding box center [253, 90] width 51 height 23
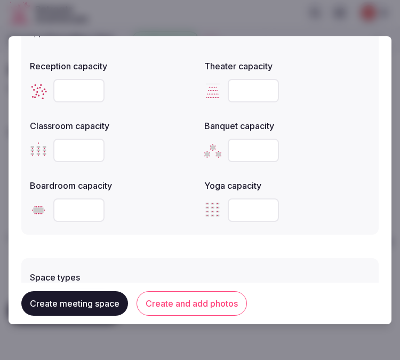
click at [221, 99] on div at bounding box center [287, 90] width 166 height 23
click at [244, 86] on input "number" at bounding box center [253, 90] width 51 height 23
click at [244, 87] on input "number" at bounding box center [253, 90] width 51 height 23
click at [231, 90] on input "number" at bounding box center [253, 90] width 51 height 23
type input "***"
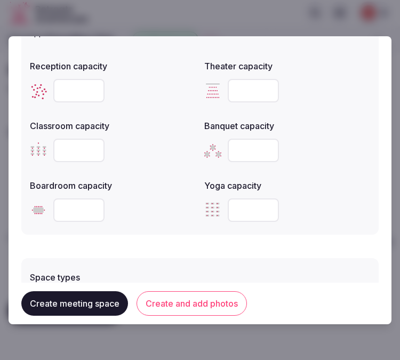
click at [96, 308] on button "Create meeting space" at bounding box center [74, 303] width 107 height 25
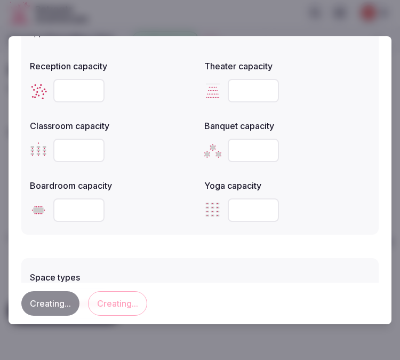
scroll to position [0, 0]
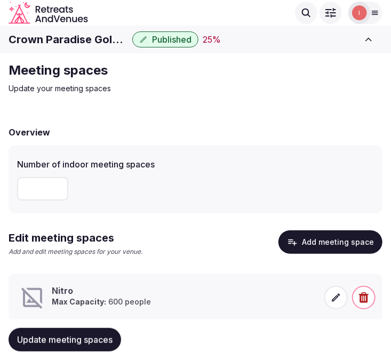
click at [99, 305] on strong "Max Capacity:" at bounding box center [79, 301] width 54 height 9
click at [336, 294] on icon at bounding box center [335, 297] width 11 height 11
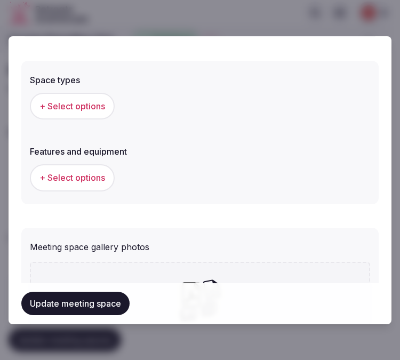
scroll to position [651, 0]
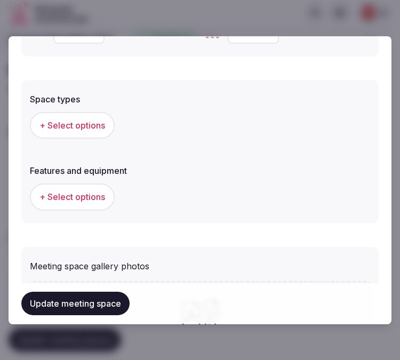
click at [89, 125] on span "+ Select options" at bounding box center [72, 125] width 66 height 12
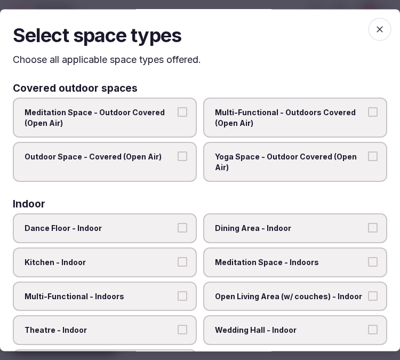
drag, startPoint x: 240, startPoint y: 103, endPoint x: 231, endPoint y: 110, distance: 10.7
click at [236, 105] on label "Multi-Functional - Outdoors Covered (Open Air)" at bounding box center [295, 118] width 184 height 40
click at [368, 111] on button "Multi-Functional - Outdoors Covered (Open Air)" at bounding box center [373, 112] width 10 height 10
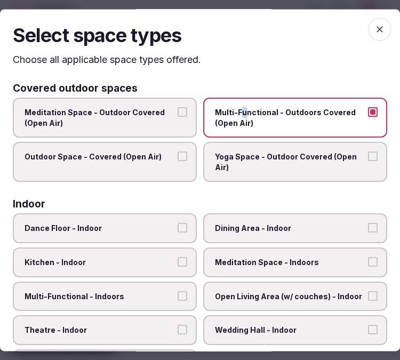
click at [180, 156] on button "Outdoor Space - Covered (Open Air)" at bounding box center [182, 157] width 10 height 10
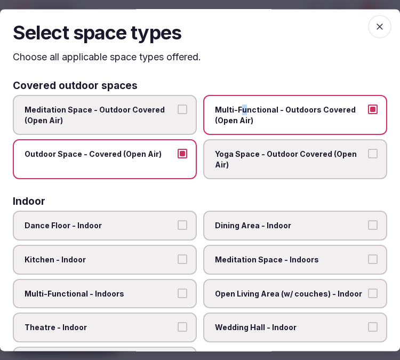
scroll to position [0, 0]
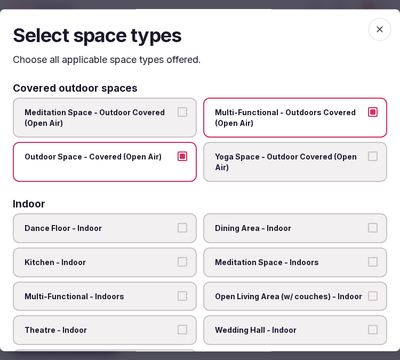
click at [338, 136] on label "Multi-Functional - Outdoors Covered (Open Air)" at bounding box center [295, 118] width 184 height 40
click at [368, 117] on button "Multi-Functional - Outdoors Covered (Open Air)" at bounding box center [373, 112] width 10 height 10
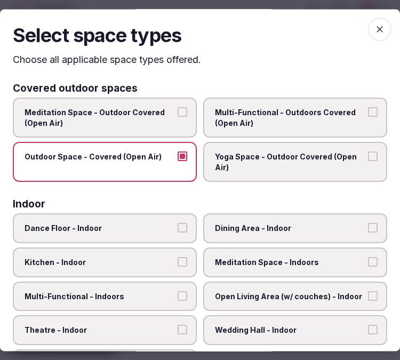
click at [176, 171] on label "Outdoor Space - Covered (Open Air)" at bounding box center [105, 162] width 184 height 40
click at [177, 161] on button "Outdoor Space - Covered (Open Air)" at bounding box center [182, 157] width 10 height 10
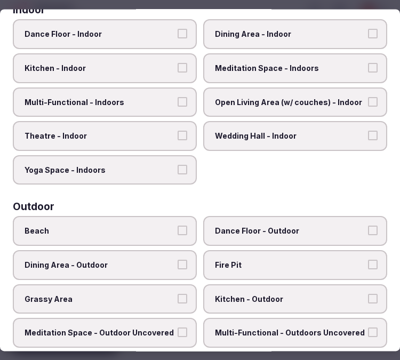
scroll to position [177, 0]
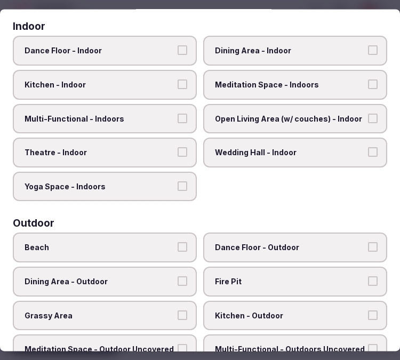
click at [177, 148] on button "Theatre - Indoor" at bounding box center [182, 153] width 10 height 10
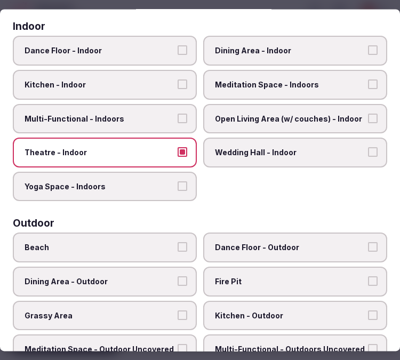
click at [177, 116] on button "Multi-Functional - Indoors" at bounding box center [182, 118] width 10 height 10
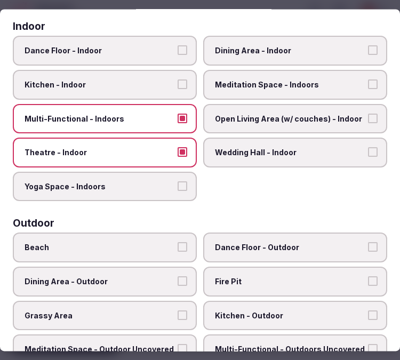
click at [274, 46] on span "Dining Area - Indoor" at bounding box center [290, 51] width 150 height 11
click at [368, 46] on button "Dining Area - Indoor" at bounding box center [373, 51] width 10 height 10
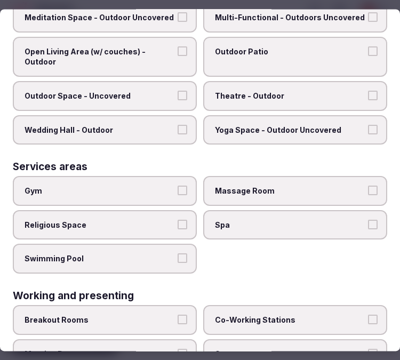
scroll to position [553, 0]
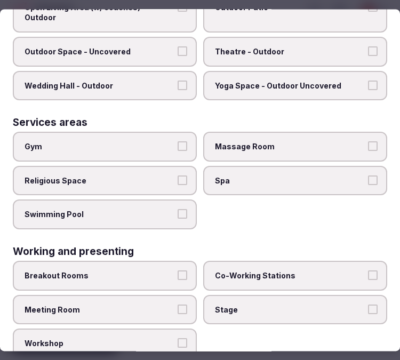
click at [177, 304] on button "Meeting Room" at bounding box center [182, 309] width 10 height 10
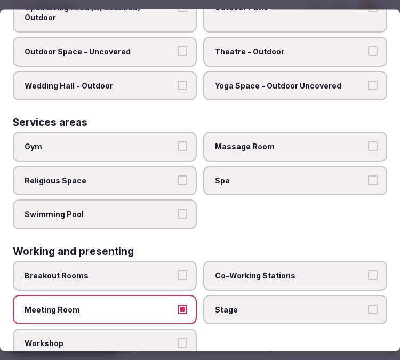
click at [177, 304] on button "Meeting Room" at bounding box center [182, 309] width 10 height 10
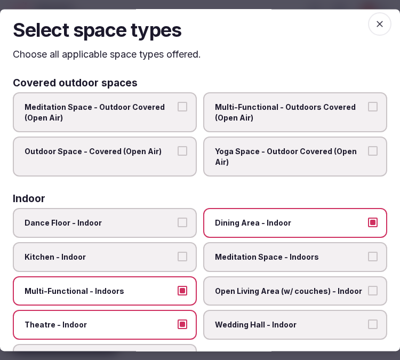
scroll to position [0, 0]
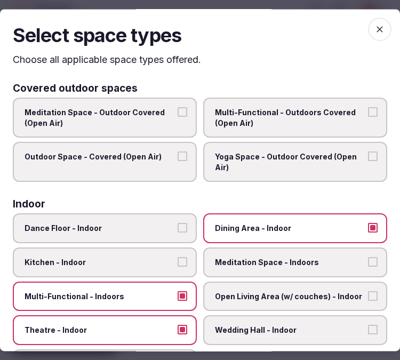
click at [374, 34] on icon "button" at bounding box center [379, 29] width 11 height 11
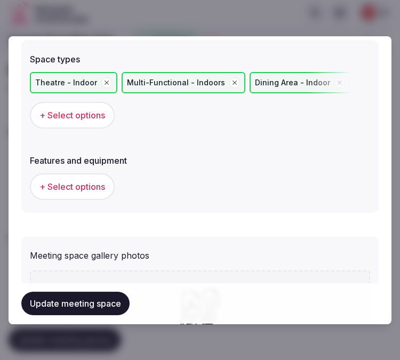
scroll to position [710, 0]
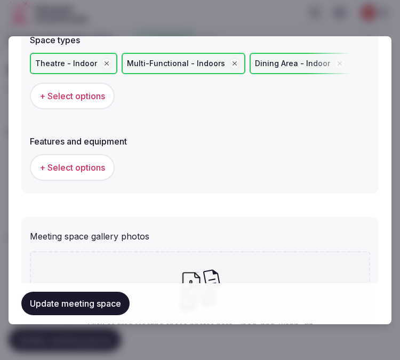
click at [99, 161] on span "+ Select options" at bounding box center [72, 167] width 66 height 12
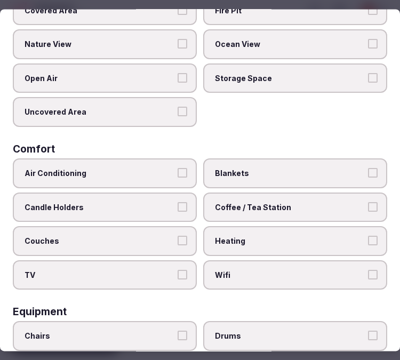
scroll to position [0, 0]
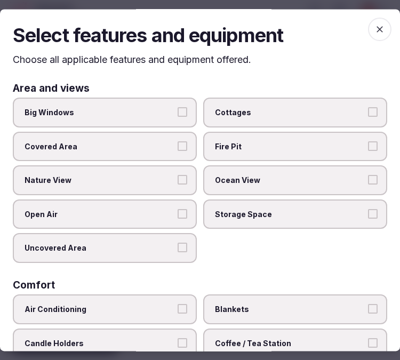
click at [158, 113] on span "Big Windows" at bounding box center [100, 112] width 150 height 11
click at [177, 113] on button "Big Windows" at bounding box center [182, 112] width 10 height 10
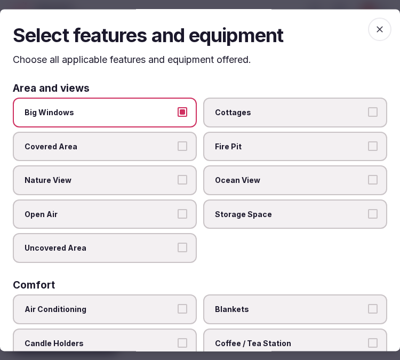
click at [171, 172] on label "Nature View" at bounding box center [105, 181] width 184 height 30
click at [177, 175] on button "Nature View" at bounding box center [182, 180] width 10 height 10
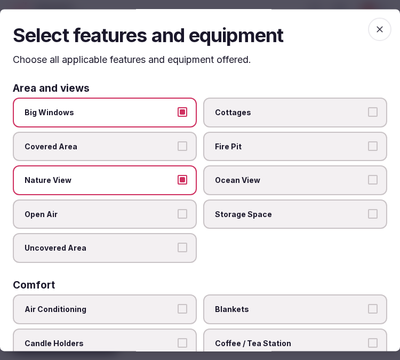
click at [248, 172] on label "Ocean View" at bounding box center [295, 181] width 184 height 30
click at [368, 175] on button "Ocean View" at bounding box center [373, 180] width 10 height 10
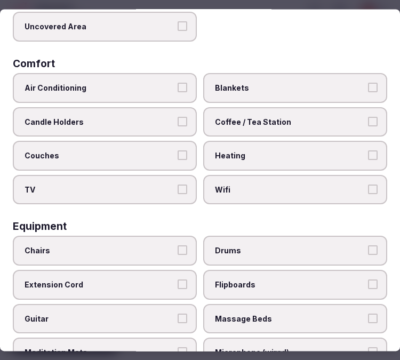
scroll to position [237, 0]
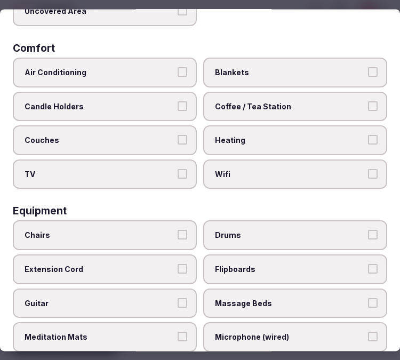
click at [173, 66] on label "Air Conditioning" at bounding box center [105, 73] width 184 height 30
click at [177, 67] on button "Air Conditioning" at bounding box center [182, 72] width 10 height 10
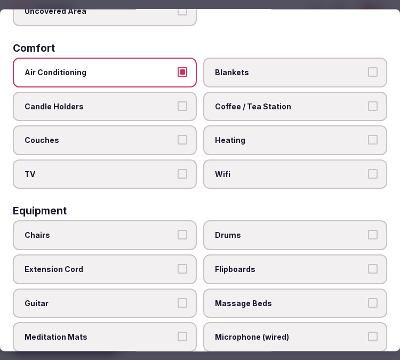
click at [221, 159] on label "Wifi" at bounding box center [295, 174] width 184 height 30
click at [368, 169] on button "Wifi" at bounding box center [373, 174] width 10 height 10
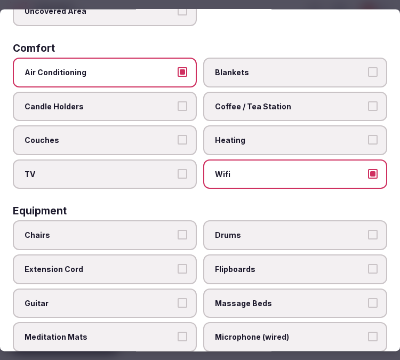
click at [263, 103] on span "Coffee / Tea Station" at bounding box center [290, 106] width 150 height 11
click at [368, 103] on button "Coffee / Tea Station" at bounding box center [373, 106] width 10 height 10
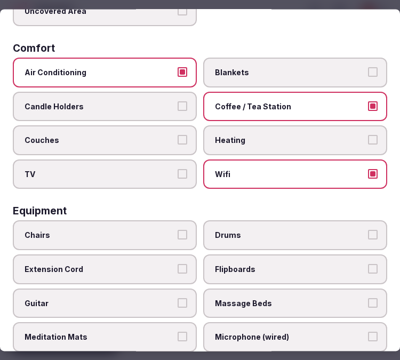
click at [142, 169] on span "TV" at bounding box center [100, 174] width 150 height 11
click at [177, 169] on button "TV" at bounding box center [182, 174] width 10 height 10
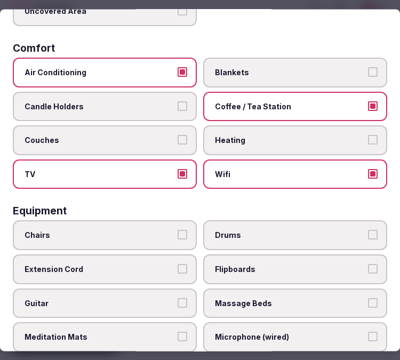
scroll to position [355, 0]
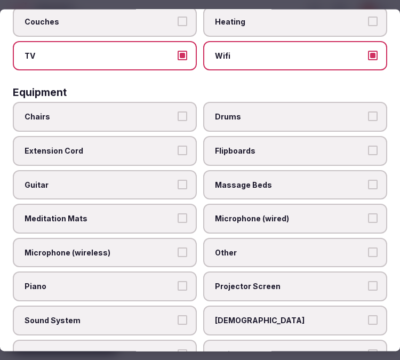
click at [142, 51] on span "TV" at bounding box center [100, 56] width 150 height 11
click at [177, 51] on button "TV" at bounding box center [182, 56] width 10 height 10
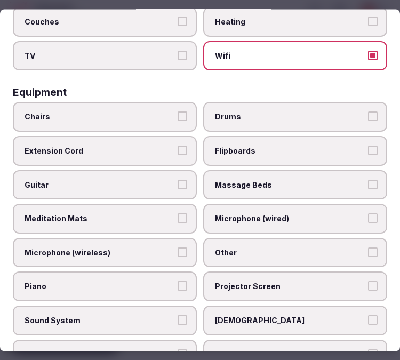
click at [147, 112] on span "Chairs" at bounding box center [100, 117] width 150 height 11
click at [177, 112] on button "Chairs" at bounding box center [182, 117] width 10 height 10
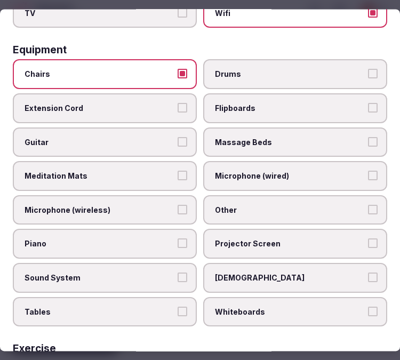
scroll to position [414, 0]
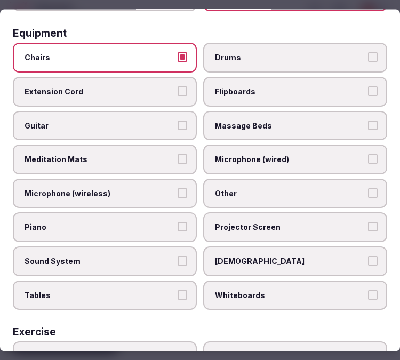
click at [302, 188] on span "Other" at bounding box center [290, 193] width 150 height 11
click at [368, 188] on button "Other" at bounding box center [373, 193] width 10 height 10
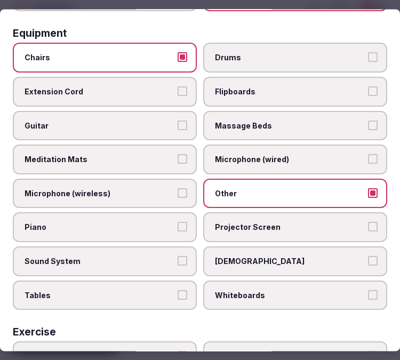
drag, startPoint x: 294, startPoint y: 212, endPoint x: 204, endPoint y: 218, distance: 89.8
click at [293, 222] on span "Projector Screen" at bounding box center [290, 227] width 150 height 11
click at [368, 222] on button "Projector Screen" at bounding box center [373, 227] width 10 height 10
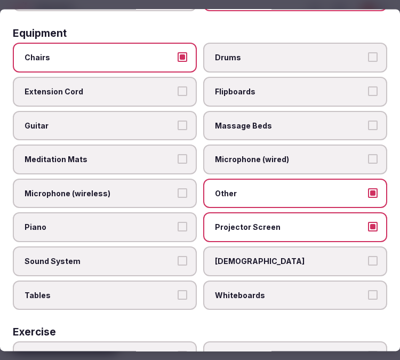
click at [155, 246] on label "Sound System" at bounding box center [105, 261] width 184 height 30
click at [177, 256] on button "Sound System" at bounding box center [182, 261] width 10 height 10
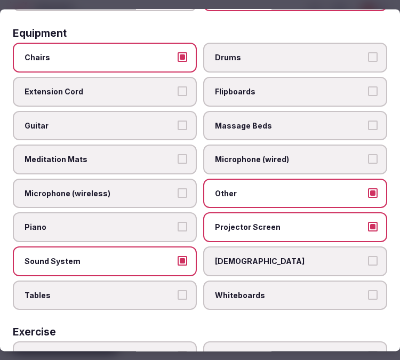
click at [192, 273] on div "Chairs Drums Extension Cord Flipboards Guitar Massage Beds Meditation Mats Micr…" at bounding box center [200, 176] width 374 height 267
click at [177, 290] on button "Tables" at bounding box center [182, 295] width 10 height 10
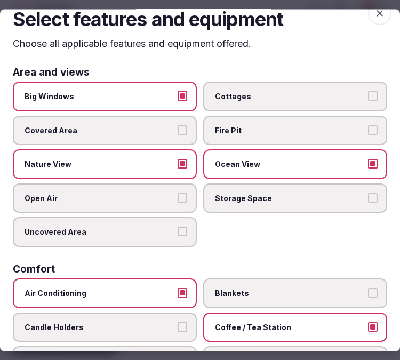
scroll to position [0, 0]
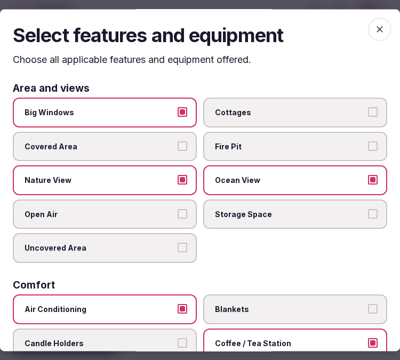
click at [375, 35] on span "button" at bounding box center [379, 29] width 23 height 23
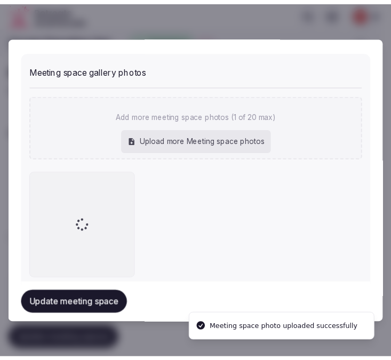
scroll to position [806, 0]
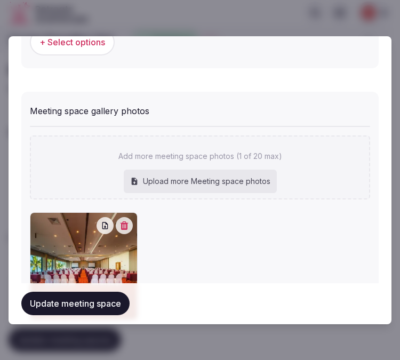
click at [105, 299] on button "Update meeting space" at bounding box center [75, 303] width 108 height 23
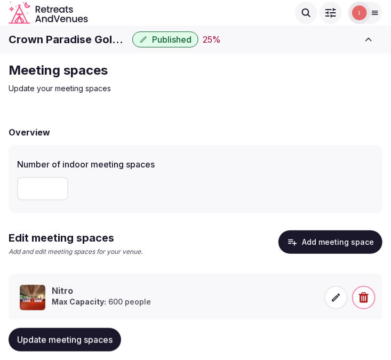
scroll to position [27, 0]
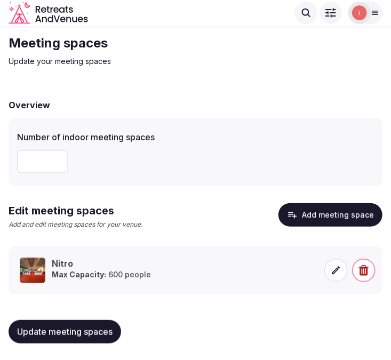
drag, startPoint x: 96, startPoint y: 329, endPoint x: 110, endPoint y: 316, distance: 19.2
click at [99, 327] on span "Update meeting spaces" at bounding box center [64, 331] width 95 height 11
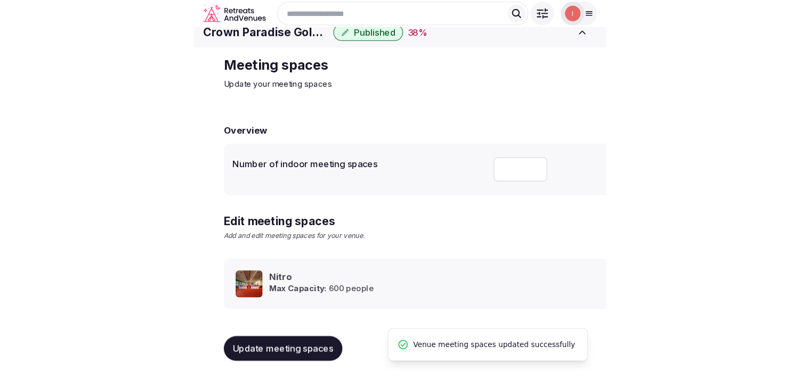
scroll to position [10, 0]
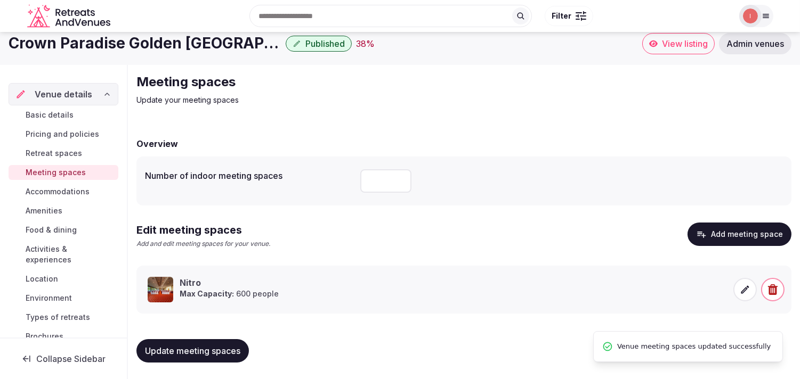
drag, startPoint x: 374, startPoint y: 174, endPoint x: 354, endPoint y: 168, distance: 20.6
click at [354, 168] on div "Number of indoor meeting spaces *" at bounding box center [464, 181] width 638 height 32
drag, startPoint x: 385, startPoint y: 184, endPoint x: 350, endPoint y: 192, distance: 35.5
click at [350, 192] on div "Number of indoor meeting spaces *" at bounding box center [464, 181] width 638 height 32
type input "*"
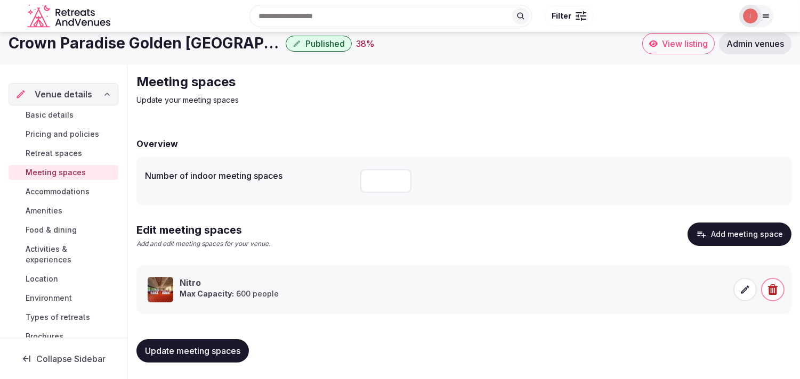
drag, startPoint x: 219, startPoint y: 358, endPoint x: 226, endPoint y: 351, distance: 10.2
click at [219, 356] on button "Update meeting spaces" at bounding box center [192, 350] width 112 height 23
click at [41, 189] on span "Accommodations" at bounding box center [58, 191] width 64 height 11
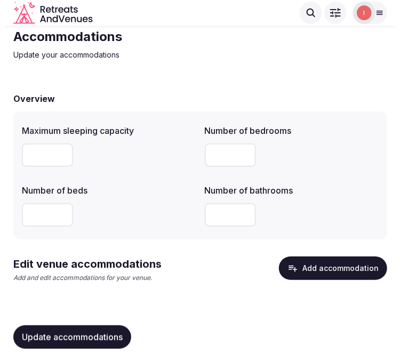
scroll to position [39, 0]
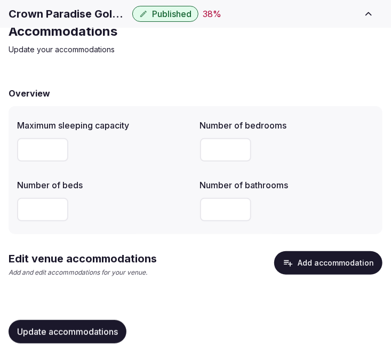
click at [341, 264] on button "Add accommodation" at bounding box center [328, 262] width 108 height 23
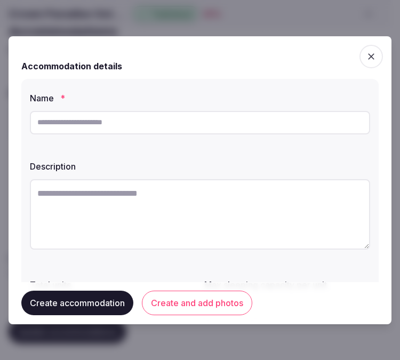
click at [222, 116] on input "text" at bounding box center [200, 122] width 340 height 23
click at [238, 125] on input "text" at bounding box center [200, 122] width 340 height 23
paste input "**********"
type input "**********"
drag, startPoint x: 335, startPoint y: 194, endPoint x: 306, endPoint y: 214, distance: 34.9
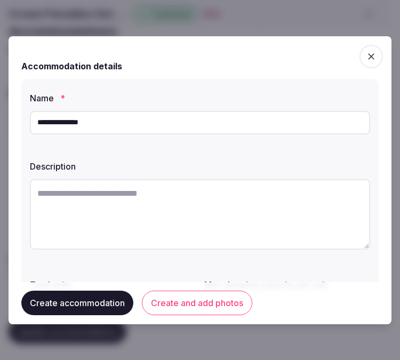
click at [321, 201] on textarea at bounding box center [200, 214] width 340 height 70
paste textarea "**********"
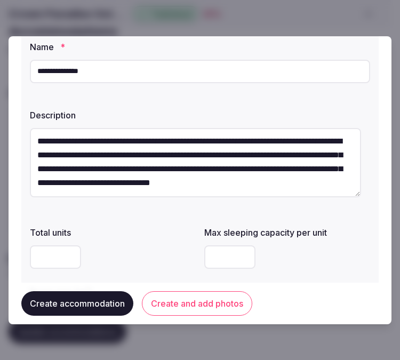
scroll to position [118, 0]
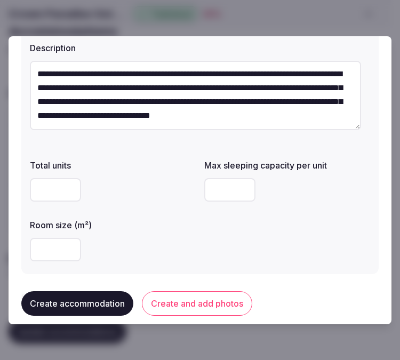
type textarea "**********"
click at [44, 248] on input "number" at bounding box center [55, 249] width 51 height 23
type input "**"
click at [218, 188] on input "number" at bounding box center [229, 189] width 51 height 23
click at [218, 193] on input "number" at bounding box center [229, 189] width 51 height 23
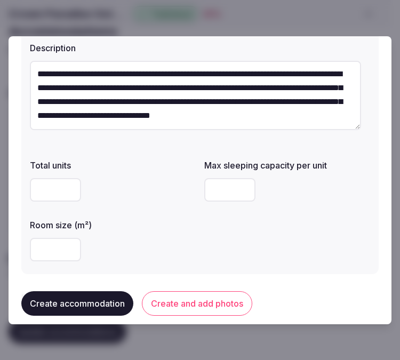
type input "*"
click at [273, 228] on div "Total units Max sleeping capacity per unit * Room size (m²) **" at bounding box center [200, 210] width 340 height 111
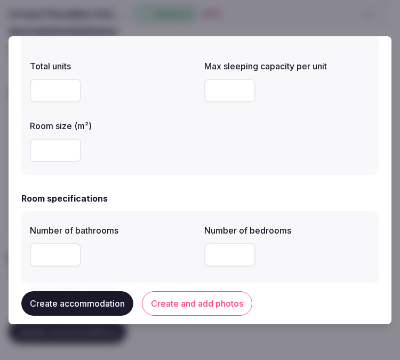
scroll to position [237, 0]
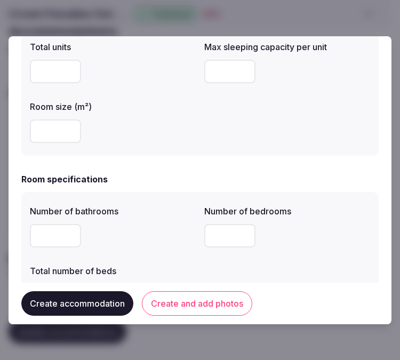
click at [55, 234] on input "number" at bounding box center [55, 235] width 51 height 23
type input "*"
click at [209, 247] on div at bounding box center [287, 236] width 166 height 32
click at [212, 242] on input "number" at bounding box center [229, 235] width 51 height 23
type input "*"
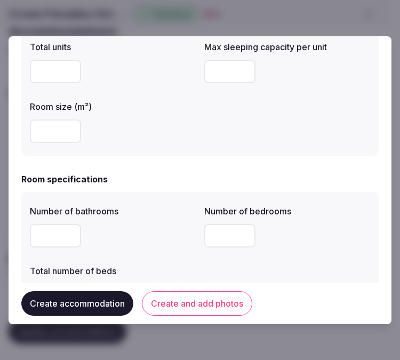
click at [201, 263] on div "Number of bathrooms * Number of bedrooms * Total number of beds" at bounding box center [200, 255] width 340 height 111
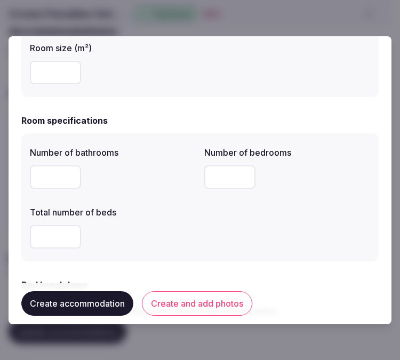
scroll to position [355, 0]
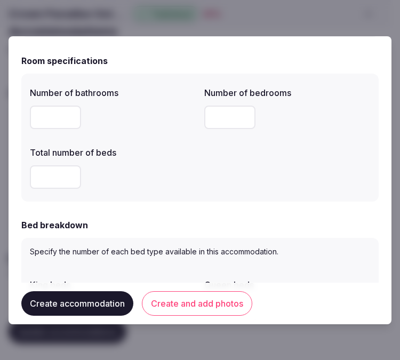
click at [54, 180] on input "number" at bounding box center [55, 176] width 51 height 23
type input "*"
click at [139, 168] on div "*" at bounding box center [113, 176] width 166 height 23
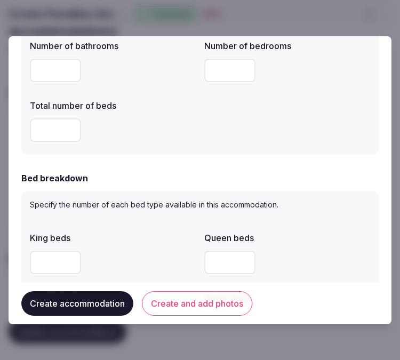
scroll to position [473, 0]
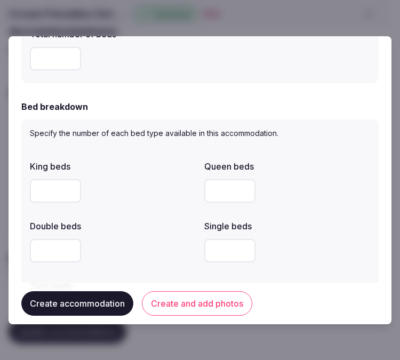
click at [62, 190] on input "number" at bounding box center [55, 190] width 51 height 23
type input "*"
click at [134, 180] on div "*" at bounding box center [113, 190] width 166 height 23
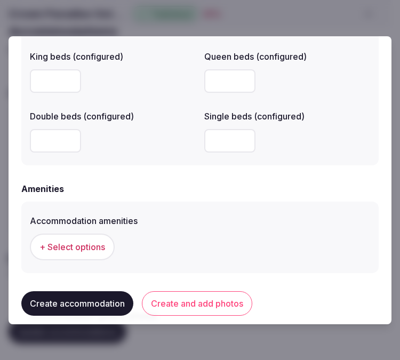
scroll to position [1006, 0]
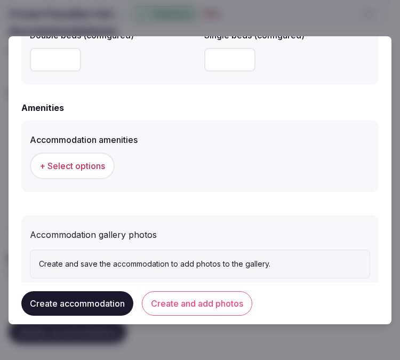
click at [94, 169] on button "+ Select options" at bounding box center [72, 165] width 85 height 27
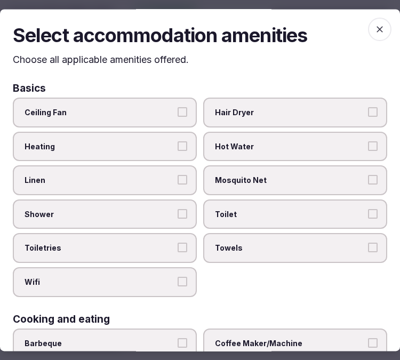
click at [183, 178] on button "Linen" at bounding box center [182, 180] width 10 height 10
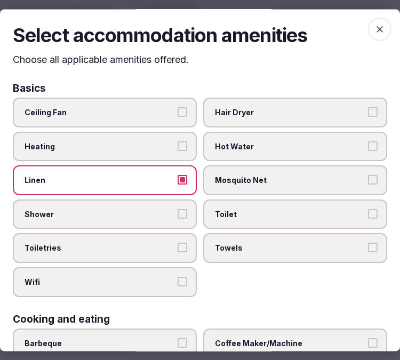
click at [179, 205] on label "Shower" at bounding box center [105, 214] width 184 height 30
click at [179, 209] on button "Shower" at bounding box center [182, 214] width 10 height 10
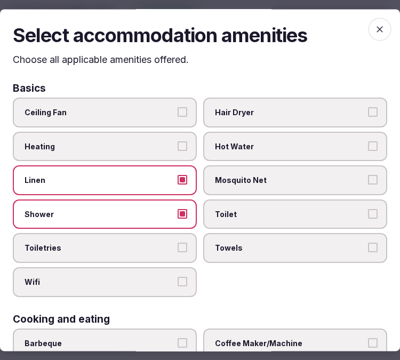
click at [177, 243] on button "Toiletries" at bounding box center [182, 248] width 10 height 10
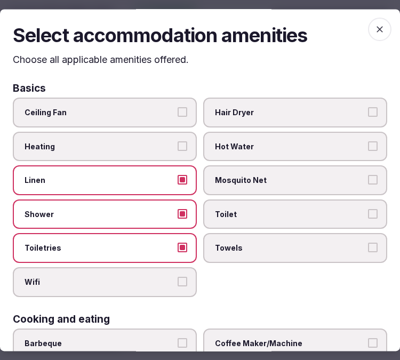
click at [177, 277] on button "Wifi" at bounding box center [182, 282] width 10 height 10
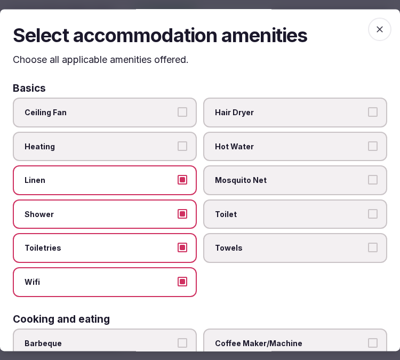
click at [223, 251] on label "Towels" at bounding box center [295, 248] width 184 height 30
click at [368, 251] on button "Towels" at bounding box center [373, 248] width 10 height 10
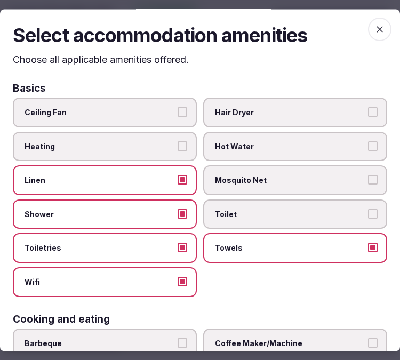
click at [288, 215] on span "Toilet" at bounding box center [290, 214] width 150 height 11
click at [368, 215] on button "Toilet" at bounding box center [373, 214] width 10 height 10
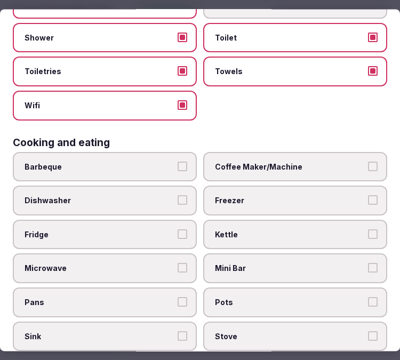
scroll to position [177, 0]
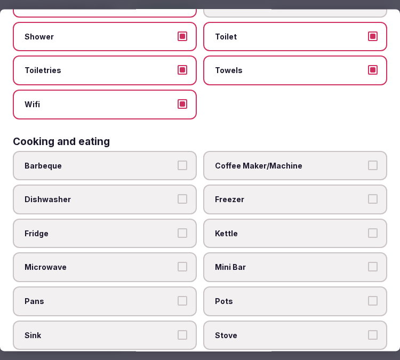
click at [303, 163] on span "Coffee Maker/Machine" at bounding box center [290, 165] width 150 height 11
click at [368, 163] on button "Coffee Maker/Machine" at bounding box center [373, 165] width 10 height 10
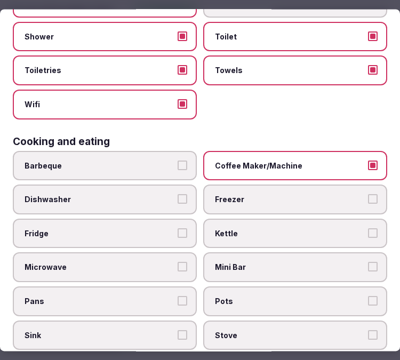
click at [355, 262] on span "Mini Bar" at bounding box center [290, 267] width 150 height 11
click at [368, 262] on button "Mini Bar" at bounding box center [373, 267] width 10 height 10
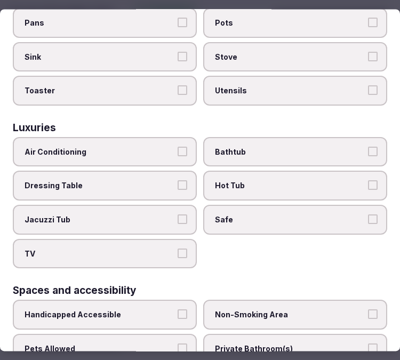
scroll to position [473, 0]
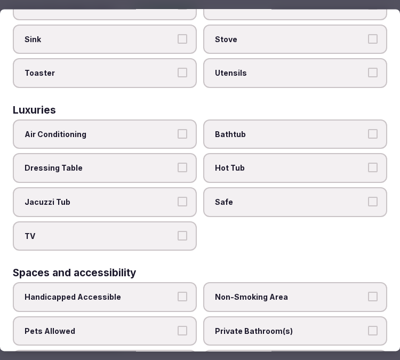
click at [157, 129] on span "Air Conditioning" at bounding box center [100, 134] width 150 height 11
click at [177, 129] on button "Air Conditioning" at bounding box center [182, 134] width 10 height 10
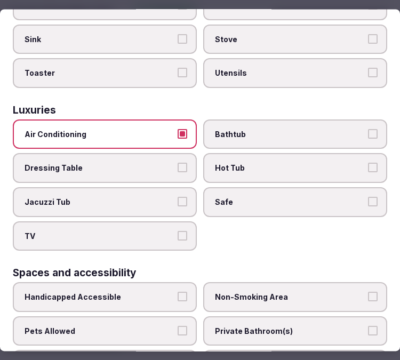
click at [305, 126] on label "Bathtub" at bounding box center [295, 134] width 184 height 30
click at [368, 129] on button "Bathtub" at bounding box center [373, 134] width 10 height 10
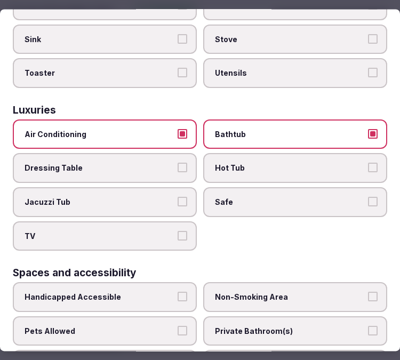
click at [256, 197] on span "Safe" at bounding box center [290, 202] width 150 height 11
click at [368, 197] on button "Safe" at bounding box center [373, 202] width 10 height 10
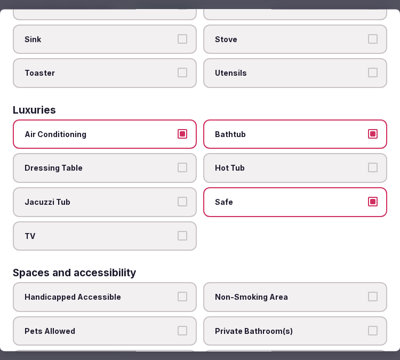
click at [168, 231] on span "TV" at bounding box center [100, 236] width 150 height 11
click at [177, 231] on button "TV" at bounding box center [182, 236] width 10 height 10
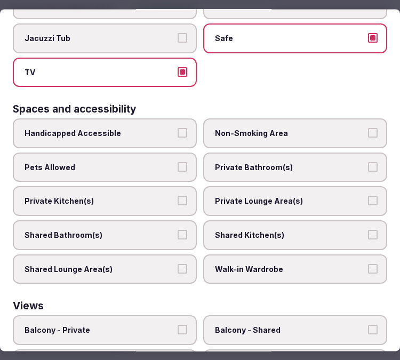
scroll to position [651, 0]
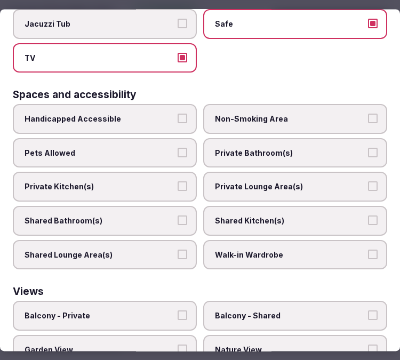
click at [296, 118] on div "Handicapped Accessible Non-Smoking Area Pets Allowed Private Bathroom(s) Privat…" at bounding box center [200, 186] width 374 height 165
click at [300, 148] on span "Private Bathroom(s)" at bounding box center [290, 153] width 150 height 11
click at [368, 148] on button "Private Bathroom(s)" at bounding box center [373, 153] width 10 height 10
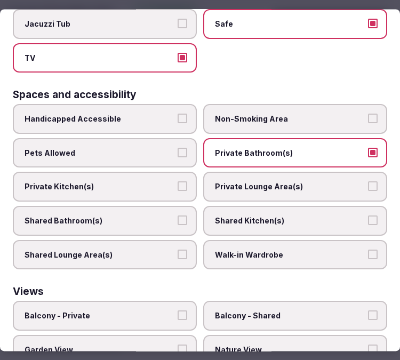
click at [358, 172] on label "Private Lounge Area(s)" at bounding box center [295, 187] width 184 height 30
click at [368, 182] on button "Private Lounge Area(s)" at bounding box center [373, 187] width 10 height 10
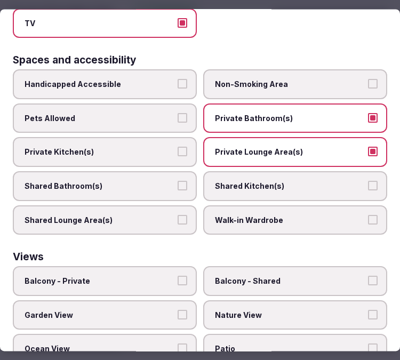
scroll to position [719, 0]
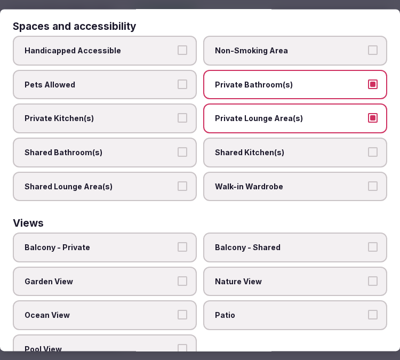
click at [164, 242] on span "Balcony - Private" at bounding box center [100, 247] width 150 height 11
click at [177, 242] on button "Balcony - Private" at bounding box center [182, 247] width 10 height 10
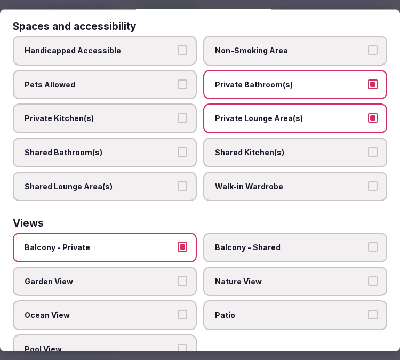
click at [164, 301] on label "Ocean View" at bounding box center [105, 316] width 184 height 30
click at [177, 310] on button "Ocean View" at bounding box center [182, 315] width 10 height 10
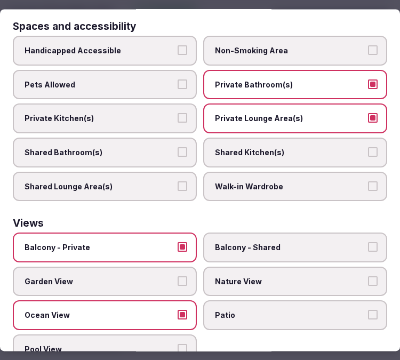
click at [240, 276] on span "Nature View" at bounding box center [290, 281] width 150 height 11
click at [368, 276] on button "Nature View" at bounding box center [373, 281] width 10 height 10
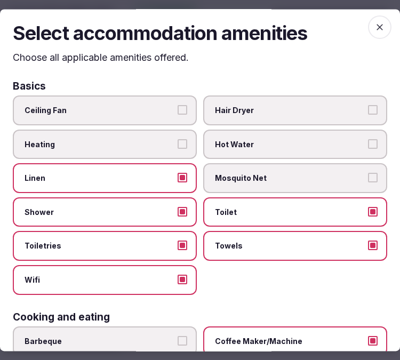
scroll to position [0, 0]
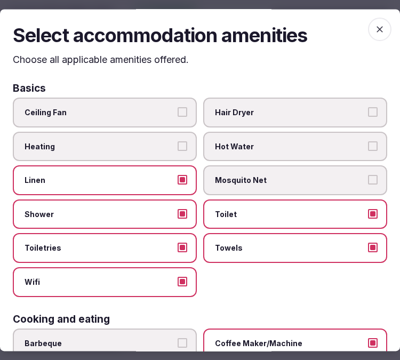
click at [374, 33] on icon "button" at bounding box center [379, 29] width 11 height 11
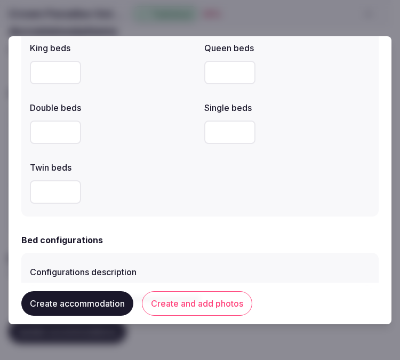
scroll to position [592, 0]
click at [156, 304] on button "Create and add photos" at bounding box center [197, 303] width 110 height 25
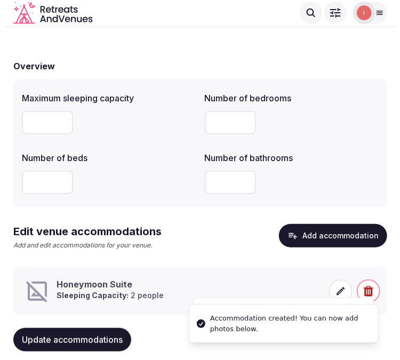
scroll to position [87, 0]
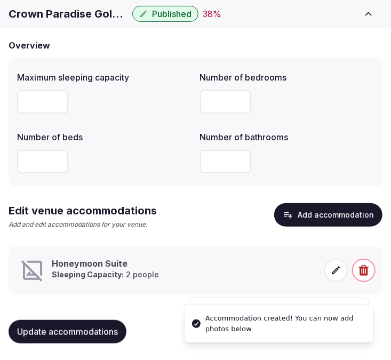
click at [342, 271] on span at bounding box center [335, 269] width 23 height 23
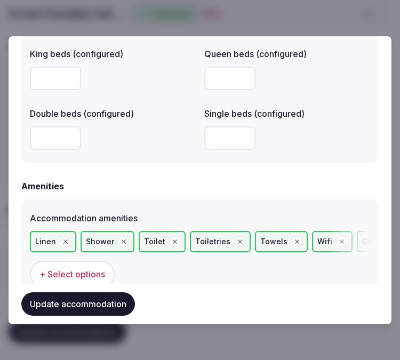
scroll to position [1006, 0]
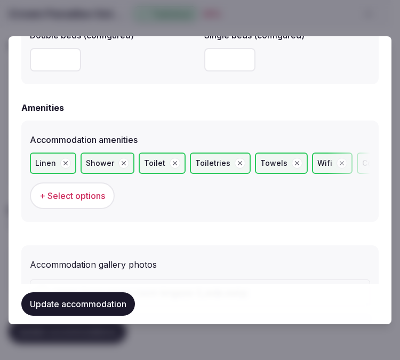
click at [100, 190] on span "+ Select options" at bounding box center [72, 196] width 66 height 12
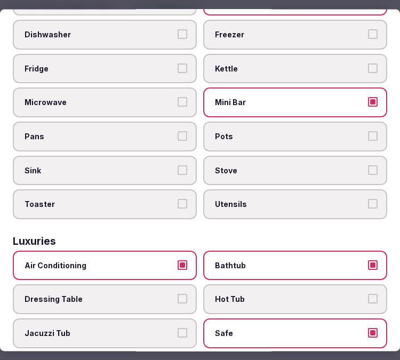
scroll to position [414, 0]
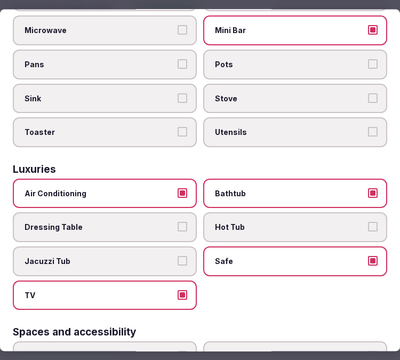
click at [182, 256] on button "Jacuzzi Tub" at bounding box center [182, 261] width 10 height 10
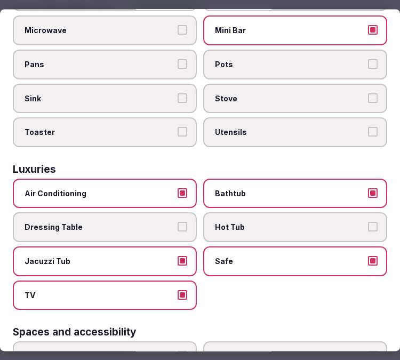
click at [368, 188] on button "Bathtub" at bounding box center [373, 193] width 10 height 10
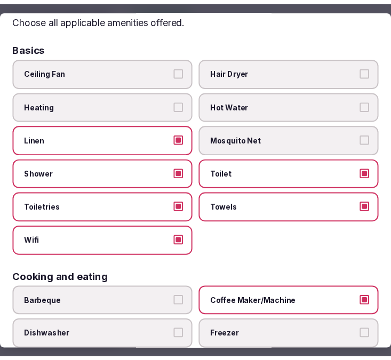
scroll to position [0, 0]
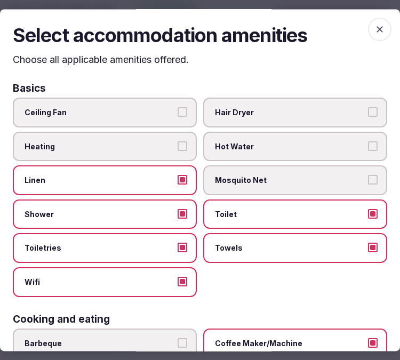
click at [374, 28] on icon "button" at bounding box center [379, 29] width 11 height 11
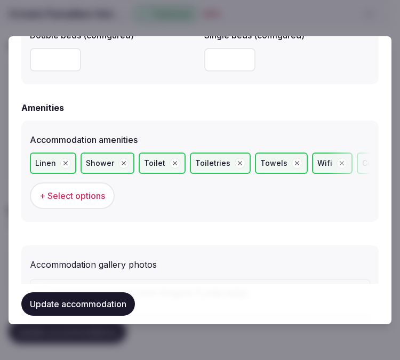
click at [100, 299] on button "Update accommodation" at bounding box center [77, 303] width 113 height 23
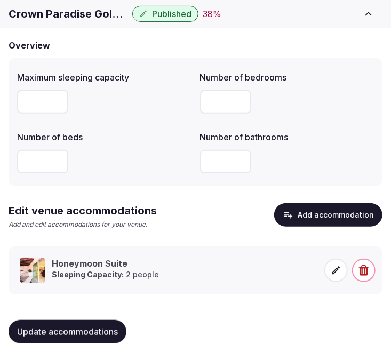
click at [114, 335] on span "Update accommodations" at bounding box center [67, 331] width 101 height 11
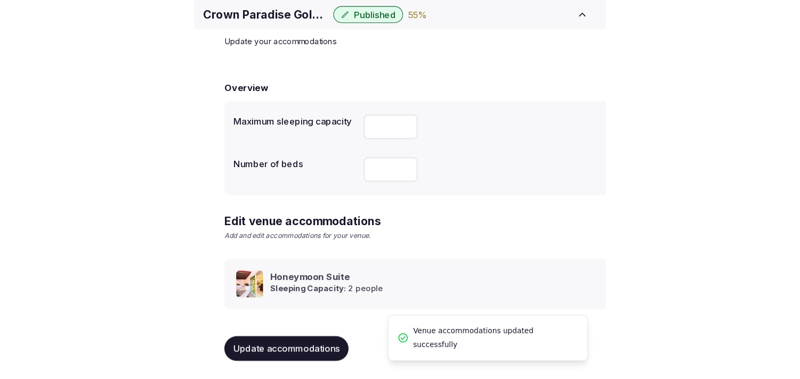
scroll to position [50, 0]
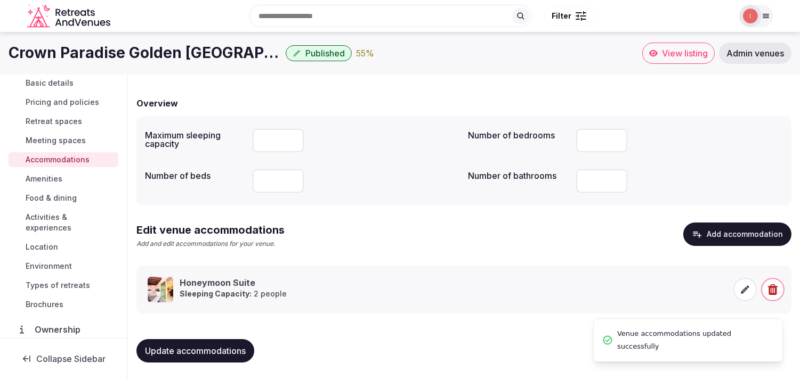
click at [44, 174] on span "Amenities" at bounding box center [44, 179] width 37 height 11
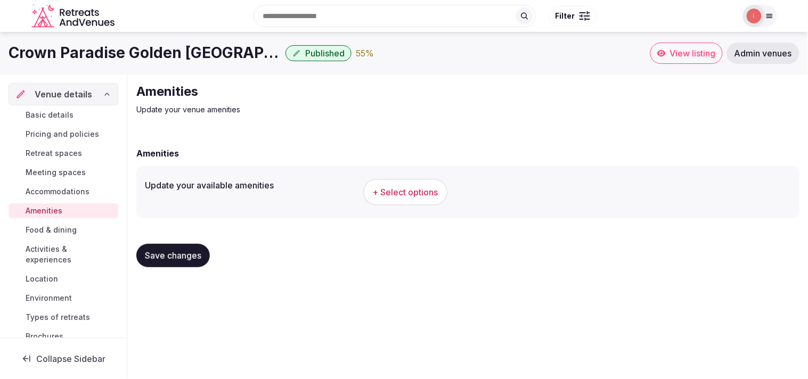
click at [379, 186] on span "+ Select options" at bounding box center [406, 192] width 66 height 12
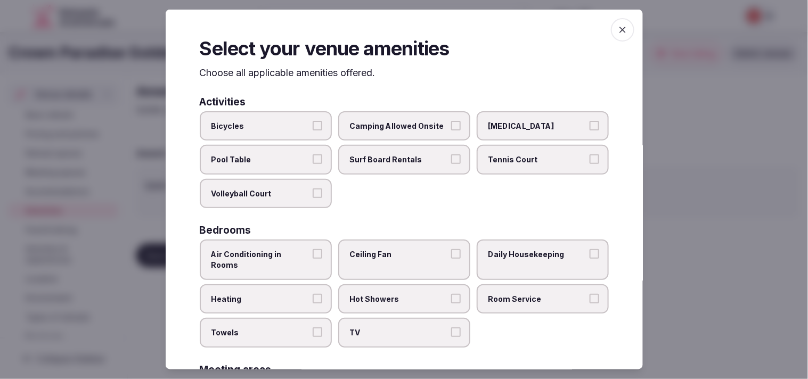
drag, startPoint x: 315, startPoint y: 248, endPoint x: 336, endPoint y: 267, distance: 28.7
click at [315, 249] on button "Air Conditioning in Rooms" at bounding box center [318, 254] width 10 height 10
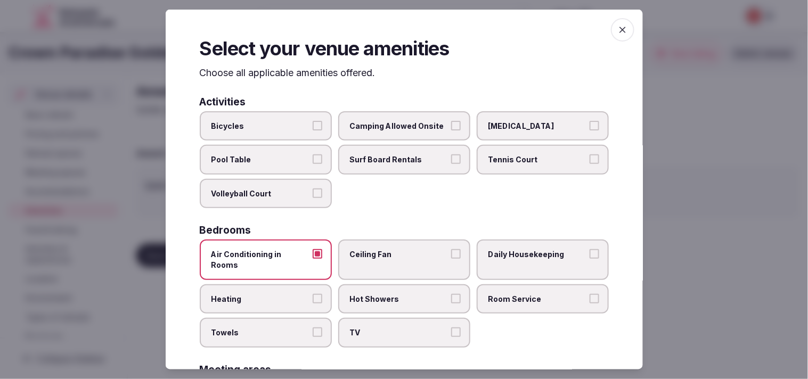
click at [390, 249] on span "Daily Housekeeping" at bounding box center [538, 254] width 98 height 11
click at [390, 249] on button "Daily Housekeeping" at bounding box center [595, 254] width 10 height 10
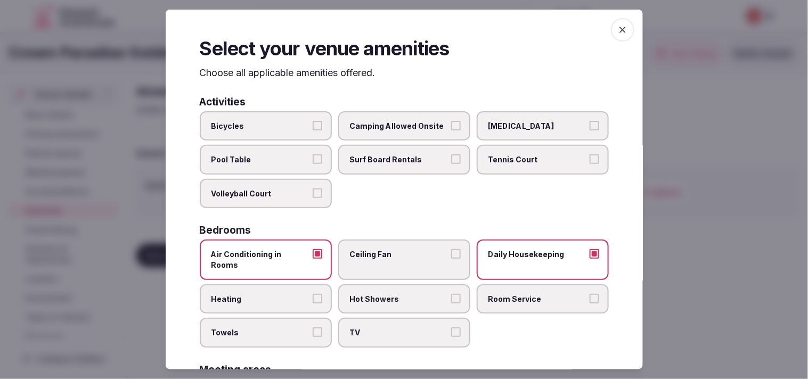
click at [390, 292] on label "Room Service" at bounding box center [543, 299] width 132 height 30
click at [390, 294] on button "Room Service" at bounding box center [595, 299] width 10 height 10
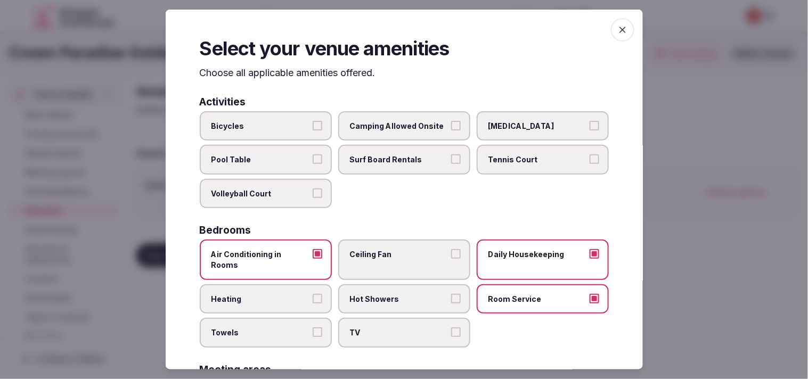
click at [390, 294] on button "Hot Showers" at bounding box center [456, 299] width 10 height 10
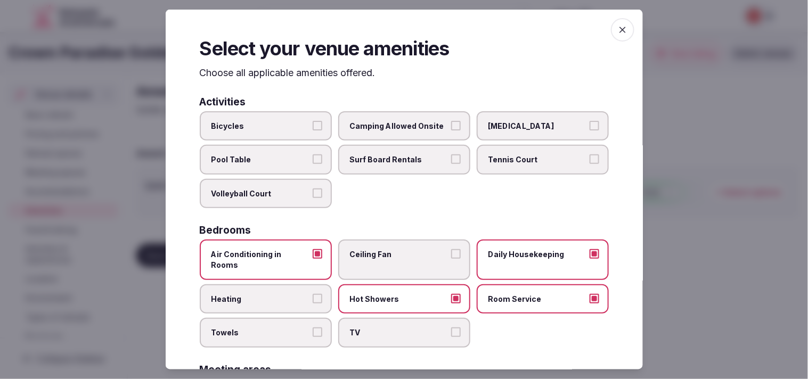
click at [271, 294] on span "Heating" at bounding box center [261, 299] width 98 height 11
click at [313, 294] on button "Heating" at bounding box center [318, 299] width 10 height 10
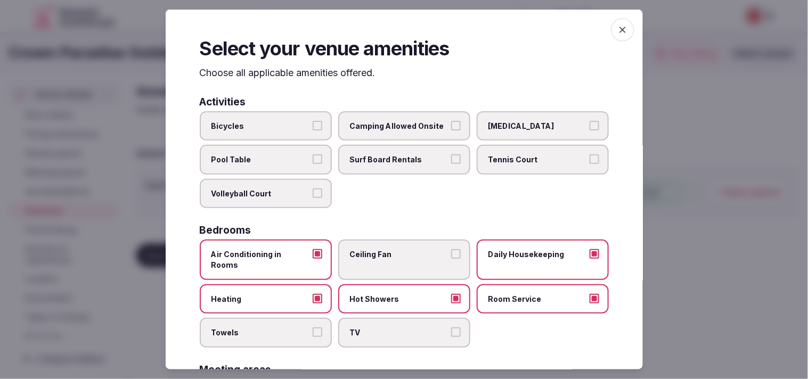
click at [318, 284] on label "Heating" at bounding box center [266, 299] width 132 height 30
click at [318, 294] on button "Heating" at bounding box center [318, 299] width 10 height 10
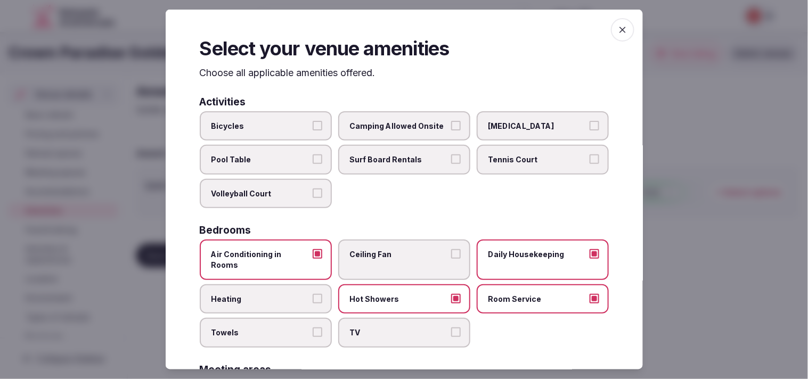
click at [316, 318] on label "Towels" at bounding box center [266, 333] width 132 height 30
click at [316, 328] on button "Towels" at bounding box center [318, 333] width 10 height 10
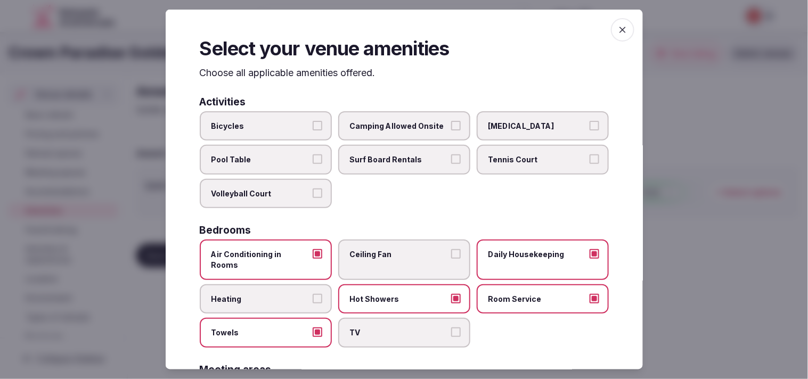
click at [361, 328] on span "TV" at bounding box center [399, 333] width 98 height 11
click at [390, 328] on button "TV" at bounding box center [456, 333] width 10 height 10
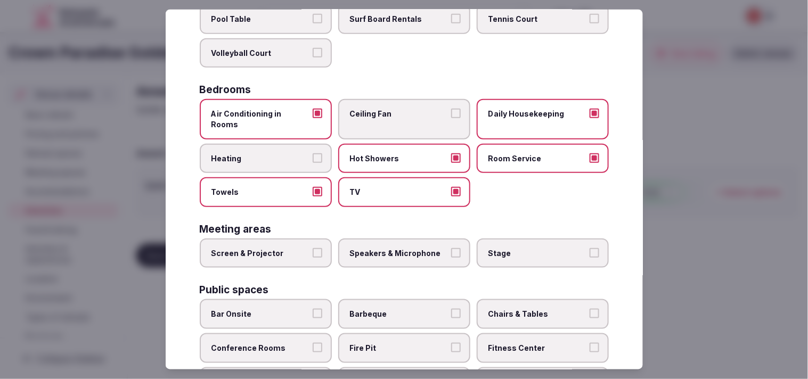
scroll to position [237, 0]
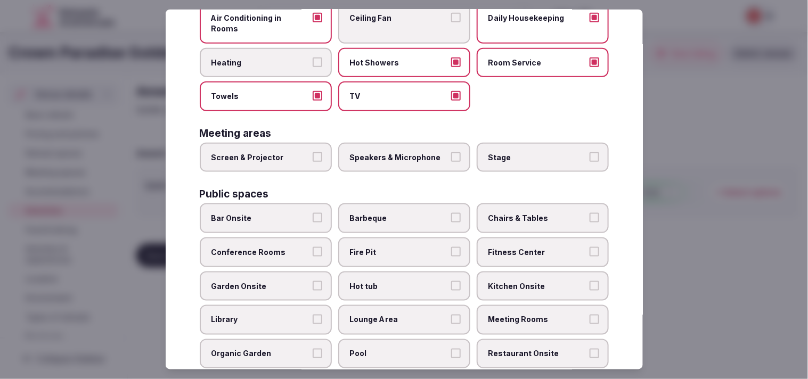
click at [313, 152] on button "Screen & Projector" at bounding box center [318, 157] width 10 height 10
click at [390, 152] on button "Speakers & Microphone" at bounding box center [456, 157] width 10 height 10
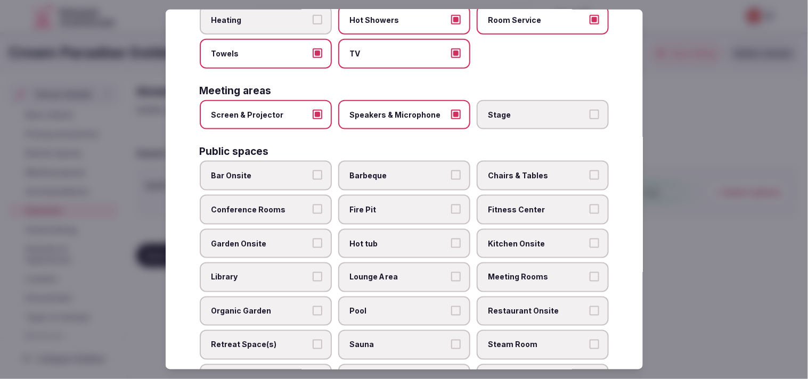
scroll to position [296, 0]
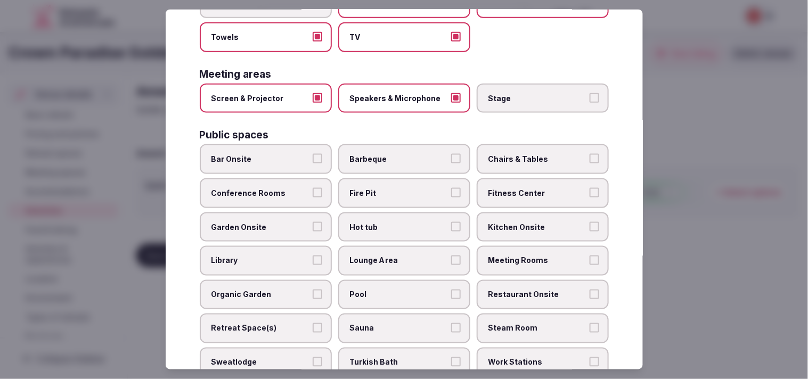
click at [390, 151] on label "Chairs & Tables" at bounding box center [543, 159] width 132 height 30
click at [390, 154] on button "Chairs & Tables" at bounding box center [595, 159] width 10 height 10
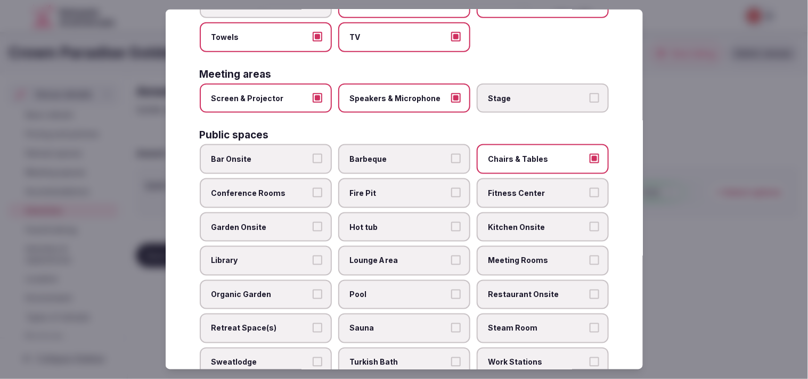
click at [390, 181] on label "Fitness Center" at bounding box center [543, 193] width 132 height 30
click at [390, 188] on button "Fitness Center" at bounding box center [595, 193] width 10 height 10
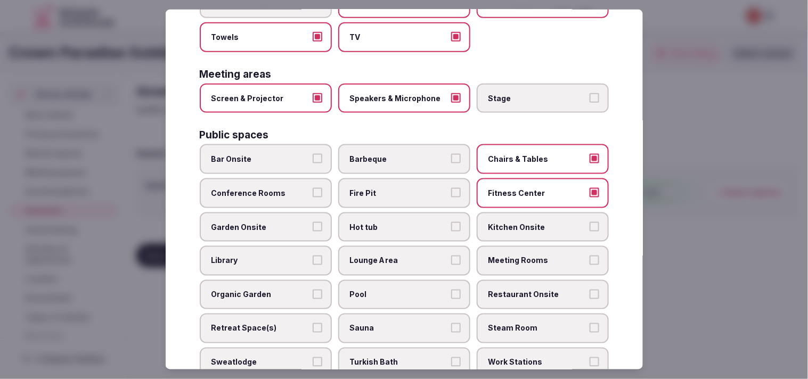
click at [390, 181] on label "Fitness Center" at bounding box center [543, 193] width 132 height 30
click at [390, 188] on button "Fitness Center" at bounding box center [595, 193] width 10 height 10
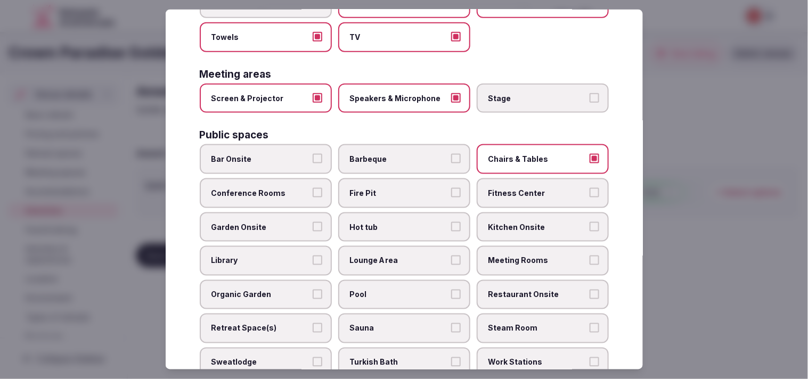
click at [390, 181] on label "Fitness Center" at bounding box center [543, 193] width 132 height 30
click at [390, 188] on button "Fitness Center" at bounding box center [595, 193] width 10 height 10
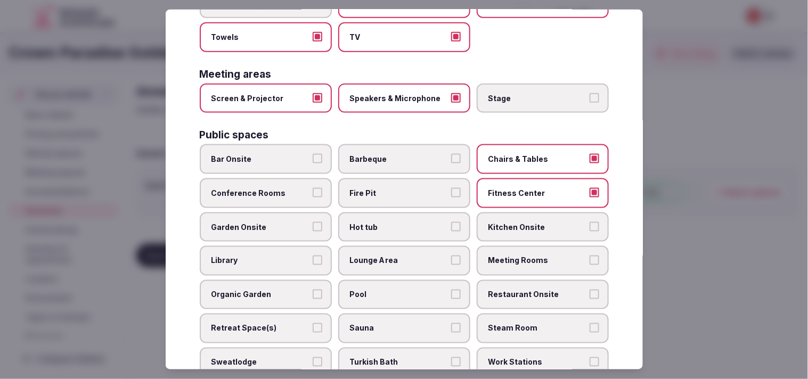
click at [216, 188] on span "Conference Rooms" at bounding box center [261, 193] width 98 height 11
click at [313, 188] on button "Conference Rooms" at bounding box center [318, 193] width 10 height 10
click at [390, 256] on span "Lounge Area" at bounding box center [399, 261] width 98 height 11
click at [390, 256] on button "Lounge Area" at bounding box center [456, 261] width 10 height 10
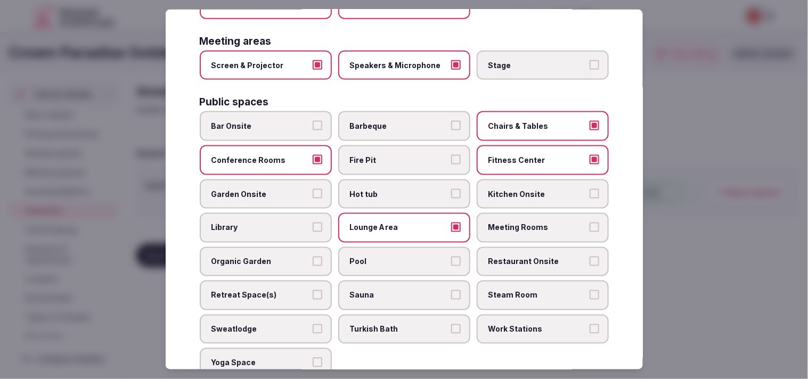
scroll to position [355, 0]
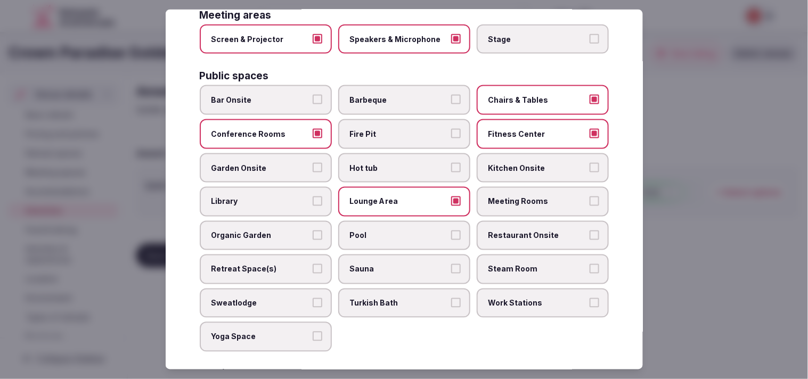
click at [390, 222] on label "Restaurant Onsite" at bounding box center [543, 236] width 132 height 30
click at [390, 231] on button "Restaurant Onsite" at bounding box center [595, 236] width 10 height 10
click at [390, 192] on label "Meeting Rooms" at bounding box center [543, 202] width 132 height 30
click at [390, 197] on button "Meeting Rooms" at bounding box center [595, 202] width 10 height 10
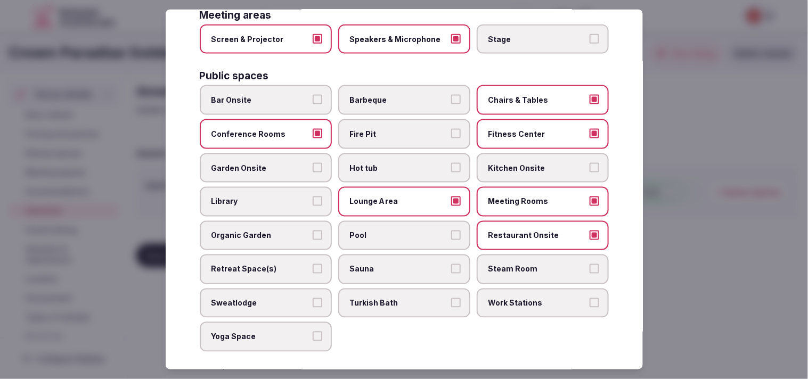
scroll to position [414, 0]
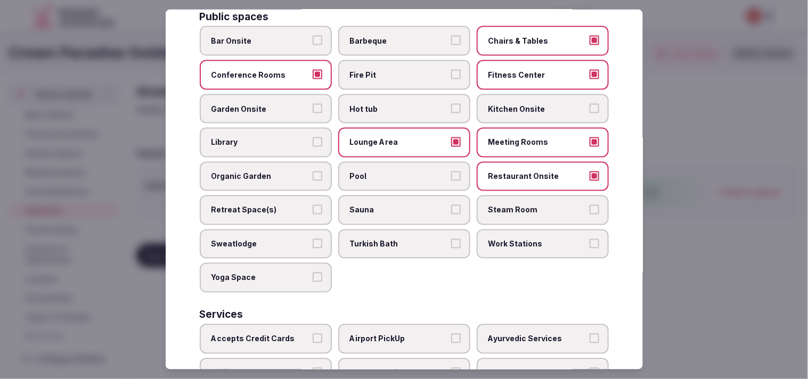
click at [390, 172] on span "Pool" at bounding box center [399, 177] width 98 height 11
click at [390, 172] on button "Pool" at bounding box center [456, 177] width 10 height 10
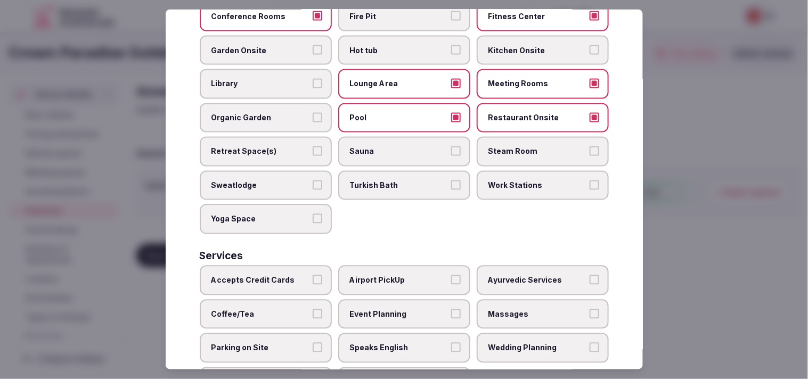
scroll to position [473, 0]
click at [390, 141] on label "Sauna" at bounding box center [404, 151] width 132 height 30
click at [390, 146] on button "Sauna" at bounding box center [456, 151] width 10 height 10
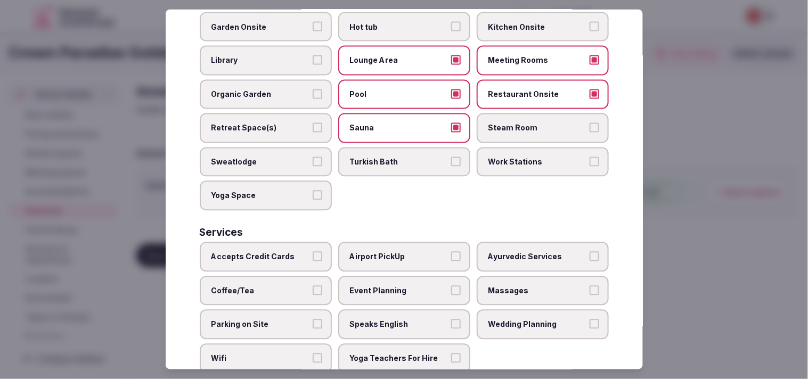
click at [317, 252] on button "Accepts Credit Cards" at bounding box center [318, 257] width 10 height 10
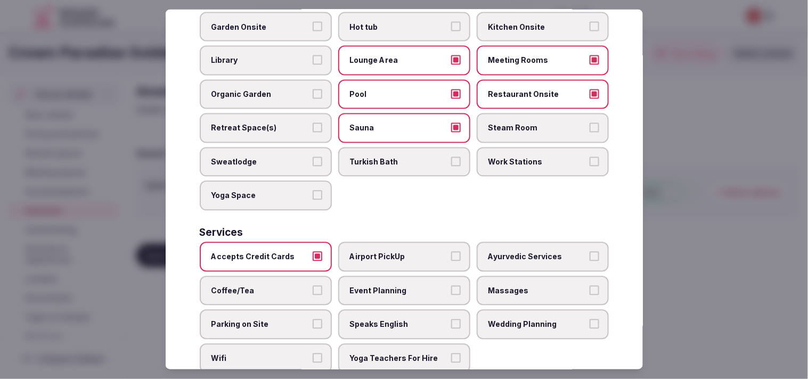
drag, startPoint x: 508, startPoint y: 270, endPoint x: 370, endPoint y: 270, distance: 138.0
click at [390, 276] on label "Massages" at bounding box center [543, 291] width 132 height 30
click at [324, 276] on label "Coffee/Tea" at bounding box center [266, 291] width 132 height 30
click at [322, 286] on button "Coffee/Tea" at bounding box center [318, 291] width 10 height 10
click at [376, 312] on div "Accepts Credit Cards Airport PickUp Ayurvedic Services Coffee/Tea Event Plannin…" at bounding box center [404, 307] width 409 height 131
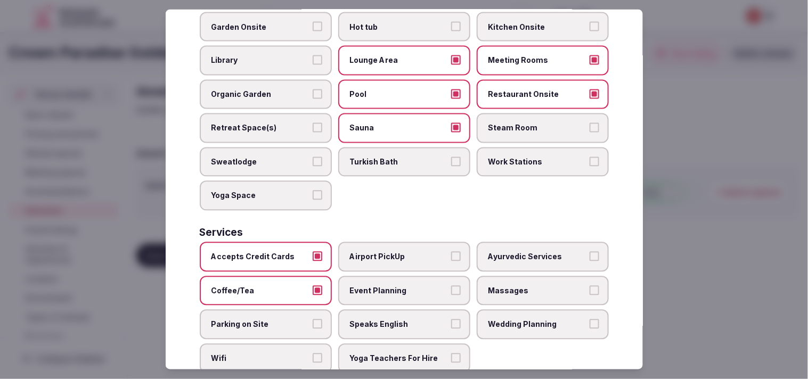
click at [383, 310] on label "Speaks English" at bounding box center [404, 325] width 132 height 30
click at [390, 320] on button "Speaks English" at bounding box center [456, 325] width 10 height 10
click at [301, 354] on span "Wifi" at bounding box center [261, 359] width 98 height 11
click at [313, 354] on button "Wifi" at bounding box center [318, 359] width 10 height 10
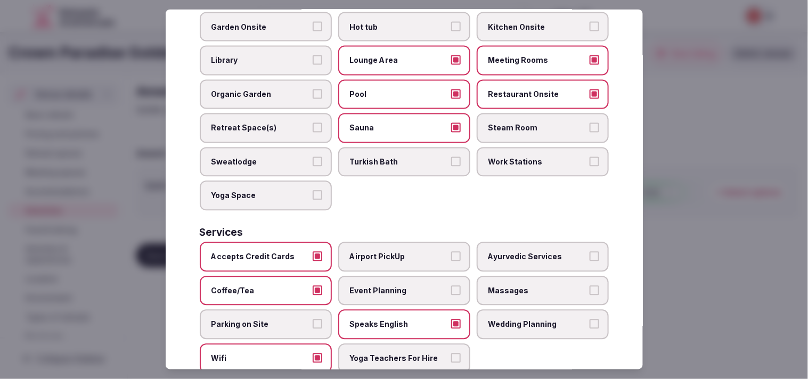
click at [390, 286] on span "Massages" at bounding box center [538, 291] width 98 height 11
click at [390, 286] on button "Massages" at bounding box center [595, 291] width 10 height 10
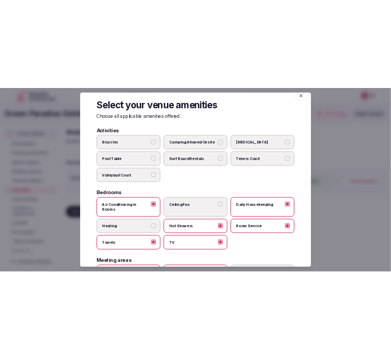
scroll to position [0, 0]
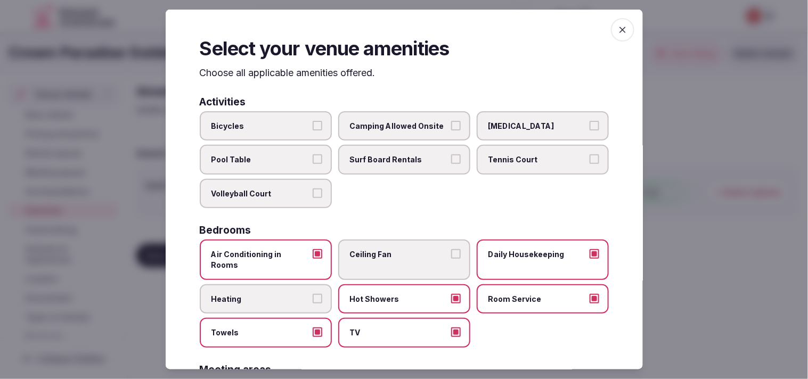
click at [390, 27] on icon "button" at bounding box center [623, 30] width 11 height 11
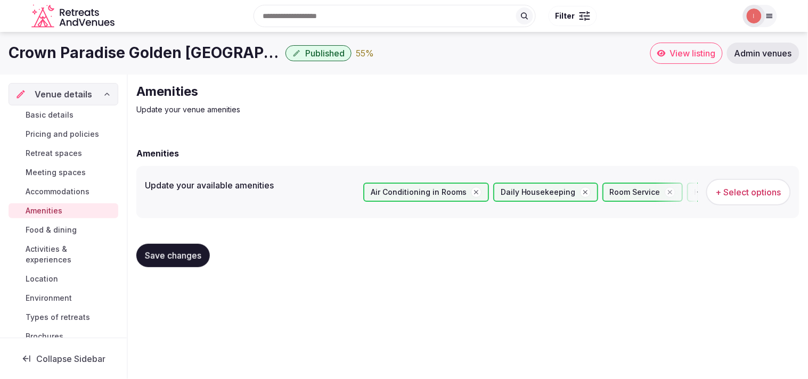
click at [189, 258] on span "Save changes" at bounding box center [173, 255] width 56 height 11
click at [54, 231] on span "Food & dining" at bounding box center [51, 230] width 51 height 11
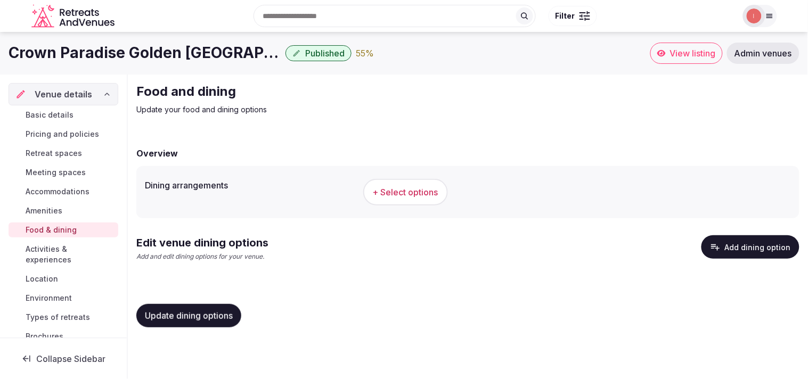
click at [202, 311] on span "Update dining options" at bounding box center [189, 316] width 88 height 11
click at [390, 204] on button "+ Select options" at bounding box center [405, 192] width 85 height 27
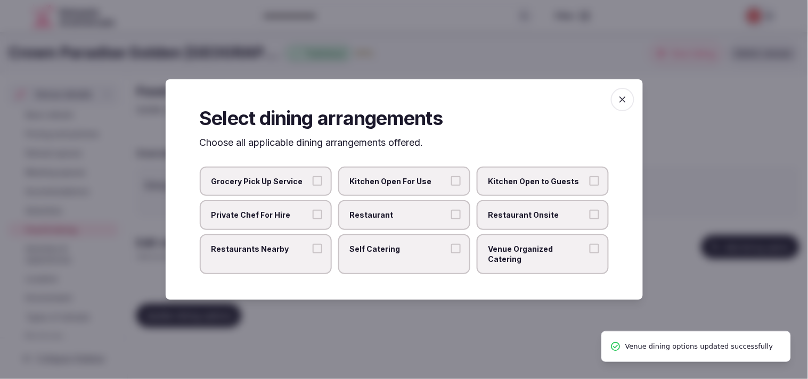
click at [390, 215] on span "Restaurant" at bounding box center [399, 215] width 98 height 11
click at [390, 215] on button "Restaurant" at bounding box center [456, 215] width 10 height 10
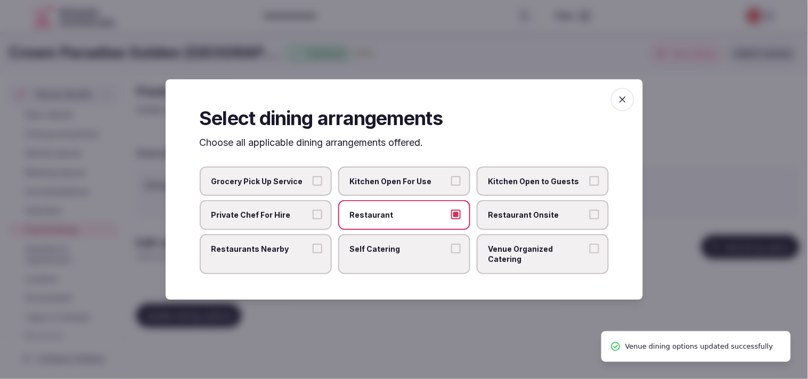
click at [390, 221] on span "Restaurant Onsite" at bounding box center [538, 215] width 98 height 11
click at [390, 220] on button "Restaurant Onsite" at bounding box center [595, 215] width 10 height 10
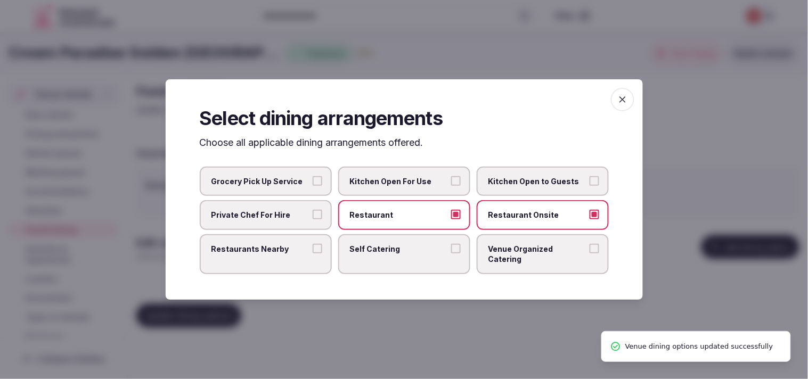
click at [312, 257] on label "Restaurants Nearby" at bounding box center [266, 254] width 132 height 40
click at [313, 254] on button "Restaurants Nearby" at bounding box center [318, 249] width 10 height 10
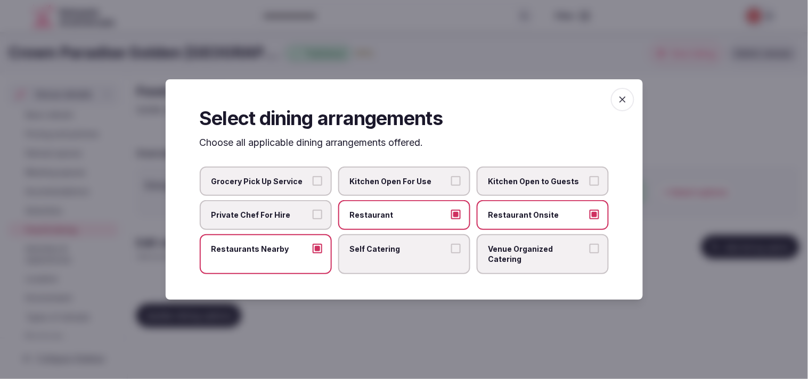
click at [390, 268] on div "Select dining arrangements Choose all applicable dining arrangements offered. G…" at bounding box center [404, 189] width 477 height 221
click at [390, 248] on span "Venue Organized Catering" at bounding box center [538, 254] width 98 height 21
click at [390, 248] on button "Venue Organized Catering" at bounding box center [595, 249] width 10 height 10
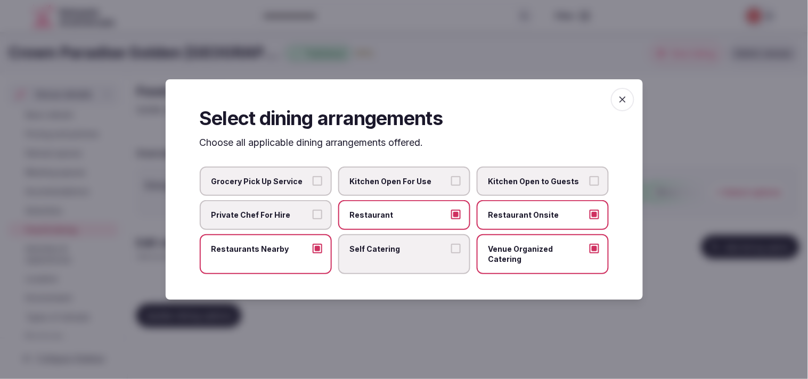
click at [390, 105] on icon "button" at bounding box center [623, 99] width 11 height 11
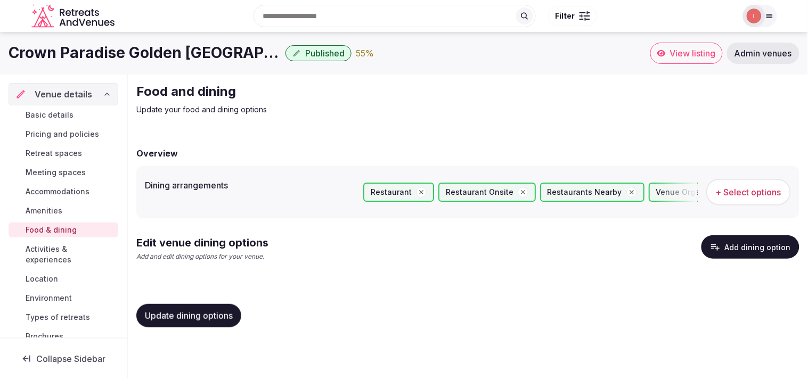
click at [214, 319] on span "Update dining options" at bounding box center [189, 316] width 88 height 11
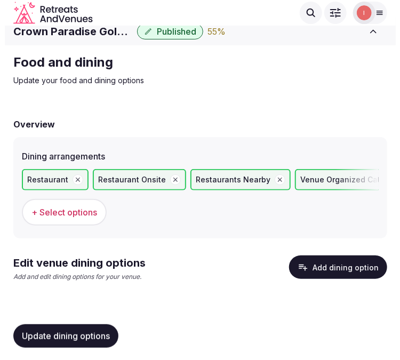
scroll to position [11, 0]
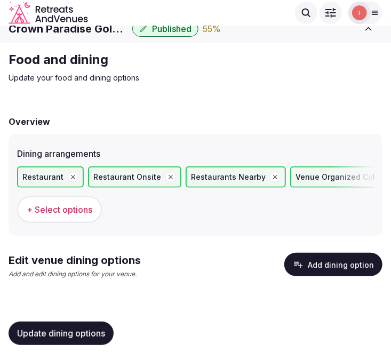
click at [349, 264] on button "Add dining option" at bounding box center [333, 264] width 98 height 23
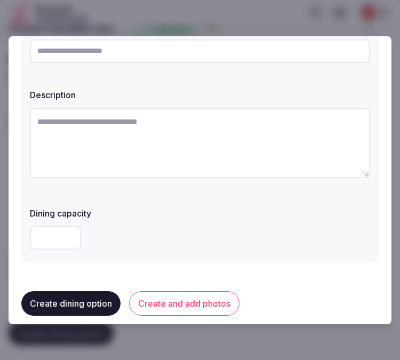
scroll to position [0, 0]
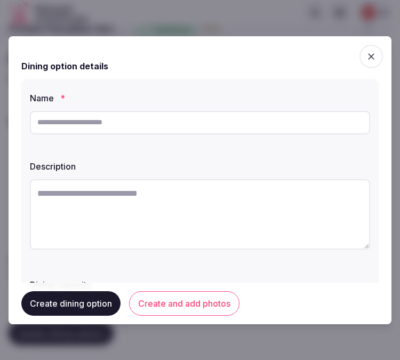
click at [103, 113] on input "text" at bounding box center [200, 122] width 340 height 23
paste input "**********"
type input "**********"
click at [194, 228] on textarea at bounding box center [200, 214] width 340 height 70
paste textarea "**********"
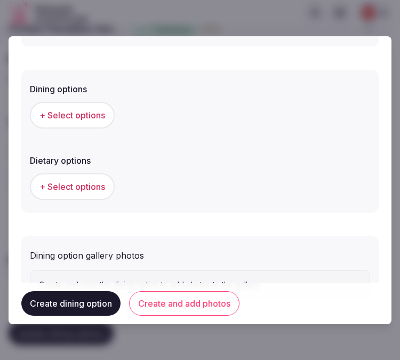
scroll to position [296, 0]
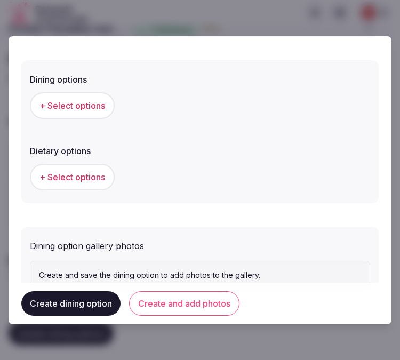
type textarea "**********"
click at [72, 101] on span "+ Select options" at bounding box center [72, 106] width 66 height 12
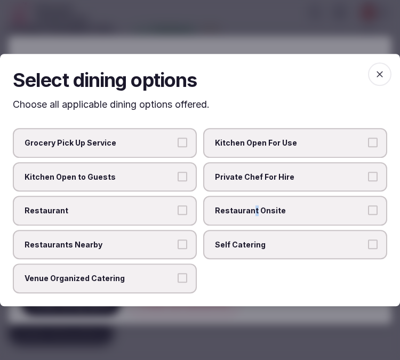
drag, startPoint x: 250, startPoint y: 205, endPoint x: 240, endPoint y: 206, distance: 10.2
click at [240, 206] on label "Restaurant Onsite" at bounding box center [295, 211] width 184 height 30
click at [169, 220] on label "Restaurant" at bounding box center [105, 211] width 184 height 30
click at [177, 215] on button "Restaurant" at bounding box center [182, 210] width 10 height 10
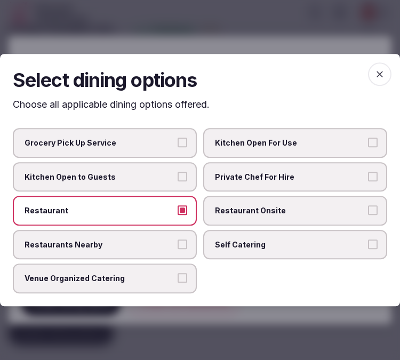
click at [155, 269] on label "Venue Organized Catering" at bounding box center [105, 279] width 184 height 30
click at [177, 273] on button "Venue Organized Catering" at bounding box center [182, 278] width 10 height 10
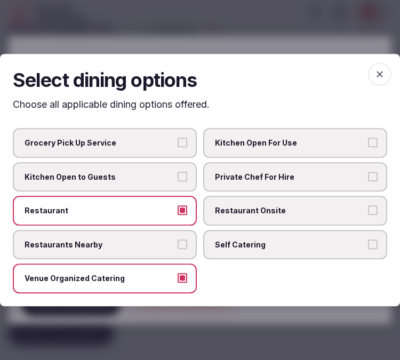
click at [370, 209] on button "Restaurant Onsite" at bounding box center [373, 210] width 10 height 10
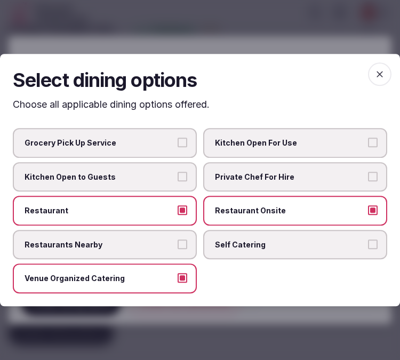
click at [370, 75] on span "button" at bounding box center [379, 73] width 23 height 23
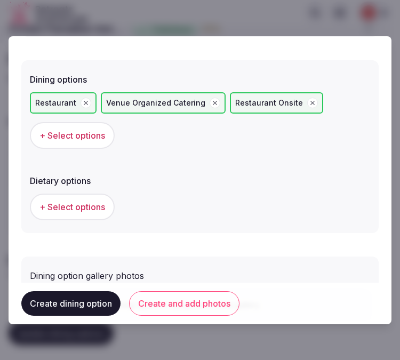
click at [99, 201] on span "+ Select options" at bounding box center [72, 207] width 66 height 12
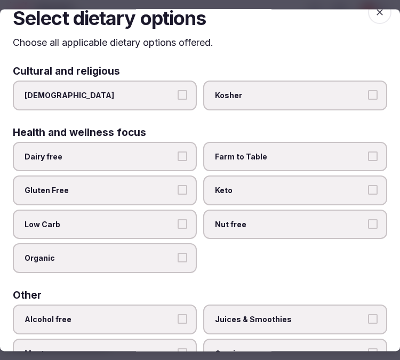
scroll to position [0, 0]
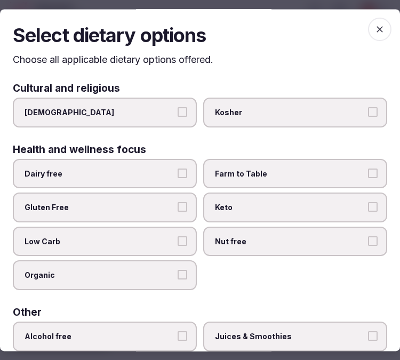
click at [374, 25] on icon "button" at bounding box center [379, 29] width 11 height 11
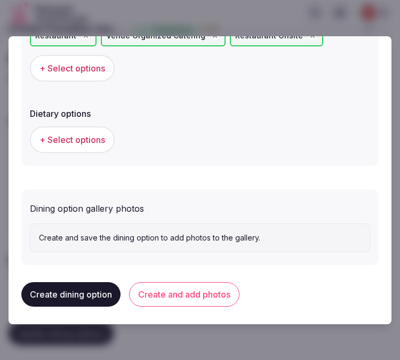
scroll to position [364, 0]
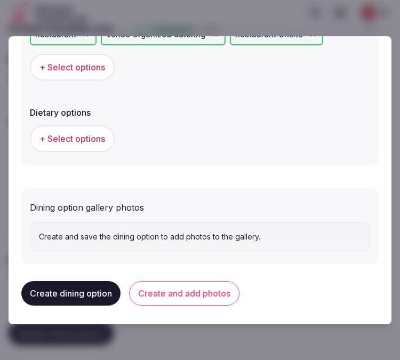
click at [189, 281] on button "Create and add photos" at bounding box center [184, 293] width 110 height 25
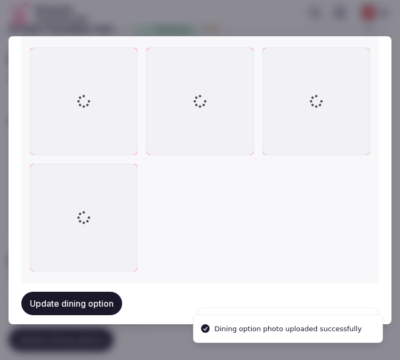
scroll to position [690, 0]
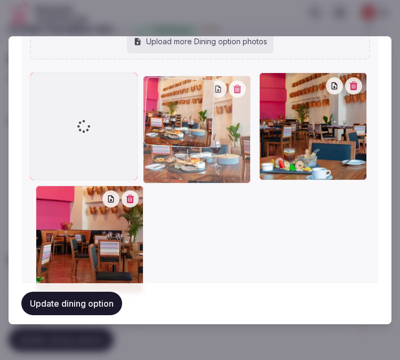
drag, startPoint x: 34, startPoint y: 155, endPoint x: 65, endPoint y: 72, distance: 88.4
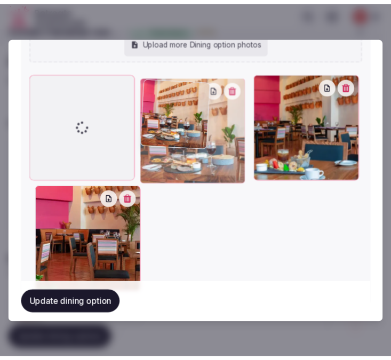
scroll to position [645, 0]
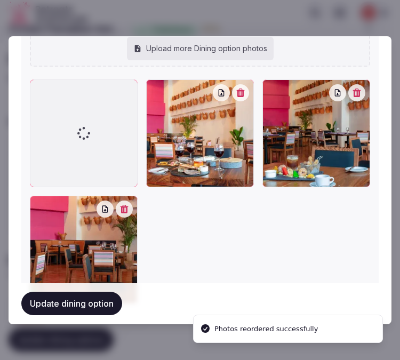
click at [70, 299] on button "Update dining option" at bounding box center [71, 303] width 101 height 23
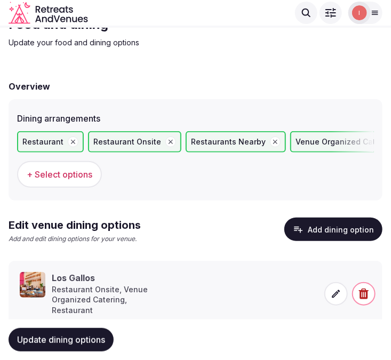
scroll to position [66, 0]
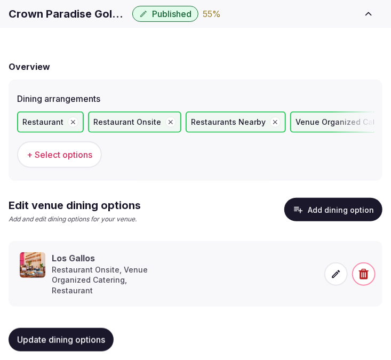
click at [39, 334] on span "Update dining options" at bounding box center [61, 339] width 88 height 11
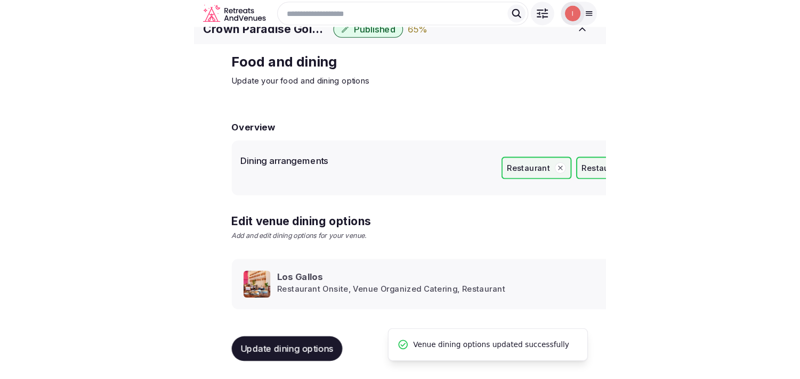
scroll to position [12, 0]
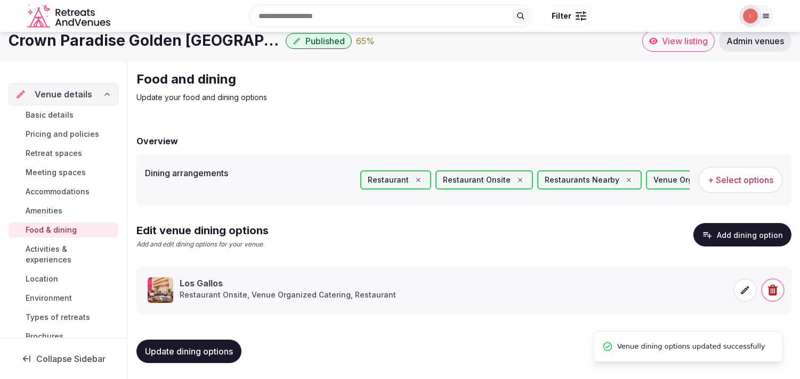
click at [59, 256] on span "Activities & experiences" at bounding box center [70, 254] width 88 height 21
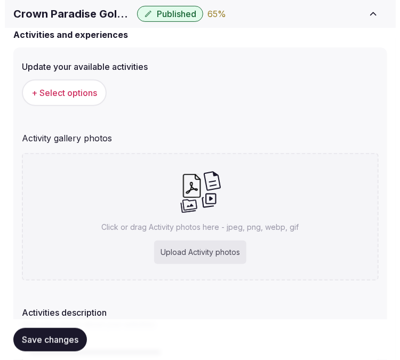
scroll to position [118, 0]
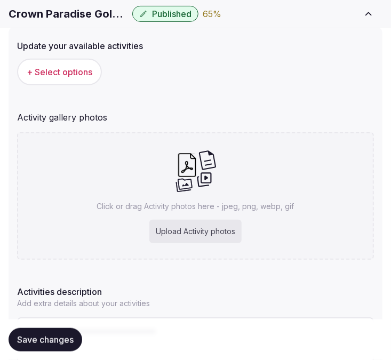
click at [87, 75] on span "+ Select options" at bounding box center [60, 72] width 66 height 12
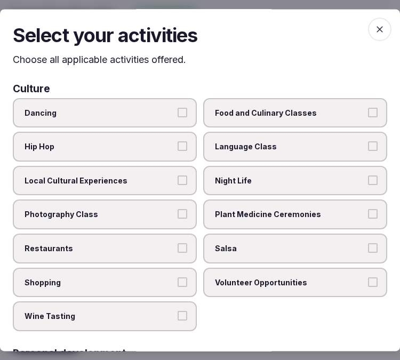
click at [159, 176] on span "Local Cultural Experiences" at bounding box center [100, 180] width 150 height 11
click at [177, 176] on button "Local Cultural Experiences" at bounding box center [182, 180] width 10 height 10
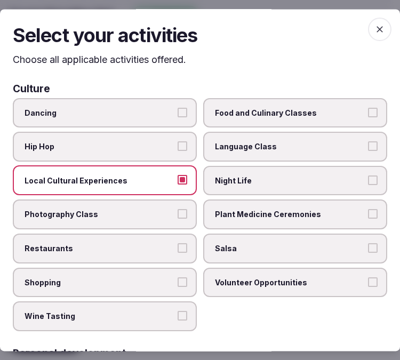
click at [271, 137] on label "Language Class" at bounding box center [295, 147] width 184 height 30
click at [368, 141] on button "Language Class" at bounding box center [373, 146] width 10 height 10
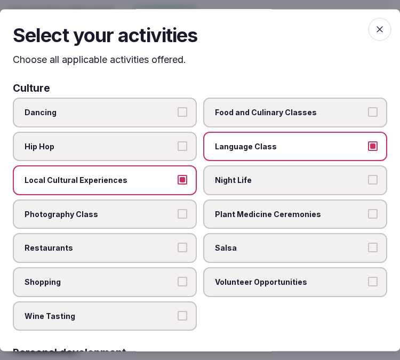
scroll to position [59, 0]
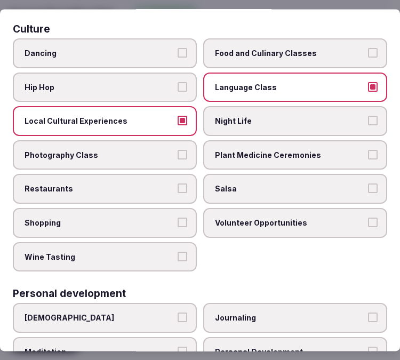
click at [160, 192] on label "Restaurants" at bounding box center [105, 189] width 184 height 30
click at [177, 192] on button "Restaurants" at bounding box center [182, 189] width 10 height 10
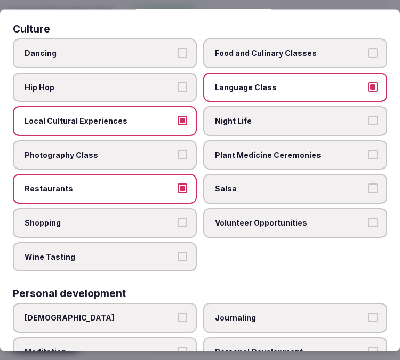
click at [182, 187] on button "Restaurants" at bounding box center [182, 189] width 10 height 10
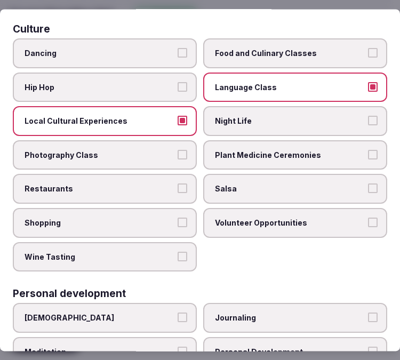
click at [178, 189] on button "Restaurants" at bounding box center [182, 189] width 10 height 10
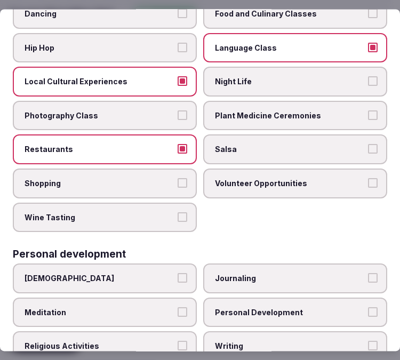
scroll to position [118, 0]
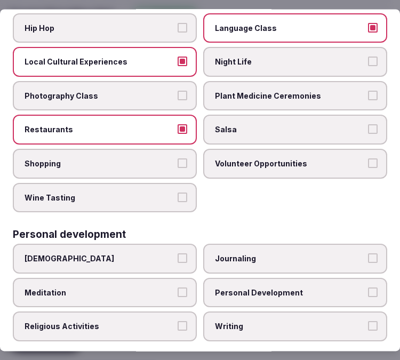
click at [316, 65] on label "Night Life" at bounding box center [295, 62] width 184 height 30
click at [368, 65] on button "Night Life" at bounding box center [373, 62] width 10 height 10
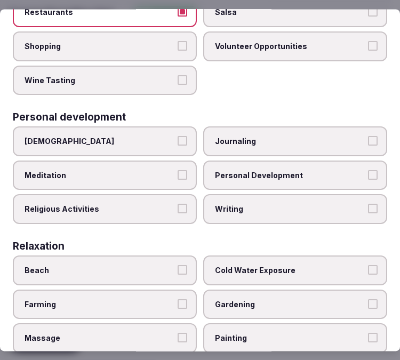
scroll to position [237, 0]
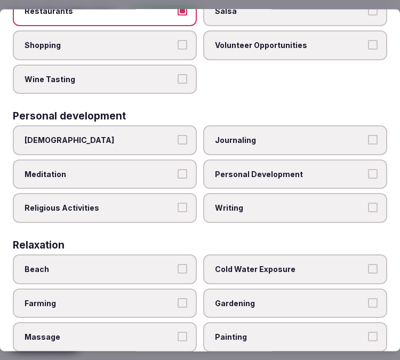
click at [275, 171] on span "Personal Development" at bounding box center [290, 174] width 150 height 11
click at [368, 171] on button "Personal Development" at bounding box center [373, 174] width 10 height 10
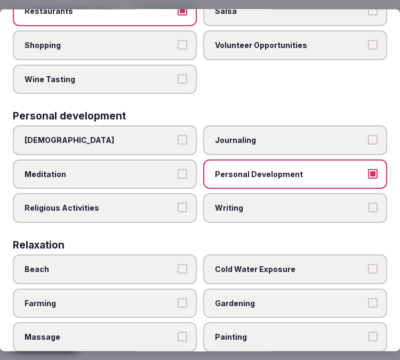
click at [166, 203] on span "Religious Activities" at bounding box center [100, 208] width 150 height 11
click at [177, 203] on button "Religious Activities" at bounding box center [182, 208] width 10 height 10
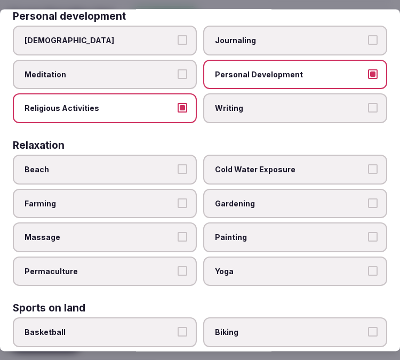
scroll to position [355, 0]
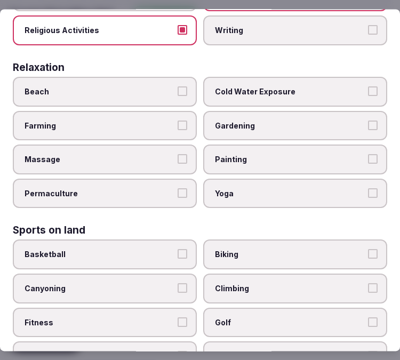
click at [184, 149] on label "Massage" at bounding box center [105, 160] width 184 height 30
click at [184, 155] on button "Massage" at bounding box center [182, 160] width 10 height 10
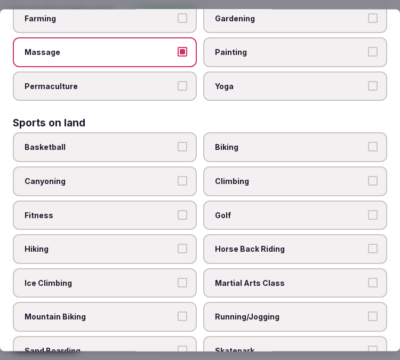
scroll to position [533, 0]
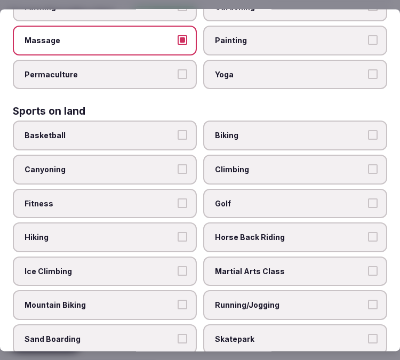
click at [296, 69] on span "Yoga" at bounding box center [290, 74] width 150 height 11
click at [368, 69] on button "Yoga" at bounding box center [373, 74] width 10 height 10
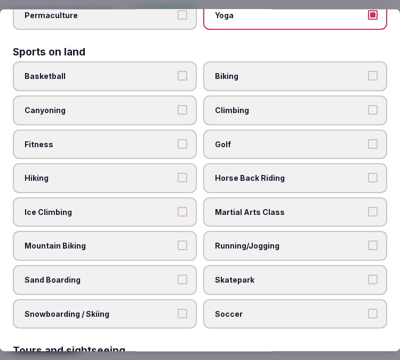
click at [167, 139] on span "Fitness" at bounding box center [100, 144] width 150 height 11
click at [177, 139] on button "Fitness" at bounding box center [182, 144] width 10 height 10
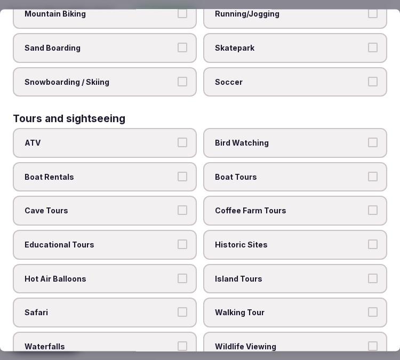
scroll to position [888, 0]
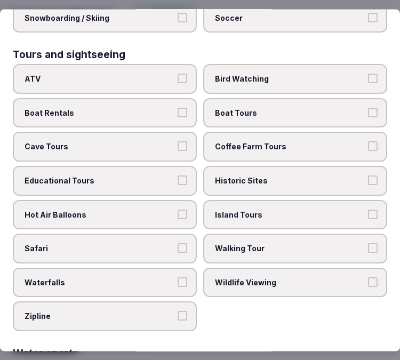
click at [272, 233] on label "Walking Tour" at bounding box center [295, 248] width 184 height 30
click at [368, 243] on button "Walking Tour" at bounding box center [373, 248] width 10 height 10
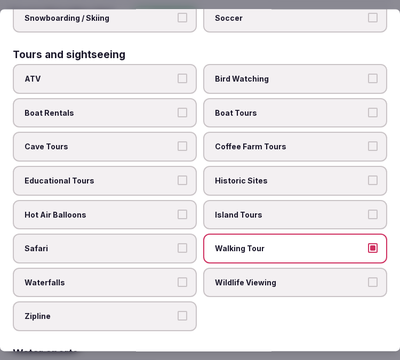
click at [270, 175] on span "Historic Sites" at bounding box center [290, 180] width 150 height 11
click at [368, 175] on button "Historic Sites" at bounding box center [373, 180] width 10 height 10
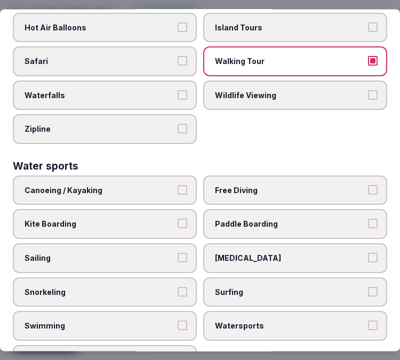
scroll to position [1075, 0]
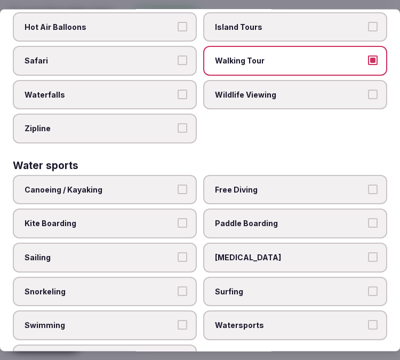
click at [163, 320] on span "Swimming" at bounding box center [100, 325] width 150 height 11
click at [177, 320] on button "Swimming" at bounding box center [182, 325] width 10 height 10
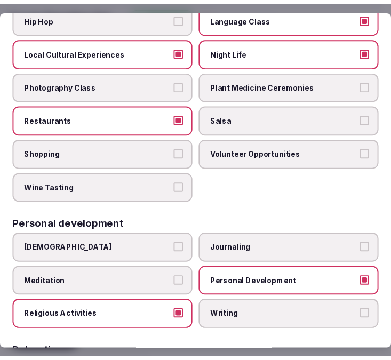
scroll to position [0, 0]
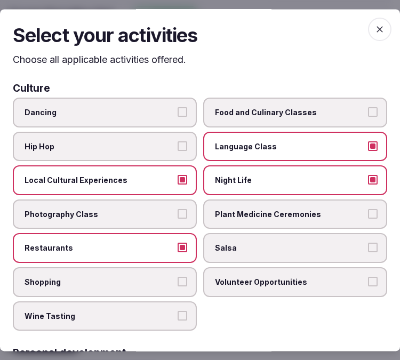
click at [374, 32] on icon "button" at bounding box center [379, 29] width 11 height 11
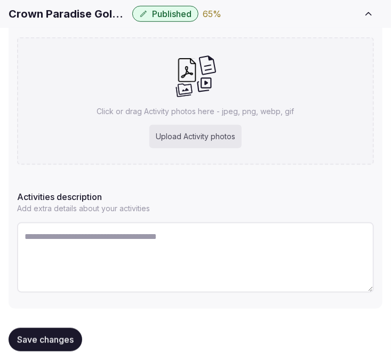
scroll to position [254, 0]
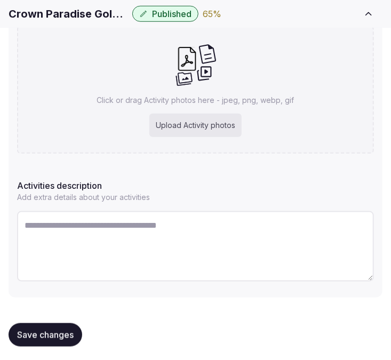
click at [168, 227] on textarea at bounding box center [195, 246] width 356 height 70
paste textarea "**********"
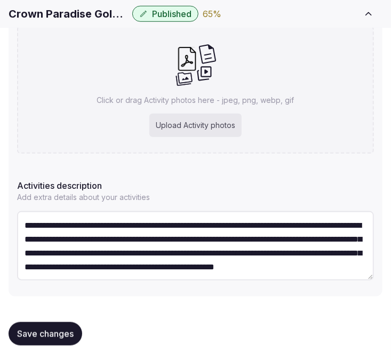
scroll to position [33, 0]
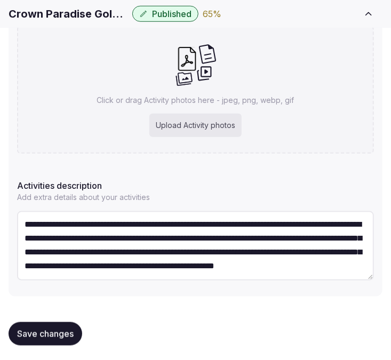
type textarea "**********"
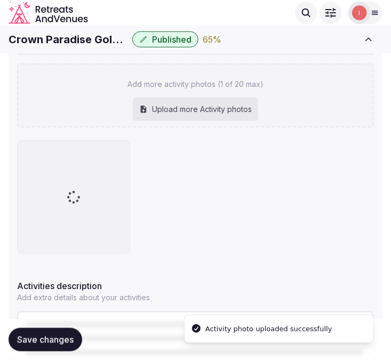
scroll to position [254, 0]
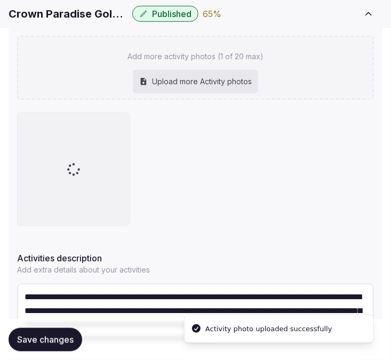
click at [296, 80] on div "Add more activity photos (1 of 20 max) Upload more Activity photos" at bounding box center [195, 68] width 356 height 64
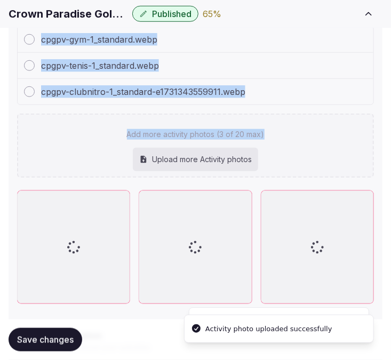
drag, startPoint x: 288, startPoint y: 95, endPoint x: 281, endPoint y: 123, distance: 29.2
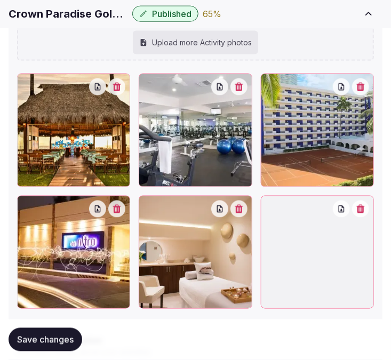
scroll to position [432, 0]
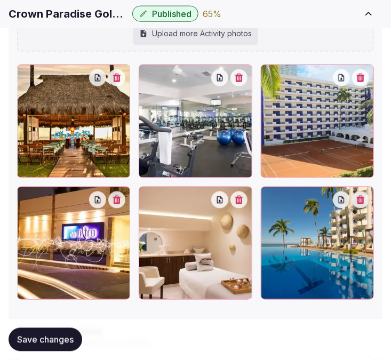
click at [59, 337] on span "Save changes" at bounding box center [45, 339] width 56 height 11
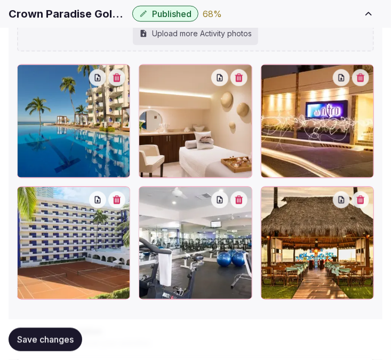
click at [72, 335] on span "Save changes" at bounding box center [45, 339] width 56 height 11
click at [46, 339] on span "Save changes" at bounding box center [45, 339] width 56 height 11
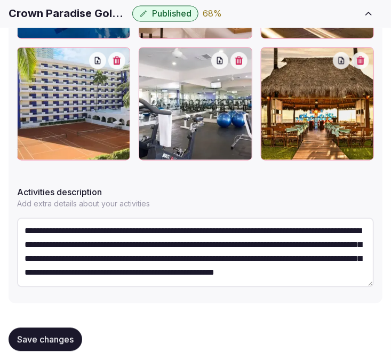
scroll to position [579, 0]
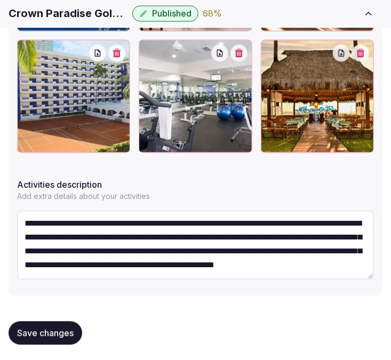
click at [66, 328] on span "Save changes" at bounding box center [45, 333] width 56 height 11
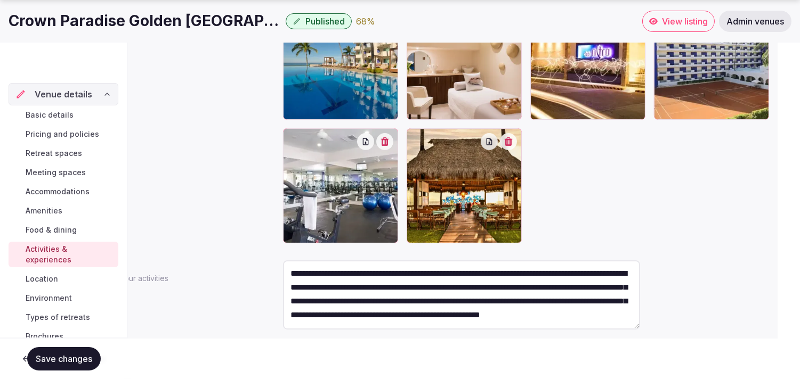
scroll to position [28, 0]
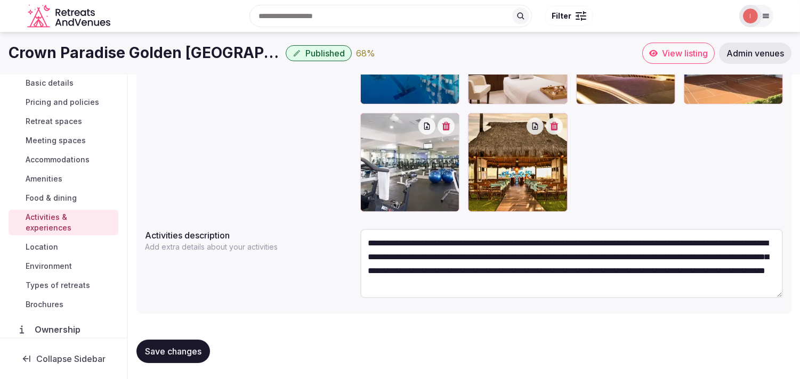
click at [47, 242] on span "Location" at bounding box center [42, 247] width 33 height 11
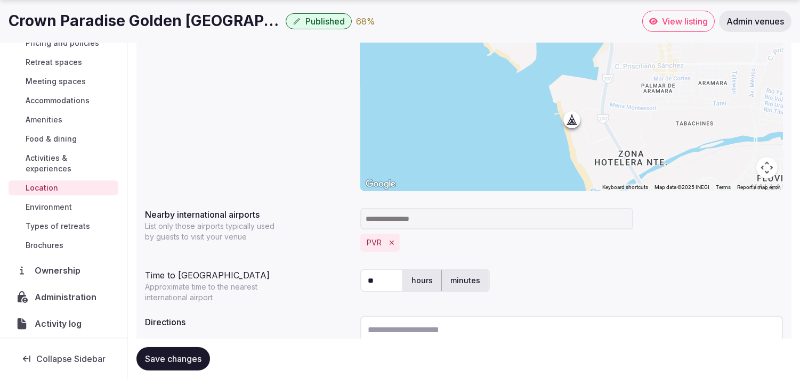
scroll to position [265, 0]
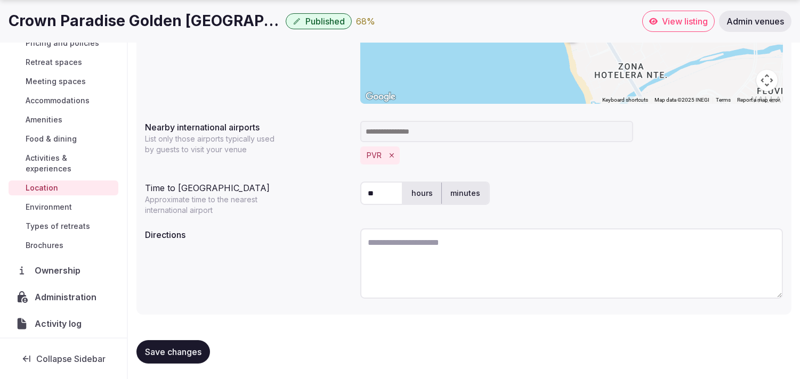
click at [147, 349] on span "Save changes" at bounding box center [173, 352] width 56 height 11
click at [56, 204] on span "Environment" at bounding box center [49, 207] width 46 height 11
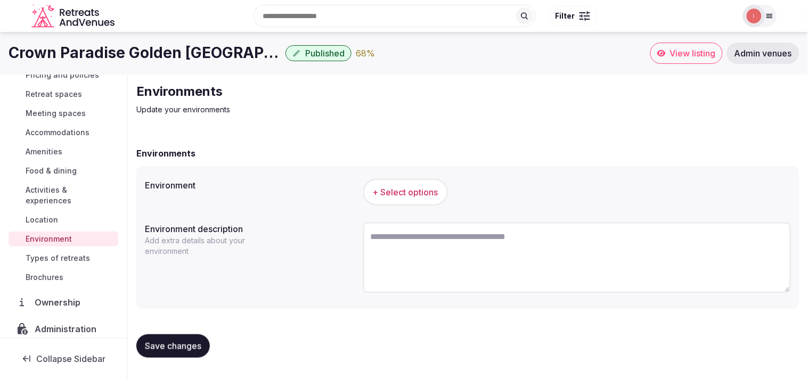
scroll to position [118, 0]
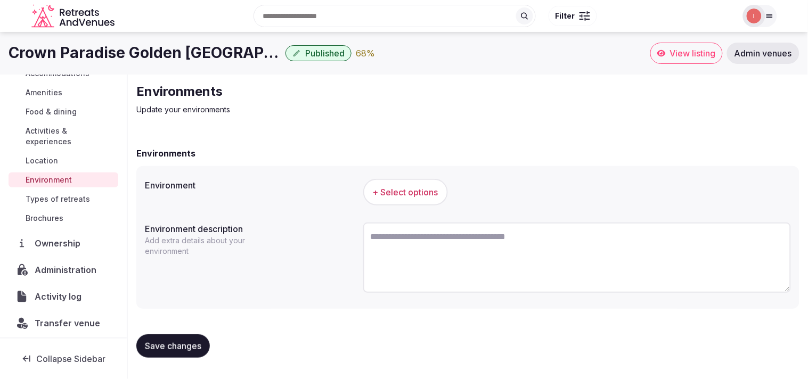
click at [390, 200] on button "+ Select options" at bounding box center [405, 192] width 85 height 27
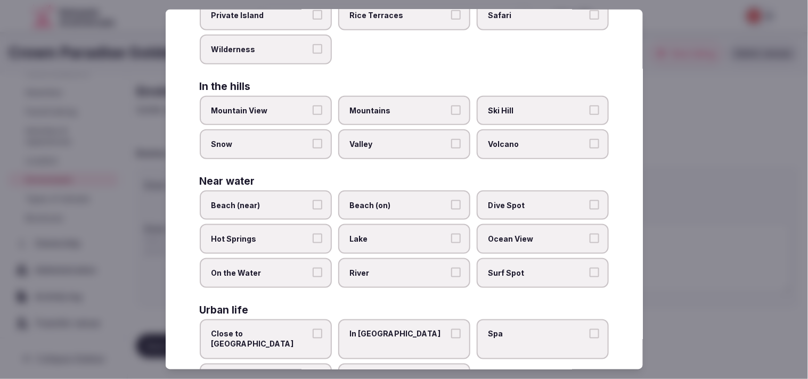
scroll to position [238, 0]
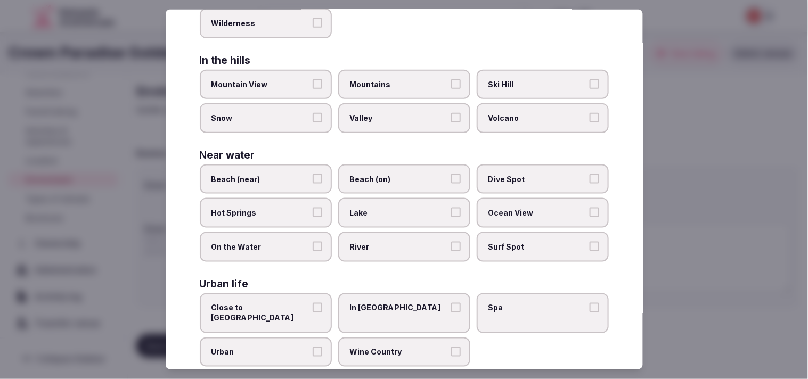
click at [390, 165] on label "Beach (on)" at bounding box center [404, 180] width 132 height 30
click at [390, 174] on button "Beach (on)" at bounding box center [456, 179] width 10 height 10
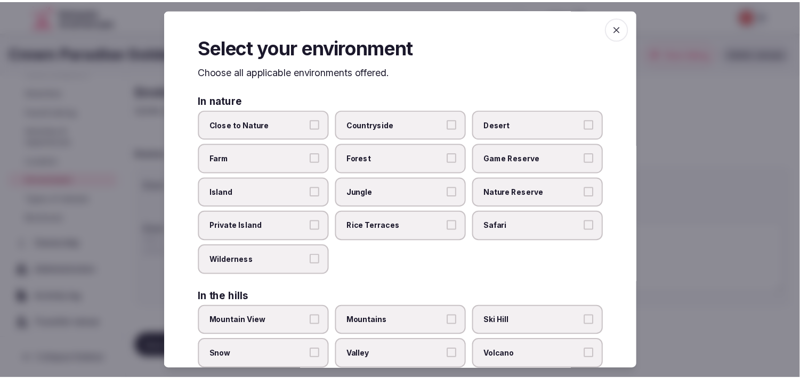
scroll to position [0, 0]
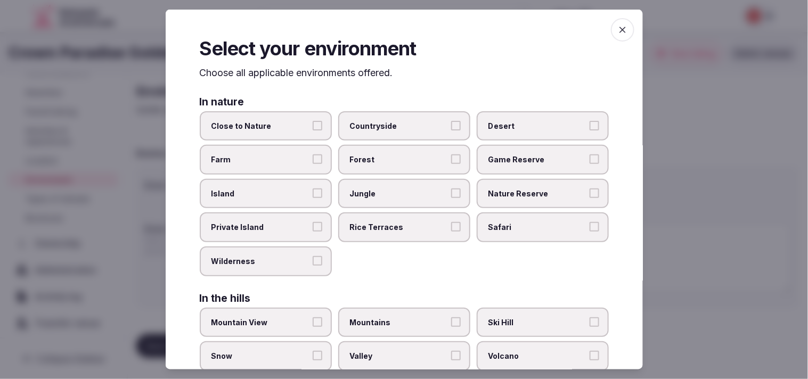
click at [390, 25] on icon "button" at bounding box center [623, 30] width 11 height 11
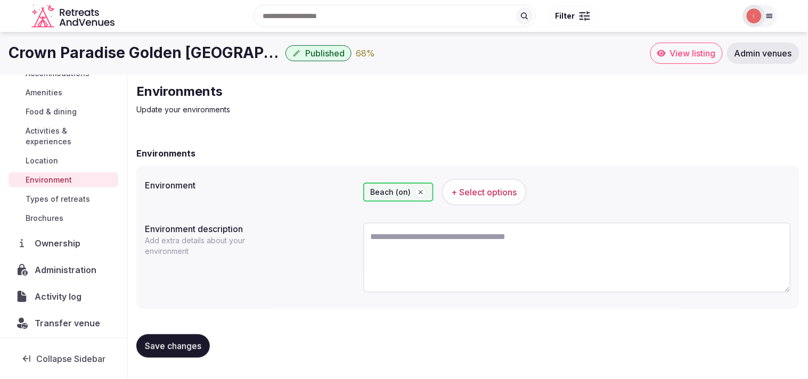
click at [176, 335] on button "Save changes" at bounding box center [173, 346] width 74 height 23
click at [174, 352] on button "Save changes" at bounding box center [173, 346] width 74 height 23
click at [60, 201] on span "Types of retreats" at bounding box center [58, 199] width 64 height 11
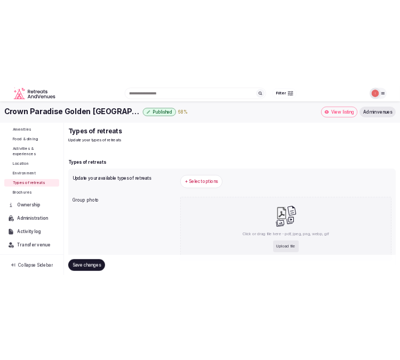
scroll to position [123, 0]
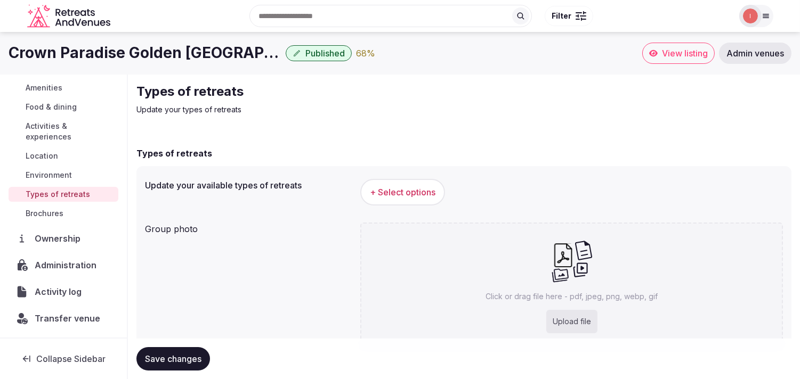
click at [376, 197] on span "+ Select options" at bounding box center [403, 192] width 66 height 12
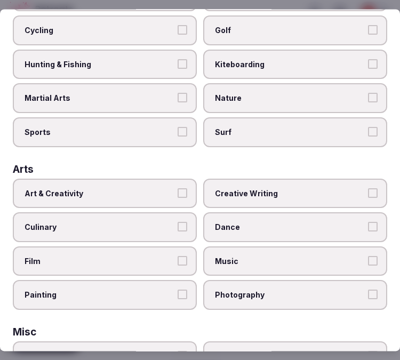
scroll to position [177, 0]
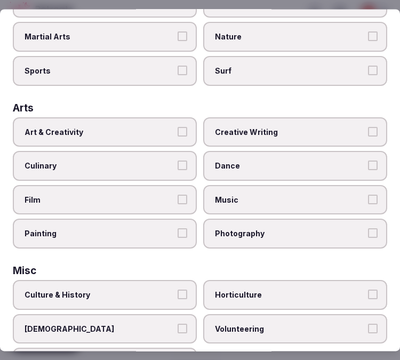
click at [187, 126] on label "Art & Creativity" at bounding box center [105, 132] width 184 height 30
click at [187, 126] on button "Art & Creativity" at bounding box center [182, 131] width 10 height 10
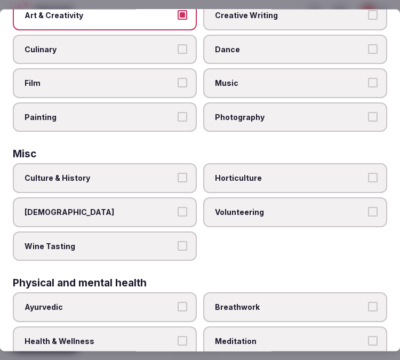
scroll to position [296, 0]
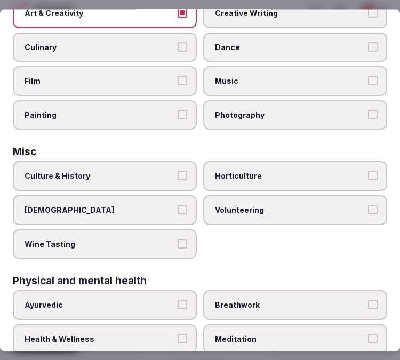
click at [180, 171] on button "Culture & History" at bounding box center [182, 176] width 10 height 10
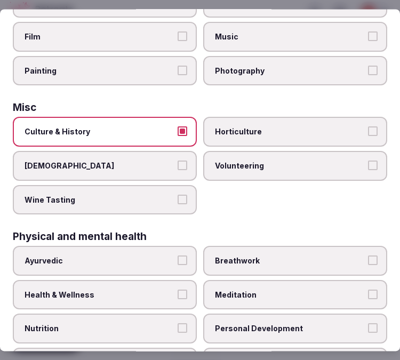
scroll to position [355, 0]
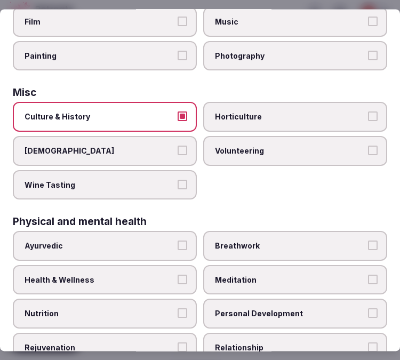
click at [161, 274] on span "Health & Wellness" at bounding box center [100, 279] width 150 height 11
click at [177, 274] on button "Health & Wellness" at bounding box center [182, 279] width 10 height 10
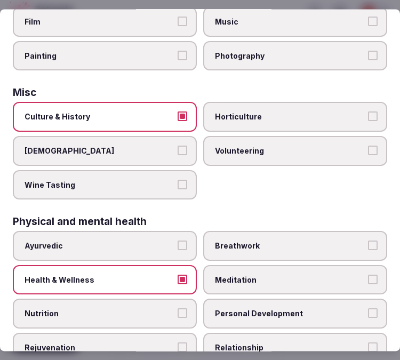
click at [208, 299] on label "Personal Development" at bounding box center [295, 314] width 184 height 30
click at [368, 309] on button "Personal Development" at bounding box center [373, 314] width 10 height 10
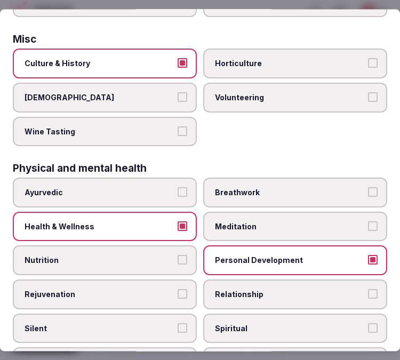
scroll to position [473, 0]
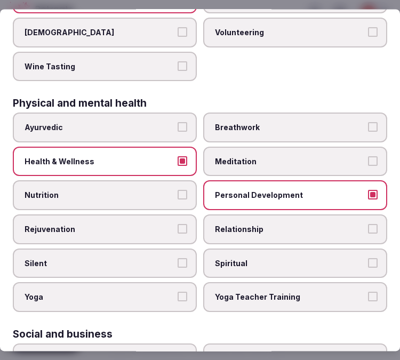
click at [277, 224] on span "Relationship" at bounding box center [290, 229] width 150 height 11
click at [368, 224] on button "Relationship" at bounding box center [373, 229] width 10 height 10
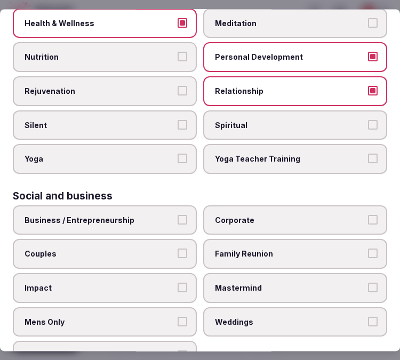
scroll to position [621, 0]
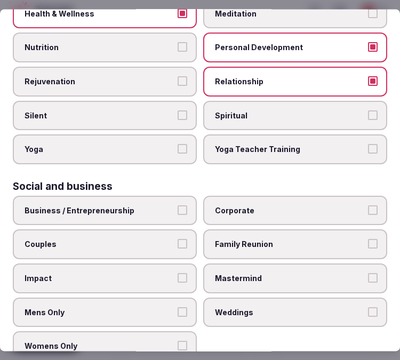
click at [176, 202] on label "Business / Entrepreneurship" at bounding box center [105, 211] width 184 height 30
click at [177, 205] on button "Business / Entrepreneurship" at bounding box center [182, 210] width 10 height 10
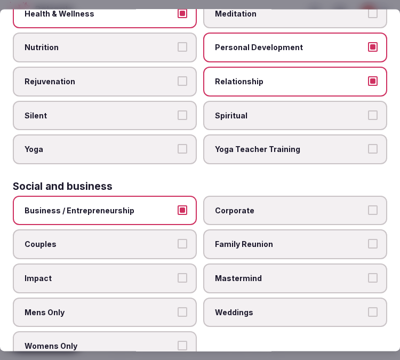
drag, startPoint x: 236, startPoint y: 199, endPoint x: 241, endPoint y: 220, distance: 21.6
click at [236, 201] on label "Corporate" at bounding box center [295, 211] width 184 height 30
click at [368, 205] on button "Corporate" at bounding box center [373, 210] width 10 height 10
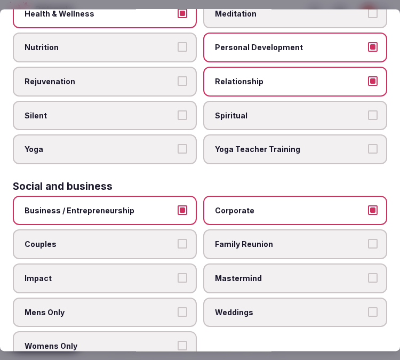
click at [263, 230] on label "Family Reunion" at bounding box center [295, 245] width 184 height 30
click at [368, 239] on button "Family Reunion" at bounding box center [373, 244] width 10 height 10
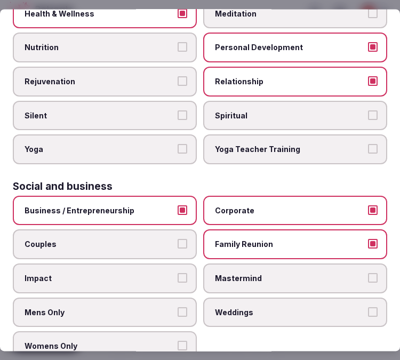
click at [146, 231] on label "Couples" at bounding box center [105, 245] width 184 height 30
click at [177, 239] on button "Couples" at bounding box center [182, 244] width 10 height 10
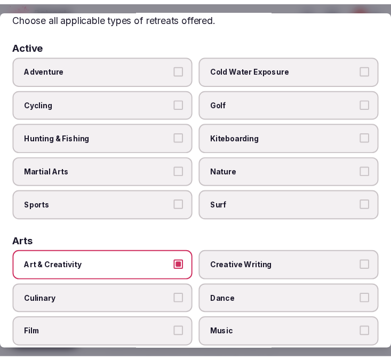
scroll to position [0, 0]
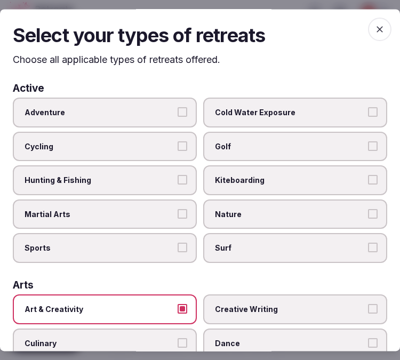
click at [379, 27] on span "button" at bounding box center [379, 29] width 23 height 23
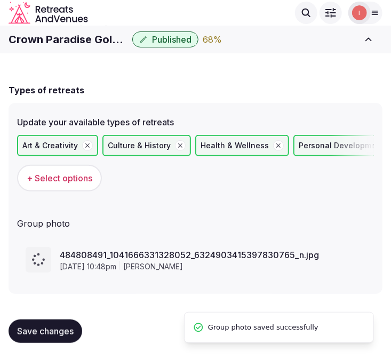
scroll to position [39, 0]
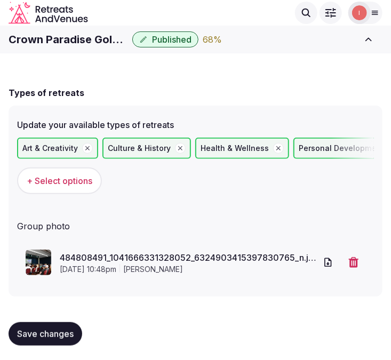
click at [63, 315] on div "Save changes" at bounding box center [196, 333] width 374 height 40
click at [66, 339] on button "Save changes" at bounding box center [46, 333] width 74 height 23
click at [67, 339] on button "Save changes" at bounding box center [46, 333] width 74 height 23
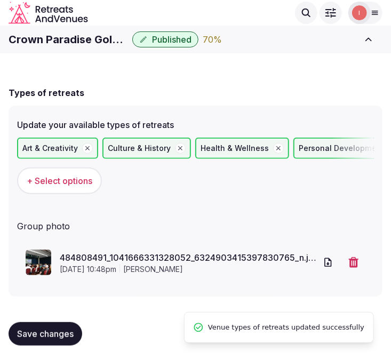
click at [70, 329] on span "Save changes" at bounding box center [45, 333] width 56 height 11
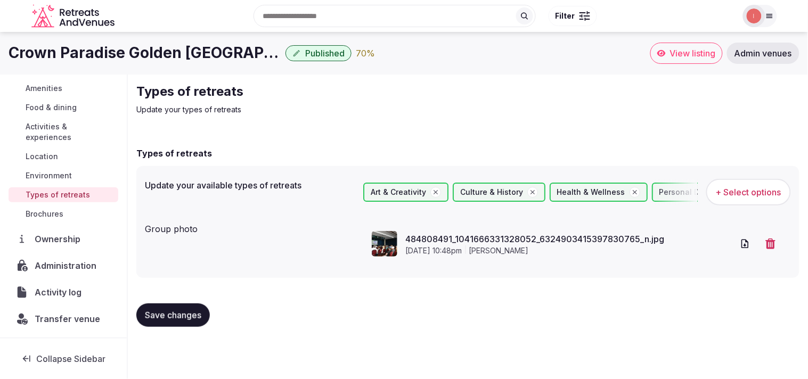
scroll to position [123, 0]
click at [52, 265] on span "Administration" at bounding box center [68, 265] width 66 height 13
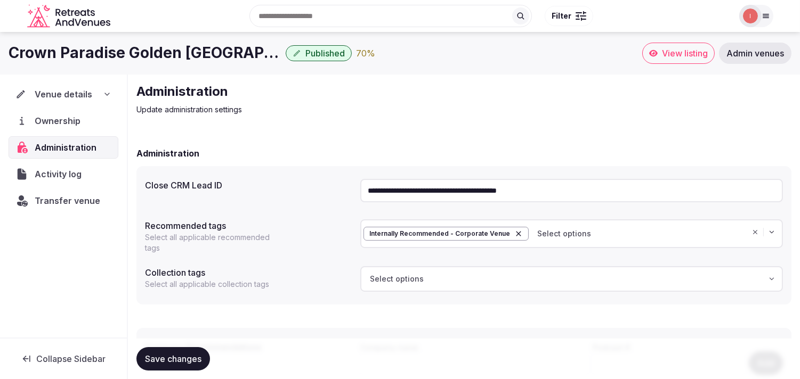
click at [390, 190] on input "**********" at bounding box center [571, 190] width 423 height 23
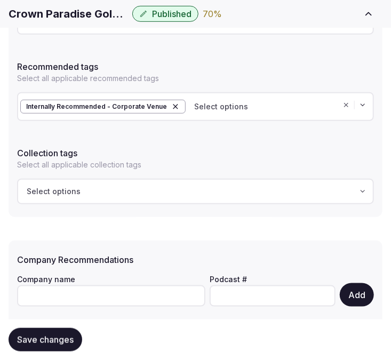
scroll to position [177, 0]
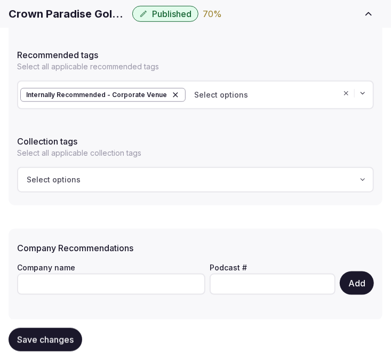
click at [39, 336] on span "Save changes" at bounding box center [45, 339] width 56 height 11
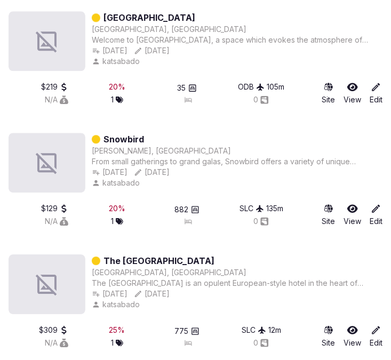
scroll to position [9129, 0]
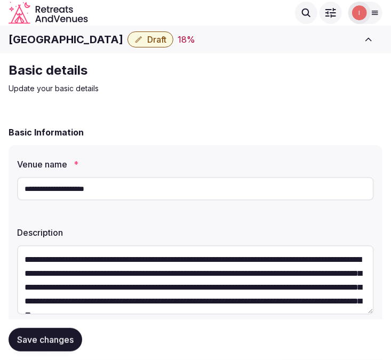
click at [110, 38] on h1 "[GEOGRAPHIC_DATA]" at bounding box center [66, 39] width 115 height 15
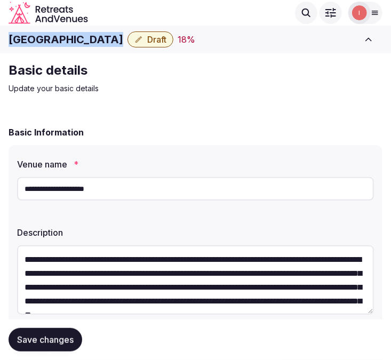
click at [110, 38] on h1 "[GEOGRAPHIC_DATA]" at bounding box center [66, 39] width 115 height 15
copy div "[GEOGRAPHIC_DATA]"
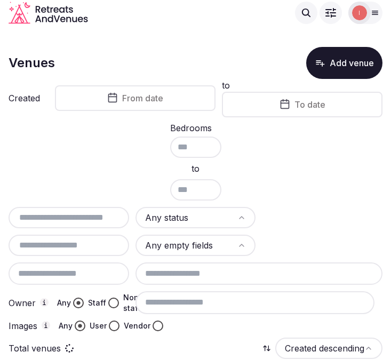
scroll to position [22, 0]
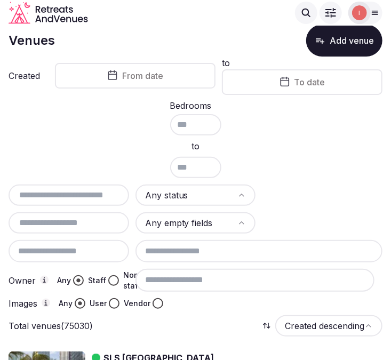
click at [102, 193] on input "text" at bounding box center [69, 195] width 112 height 13
paste input "**********"
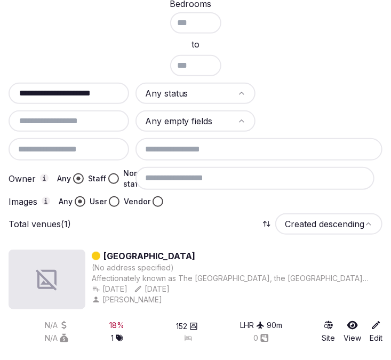
scroll to position [133, 0]
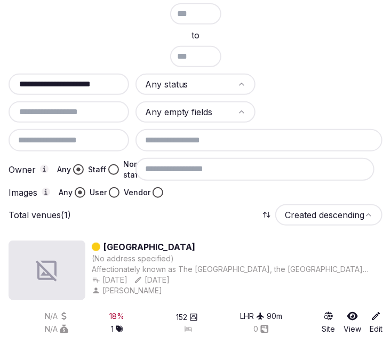
type input "**********"
click at [169, 240] on link "[GEOGRAPHIC_DATA]" at bounding box center [149, 246] width 92 height 13
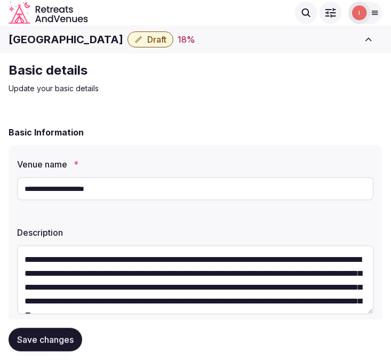
click at [72, 33] on h1 "[GEOGRAPHIC_DATA]" at bounding box center [66, 39] width 115 height 15
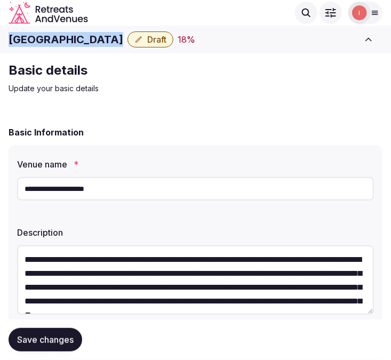
click at [72, 33] on h1 "[GEOGRAPHIC_DATA]" at bounding box center [66, 39] width 115 height 15
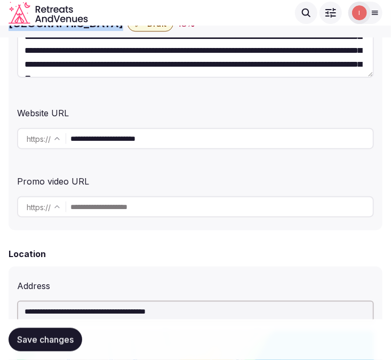
scroll to position [177, 0]
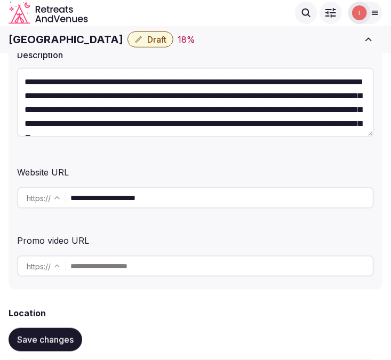
click at [118, 198] on input "**********" at bounding box center [221, 197] width 302 height 21
click at [119, 198] on input "**********" at bounding box center [221, 197] width 302 height 21
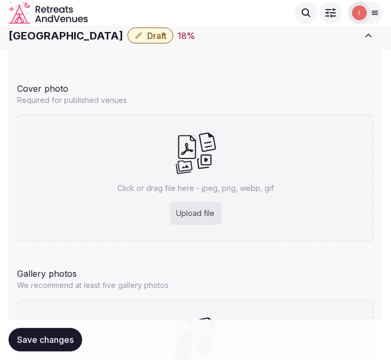
scroll to position [999, 0]
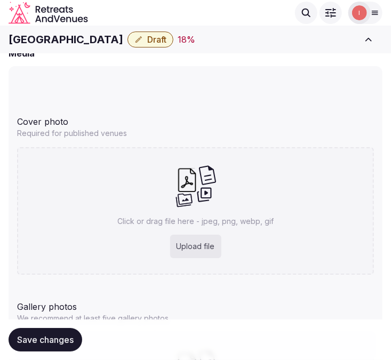
click at [66, 34] on h1 "[GEOGRAPHIC_DATA]" at bounding box center [66, 39] width 115 height 15
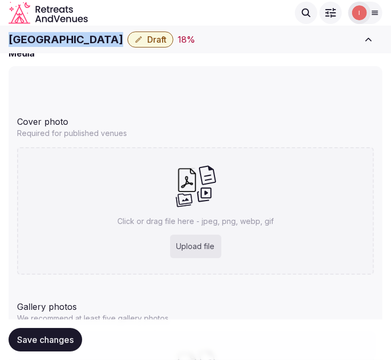
click at [66, 34] on h1 "[GEOGRAPHIC_DATA]" at bounding box center [66, 39] width 115 height 15
copy div "[GEOGRAPHIC_DATA]"
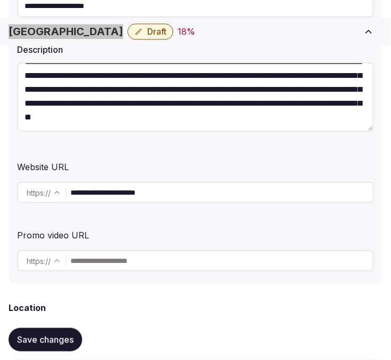
scroll to position [288, 0]
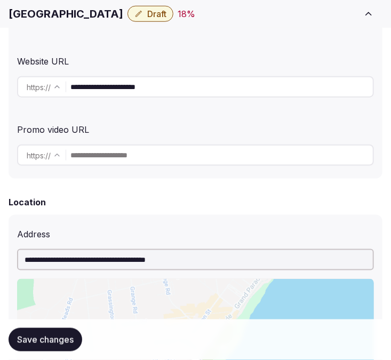
click at [204, 95] on input "**********" at bounding box center [221, 86] width 302 height 21
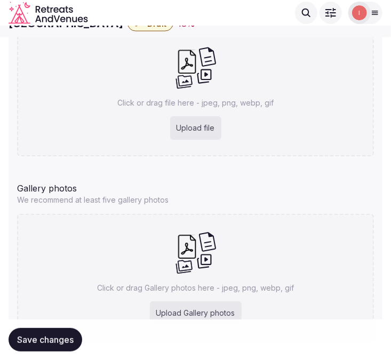
scroll to position [1058, 0]
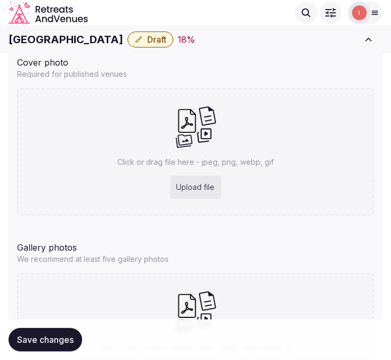
click at [44, 33] on h1 "[GEOGRAPHIC_DATA]" at bounding box center [66, 39] width 115 height 15
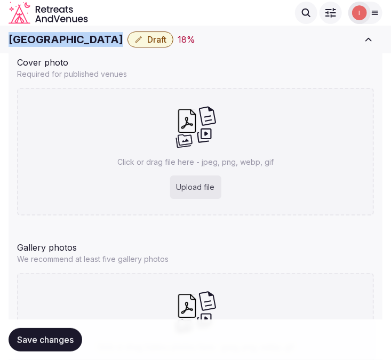
click at [44, 35] on h1 "[GEOGRAPHIC_DATA]" at bounding box center [66, 39] width 115 height 15
copy div "[GEOGRAPHIC_DATA]"
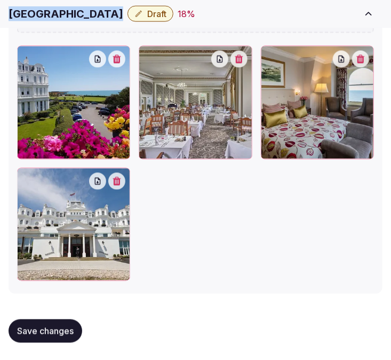
scroll to position [1556, 0]
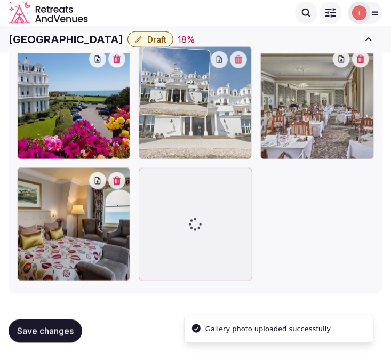
drag, startPoint x: 26, startPoint y: 176, endPoint x: 192, endPoint y: 82, distance: 191.4
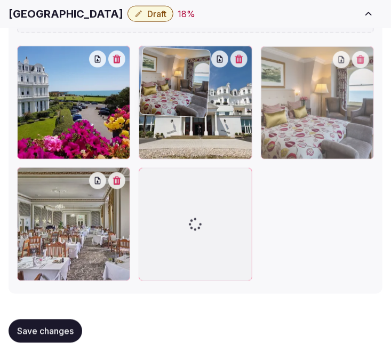
drag, startPoint x: 27, startPoint y: 178, endPoint x: 337, endPoint y: 103, distance: 318.9
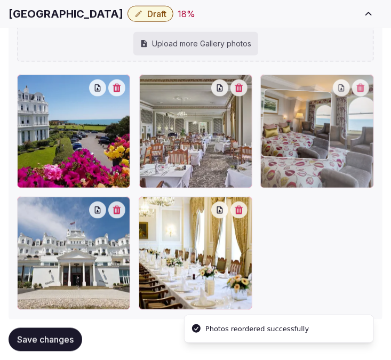
drag, startPoint x: 150, startPoint y: 55, endPoint x: 310, endPoint y: 44, distance: 160.7
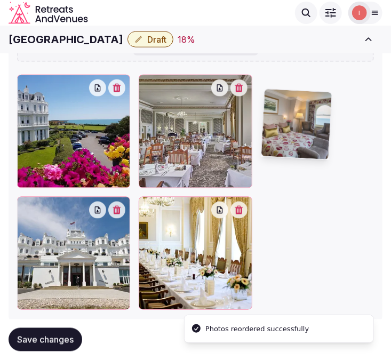
scroll to position [1514, 0]
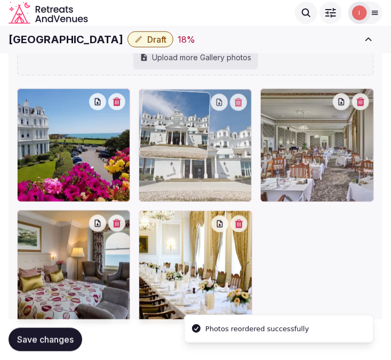
drag, startPoint x: 31, startPoint y: 218, endPoint x: 180, endPoint y: 136, distance: 170.1
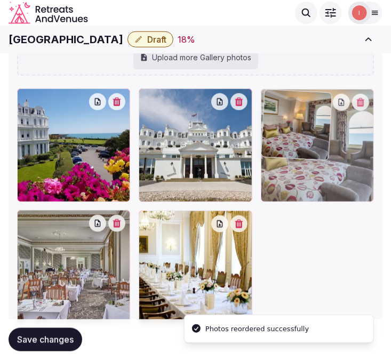
drag, startPoint x: 29, startPoint y: 219, endPoint x: 276, endPoint y: 129, distance: 262.9
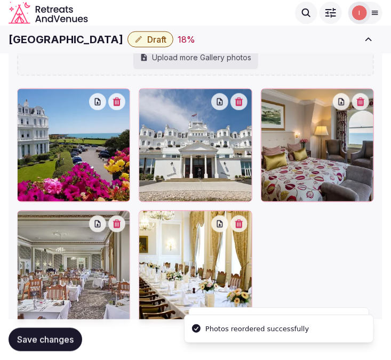
click at [66, 345] on button "Save changes" at bounding box center [46, 339] width 74 height 23
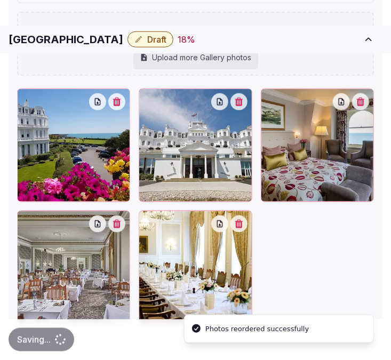
scroll to position [1556, 0]
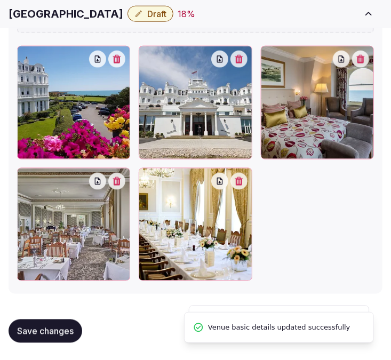
click at [159, 19] on span "Draft" at bounding box center [156, 14] width 19 height 11
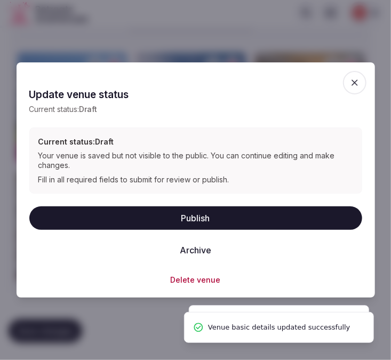
scroll to position [1556, 0]
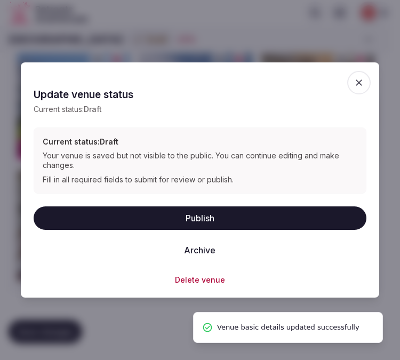
click at [194, 211] on button "Publish" at bounding box center [200, 217] width 332 height 23
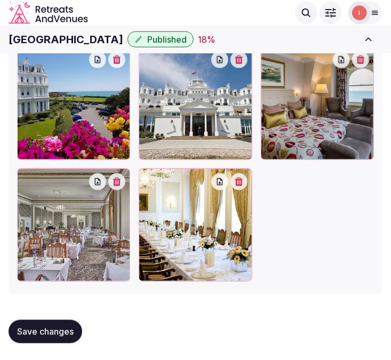
scroll to position [1556, 0]
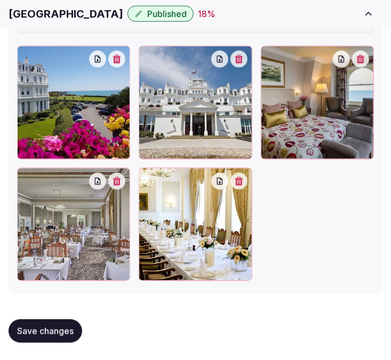
drag, startPoint x: 60, startPoint y: 328, endPoint x: 82, endPoint y: 294, distance: 40.5
click at [60, 325] on button "Save changes" at bounding box center [46, 330] width 74 height 23
click at [299, 213] on div at bounding box center [195, 163] width 356 height 235
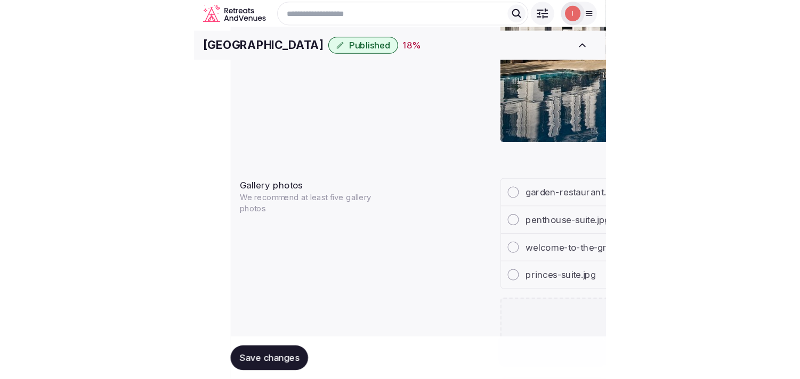
scroll to position [0, 0]
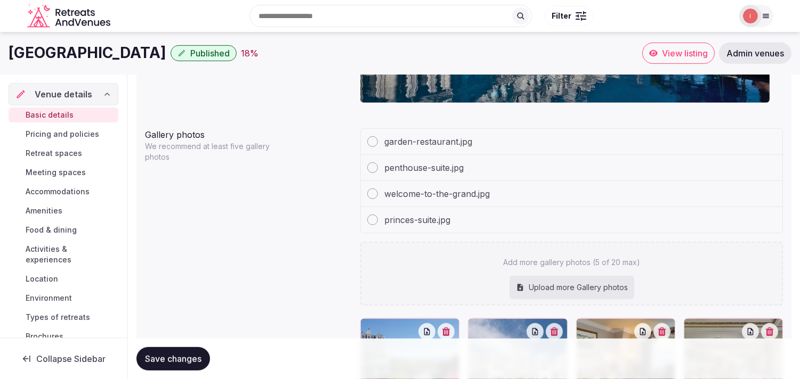
click at [59, 130] on span "Pricing and policies" at bounding box center [63, 134] width 74 height 11
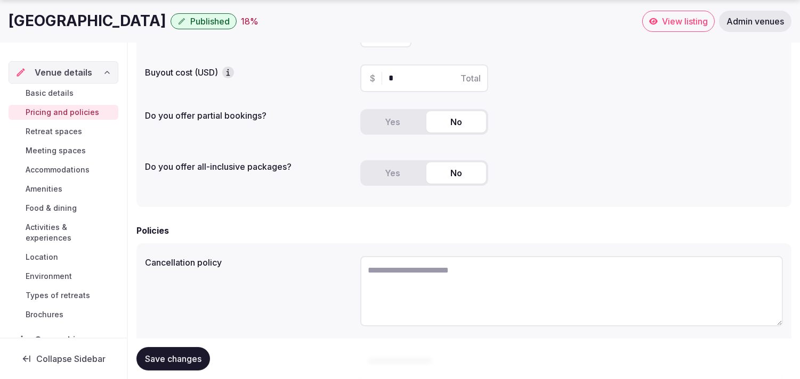
scroll to position [237, 0]
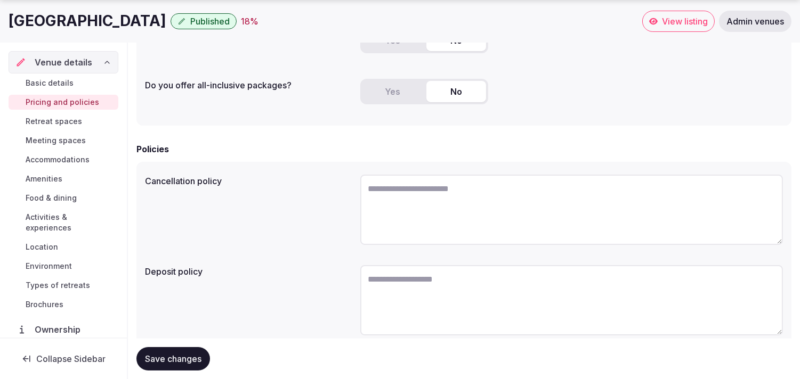
click at [38, 118] on span "Retreat spaces" at bounding box center [54, 121] width 56 height 11
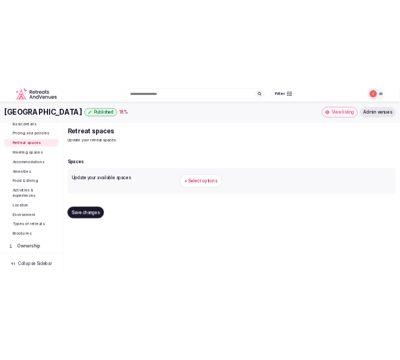
scroll to position [59, 0]
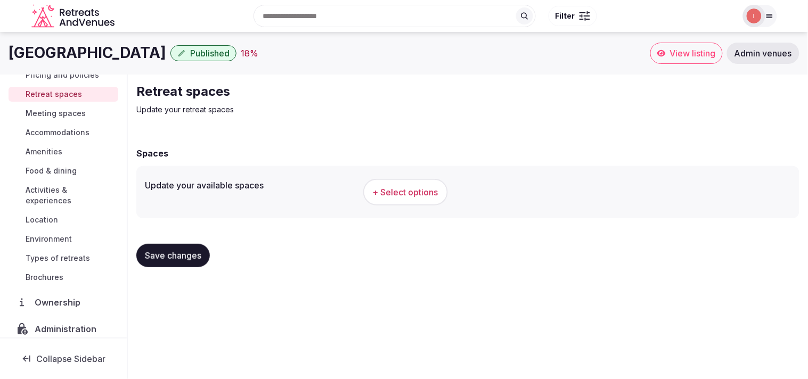
click at [390, 187] on span "+ Select options" at bounding box center [406, 192] width 66 height 12
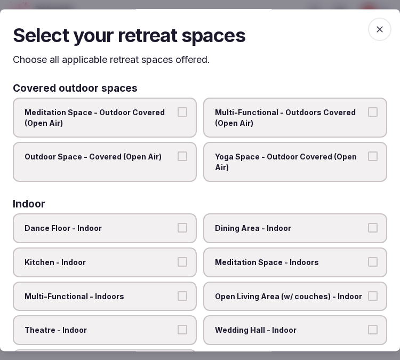
click at [381, 26] on span "button" at bounding box center [379, 29] width 23 height 23
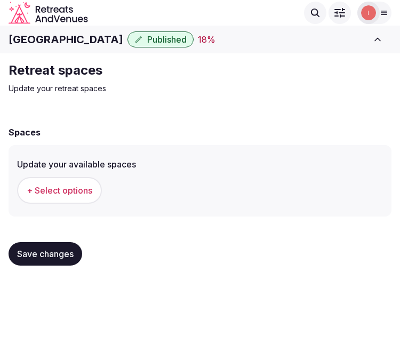
click at [86, 187] on span "+ Select options" at bounding box center [60, 190] width 66 height 12
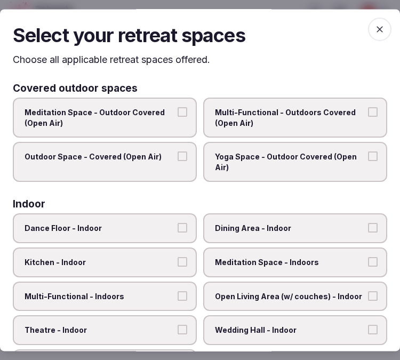
drag, startPoint x: 237, startPoint y: 123, endPoint x: 182, endPoint y: 160, distance: 67.1
click at [237, 123] on span "Multi-Functional - Outdoors Covered (Open Air)" at bounding box center [290, 117] width 150 height 21
click at [368, 117] on button "Multi-Functional - Outdoors Covered (Open Air)" at bounding box center [373, 112] width 10 height 10
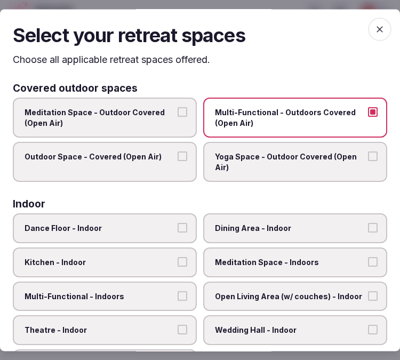
click at [159, 166] on label "Outdoor Space - Covered (Open Air)" at bounding box center [105, 162] width 184 height 40
click at [177, 161] on button "Outdoor Space - Covered (Open Air)" at bounding box center [182, 157] width 10 height 10
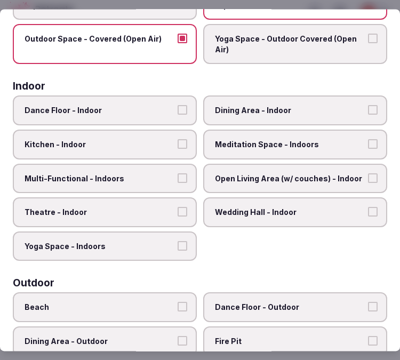
scroll to position [118, 0]
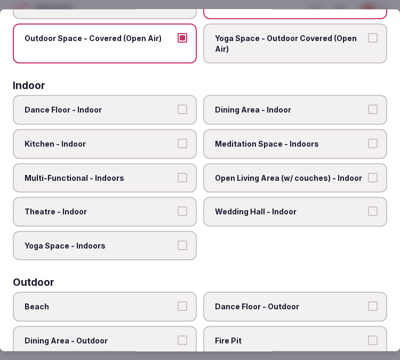
click at [239, 114] on label "Dining Area - Indoor" at bounding box center [295, 110] width 184 height 30
click at [368, 114] on button "Dining Area - Indoor" at bounding box center [373, 110] width 10 height 10
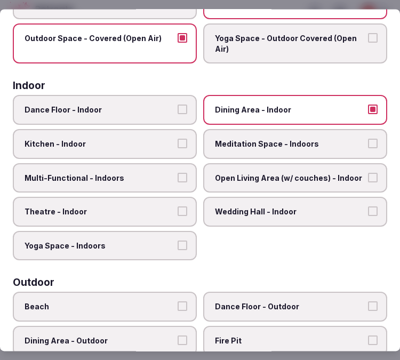
click at [147, 173] on span "Multi-Functional - Indoors" at bounding box center [100, 178] width 150 height 11
click at [177, 173] on button "Multi-Functional - Indoors" at bounding box center [182, 178] width 10 height 10
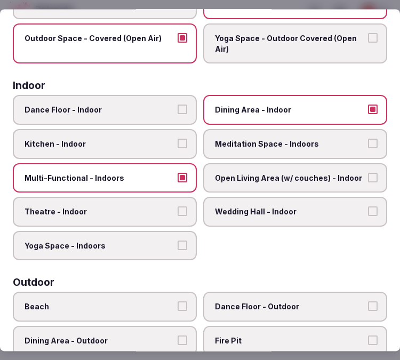
click at [153, 207] on span "Theatre - Indoor" at bounding box center [100, 212] width 150 height 11
click at [177, 207] on button "Theatre - Indoor" at bounding box center [182, 212] width 10 height 10
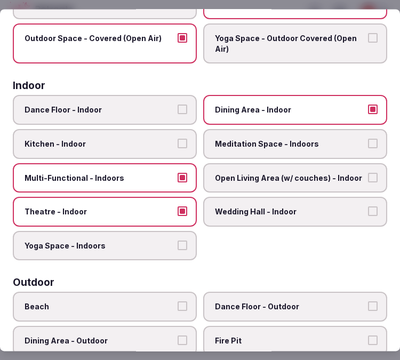
click at [262, 177] on span "Open Living Area (w/ couches) - Indoor" at bounding box center [290, 178] width 150 height 11
click at [368, 177] on button "Open Living Area (w/ couches) - Indoor" at bounding box center [373, 178] width 10 height 10
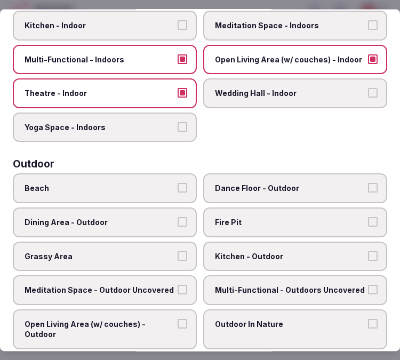
scroll to position [296, 0]
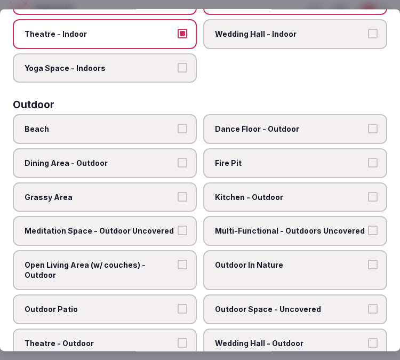
click at [141, 158] on span "Dining Area - Outdoor" at bounding box center [100, 163] width 150 height 11
click at [177, 158] on button "Dining Area - Outdoor" at bounding box center [182, 163] width 10 height 10
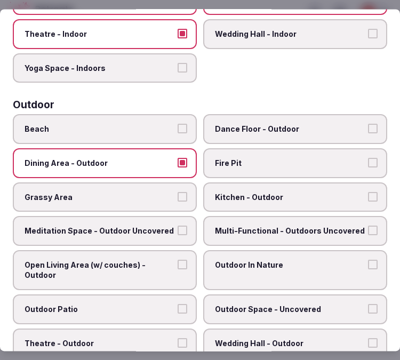
drag, startPoint x: 244, startPoint y: 224, endPoint x: 193, endPoint y: 224, distance: 50.6
click at [244, 226] on span "Multi-Functional - Outdoors Uncovered" at bounding box center [290, 231] width 150 height 11
click at [368, 226] on button "Multi-Functional - Outdoors Uncovered" at bounding box center [373, 231] width 10 height 10
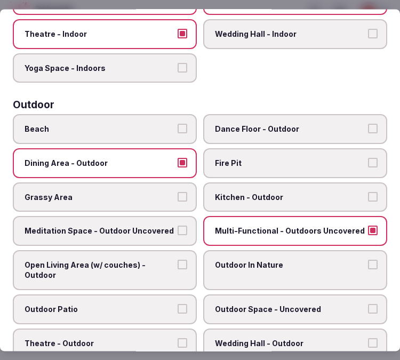
click at [166, 192] on span "Grassy Area" at bounding box center [100, 197] width 150 height 11
click at [177, 192] on button "Grassy Area" at bounding box center [182, 197] width 10 height 10
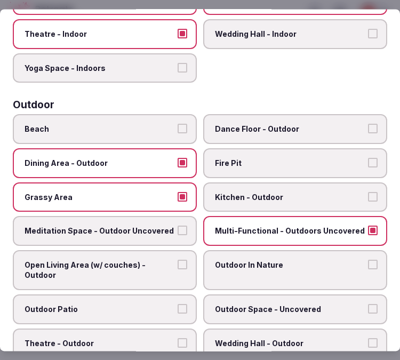
click at [156, 216] on label "Meditation Space - Outdoor Uncovered" at bounding box center [105, 231] width 184 height 30
click at [177, 226] on button "Meditation Space - Outdoor Uncovered" at bounding box center [182, 231] width 10 height 10
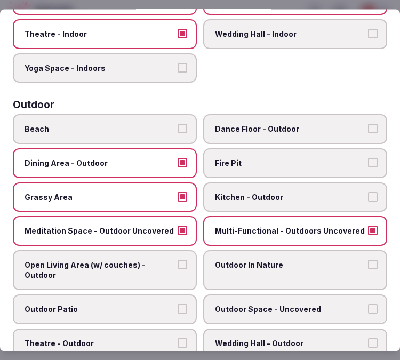
click at [160, 259] on span "Open Living Area (w/ couches) - Outdoor" at bounding box center [100, 269] width 150 height 21
click at [177, 259] on button "Open Living Area (w/ couches) - Outdoor" at bounding box center [182, 264] width 10 height 10
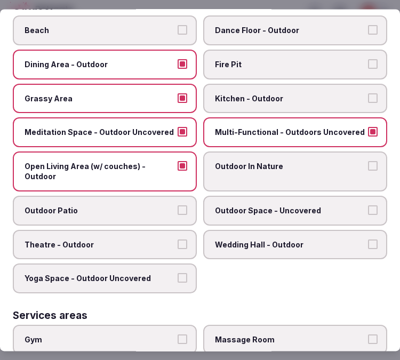
scroll to position [414, 0]
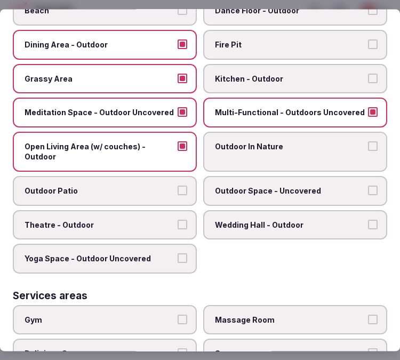
click at [244, 155] on label "Outdoor In Nature" at bounding box center [295, 152] width 184 height 40
click at [368, 151] on button "Outdoor In Nature" at bounding box center [373, 146] width 10 height 10
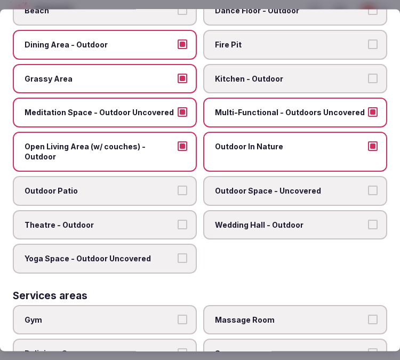
click at [155, 185] on span "Outdoor Patio" at bounding box center [100, 190] width 150 height 11
click at [177, 185] on button "Outdoor Patio" at bounding box center [182, 190] width 10 height 10
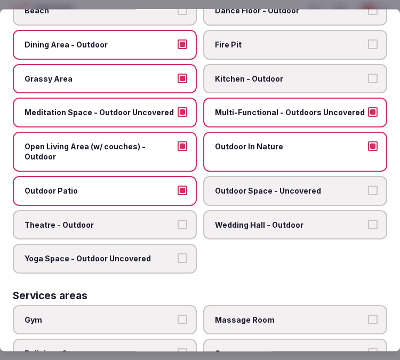
click at [224, 185] on span "Outdoor Space - Uncovered" at bounding box center [290, 190] width 150 height 11
click at [368, 185] on button "Outdoor Space - Uncovered" at bounding box center [373, 190] width 10 height 10
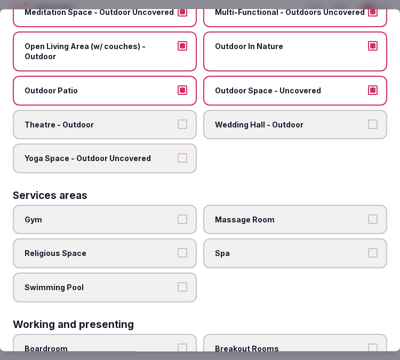
scroll to position [533, 0]
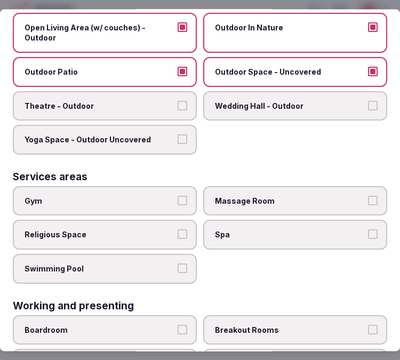
click at [137, 135] on span "Yoga Space - Outdoor Uncovered" at bounding box center [100, 140] width 150 height 11
click at [177, 135] on button "Yoga Space - Outdoor Uncovered" at bounding box center [182, 140] width 10 height 10
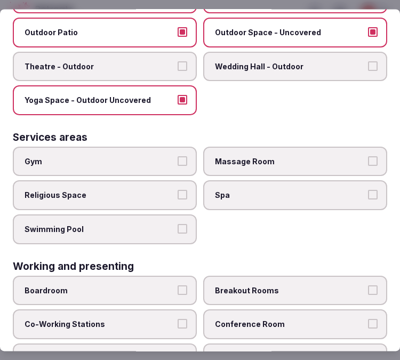
scroll to position [592, 0]
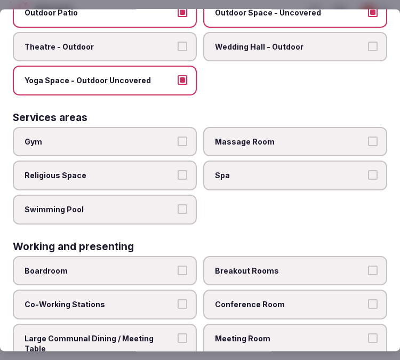
click at [143, 133] on label "Gym" at bounding box center [105, 142] width 184 height 30
click at [177, 136] on button "Gym" at bounding box center [182, 141] width 10 height 10
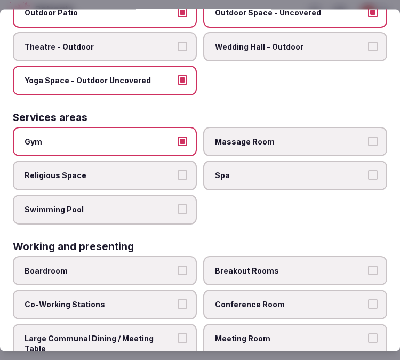
drag, startPoint x: 165, startPoint y: 209, endPoint x: 188, endPoint y: 190, distance: 29.5
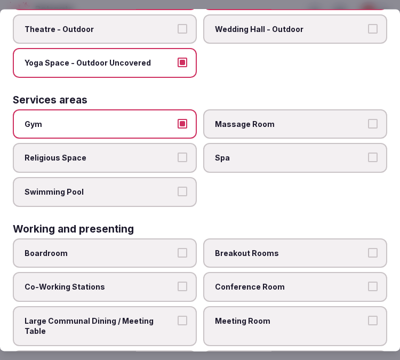
scroll to position [619, 0]
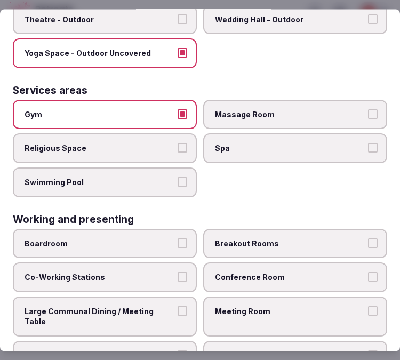
click at [246, 143] on span "Spa" at bounding box center [290, 148] width 150 height 11
click at [368, 143] on button "Spa" at bounding box center [373, 148] width 10 height 10
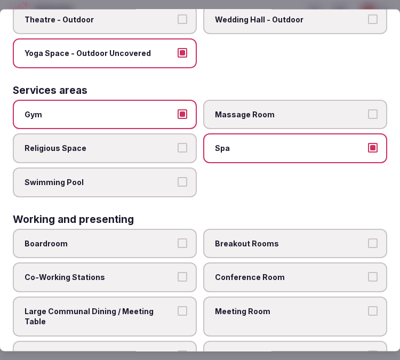
drag, startPoint x: 262, startPoint y: 103, endPoint x: 215, endPoint y: 119, distance: 49.0
click at [262, 109] on span "Massage Room" at bounding box center [290, 114] width 150 height 11
click at [368, 109] on button "Massage Room" at bounding box center [373, 114] width 10 height 10
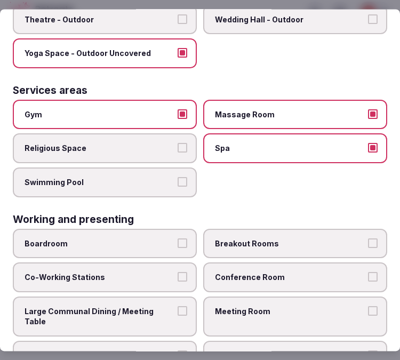
click at [152, 177] on span "Swimming Pool" at bounding box center [100, 182] width 150 height 11
click at [177, 177] on button "Swimming Pool" at bounding box center [182, 182] width 10 height 10
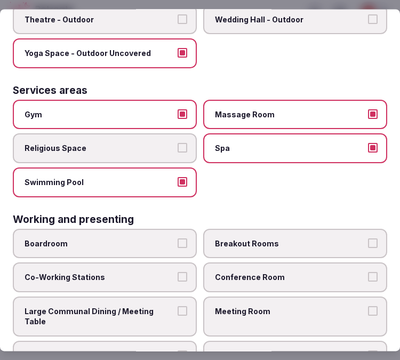
click at [275, 231] on label "Breakout Rooms" at bounding box center [295, 244] width 184 height 30
click at [368, 238] on button "Breakout Rooms" at bounding box center [373, 243] width 10 height 10
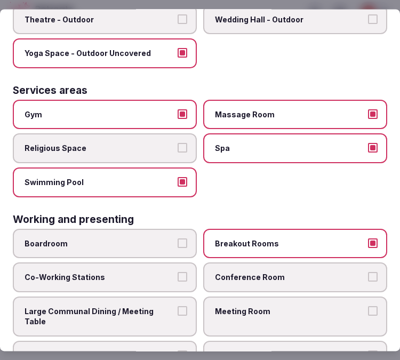
drag, startPoint x: 289, startPoint y: 222, endPoint x: 294, endPoint y: 256, distance: 34.4
click at [293, 233] on label "Breakout Rooms" at bounding box center [295, 244] width 184 height 30
click at [368, 238] on button "Breakout Rooms" at bounding box center [373, 243] width 10 height 10
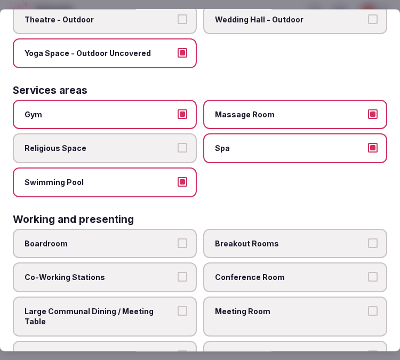
drag, startPoint x: 316, startPoint y: 228, endPoint x: 313, endPoint y: 247, distance: 19.4
click at [316, 232] on label "Breakout Rooms" at bounding box center [295, 244] width 184 height 30
click at [368, 238] on button "Breakout Rooms" at bounding box center [373, 243] width 10 height 10
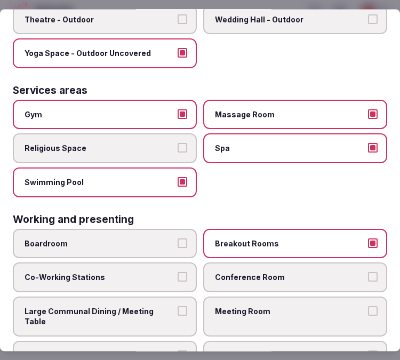
click at [307, 272] on span "Conference Room" at bounding box center [290, 277] width 150 height 11
click at [368, 272] on button "Conference Room" at bounding box center [373, 277] width 10 height 10
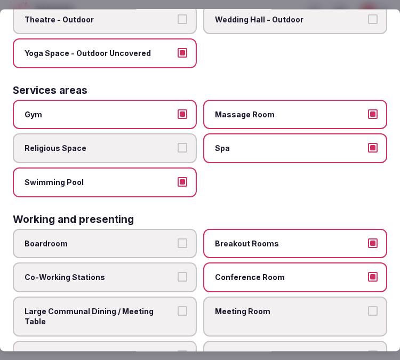
click at [182, 306] on button "Large Communal Dining / Meeting Table" at bounding box center [182, 311] width 10 height 10
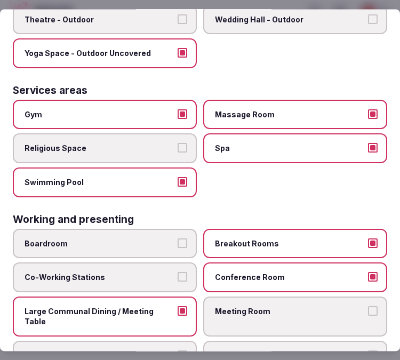
click at [247, 299] on label "Meeting Room" at bounding box center [295, 316] width 184 height 40
click at [368, 306] on button "Meeting Room" at bounding box center [373, 311] width 10 height 10
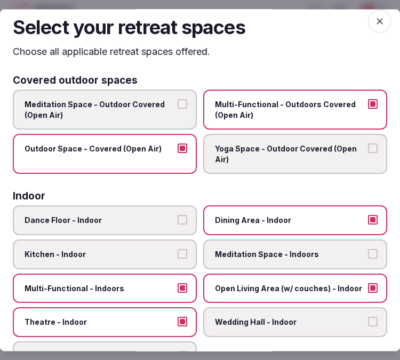
scroll to position [0, 0]
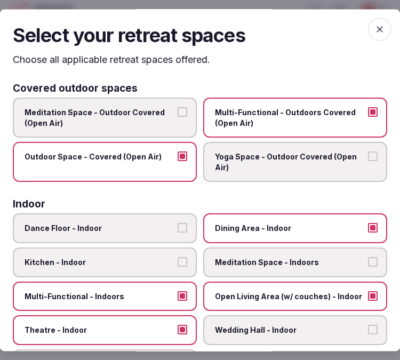
click at [368, 35] on span "button" at bounding box center [379, 29] width 23 height 23
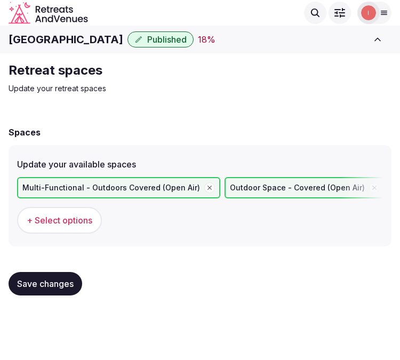
click at [51, 284] on span "Save changes" at bounding box center [45, 283] width 56 height 11
click at [54, 278] on span "Save changes" at bounding box center [45, 283] width 56 height 11
click at [24, 279] on span "Save changes" at bounding box center [45, 283] width 56 height 11
click at [25, 281] on div "Save changes" at bounding box center [46, 283] width 74 height 23
click at [38, 281] on div "Save changes" at bounding box center [46, 283] width 74 height 23
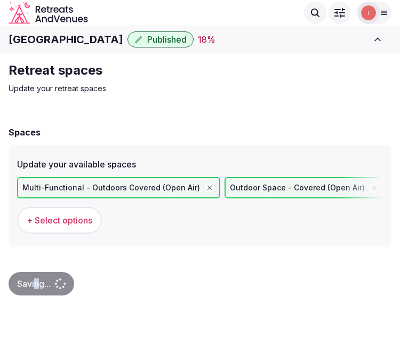
click at [39, 283] on div "Saving..." at bounding box center [42, 283] width 66 height 23
